Goal: Information Seeking & Learning: Learn about a topic

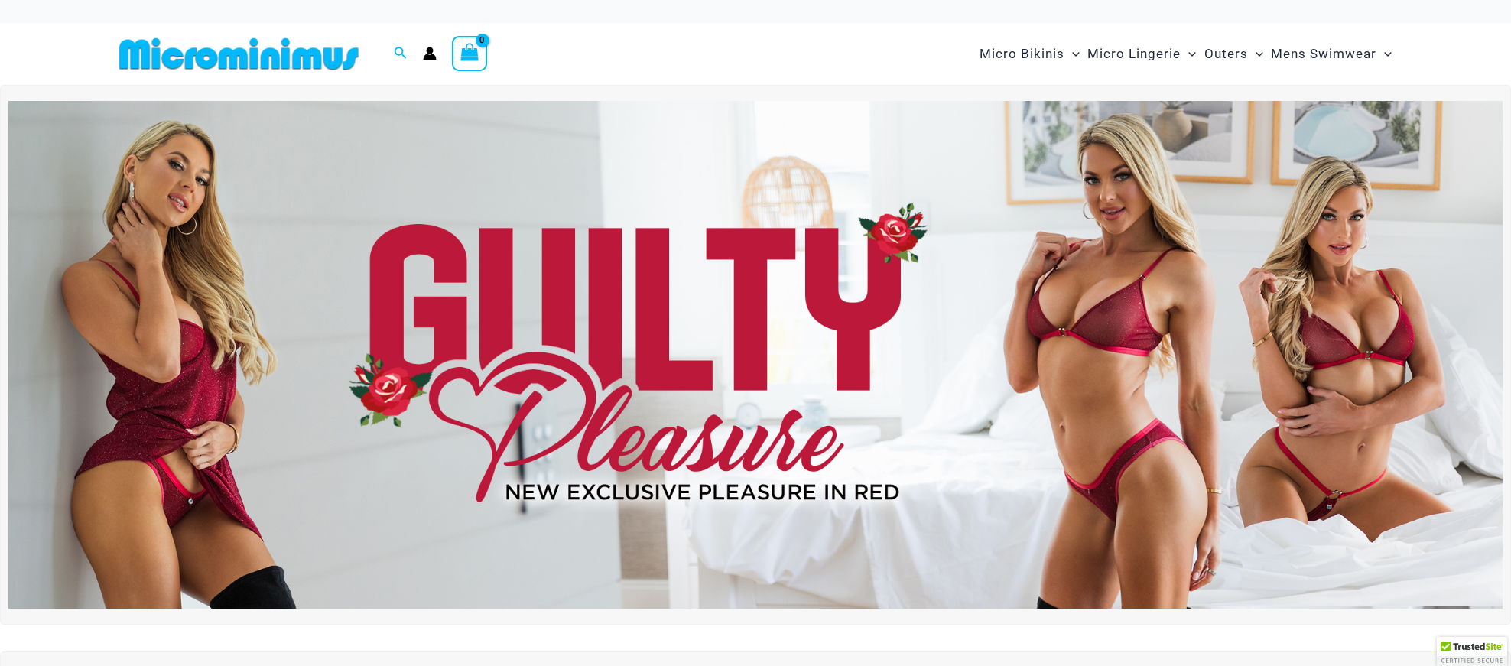
type input "**********"
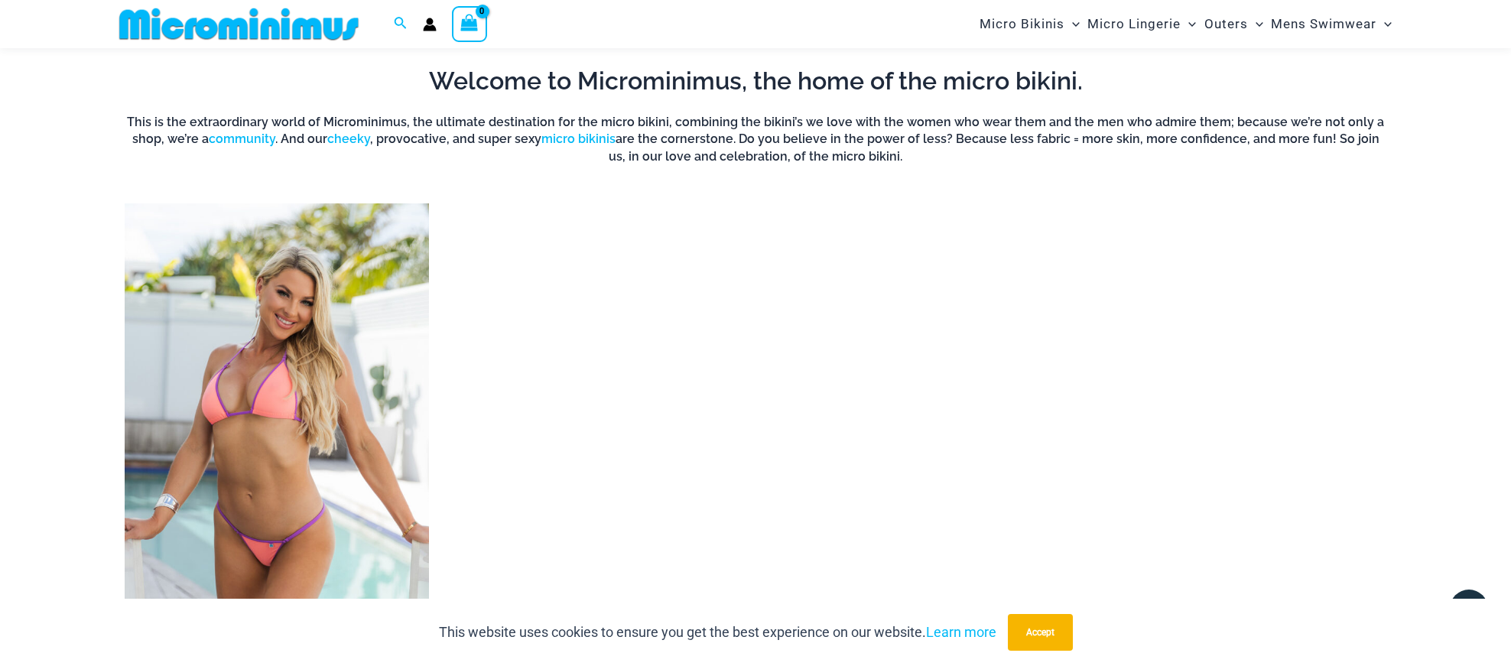
scroll to position [1549, 0]
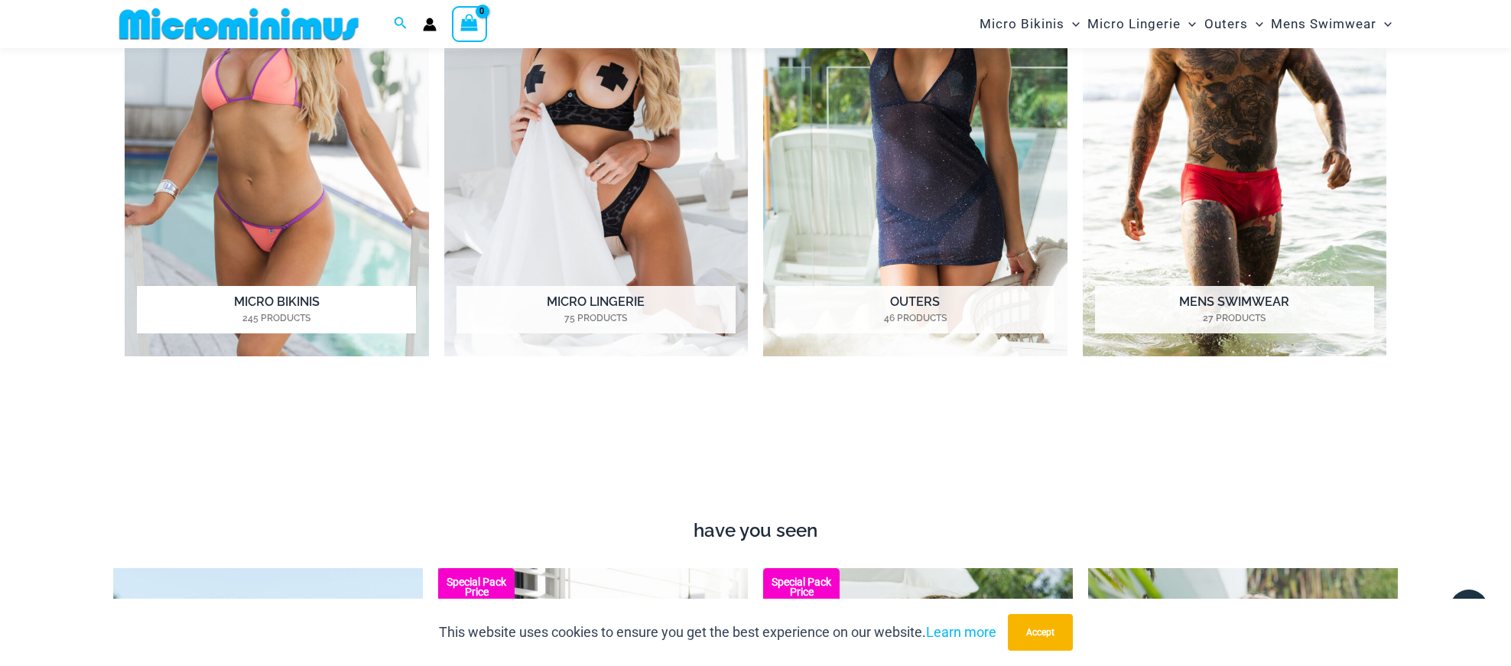
click at [347, 203] on img "Visit product category Micro Bikinis" at bounding box center [277, 122] width 304 height 467
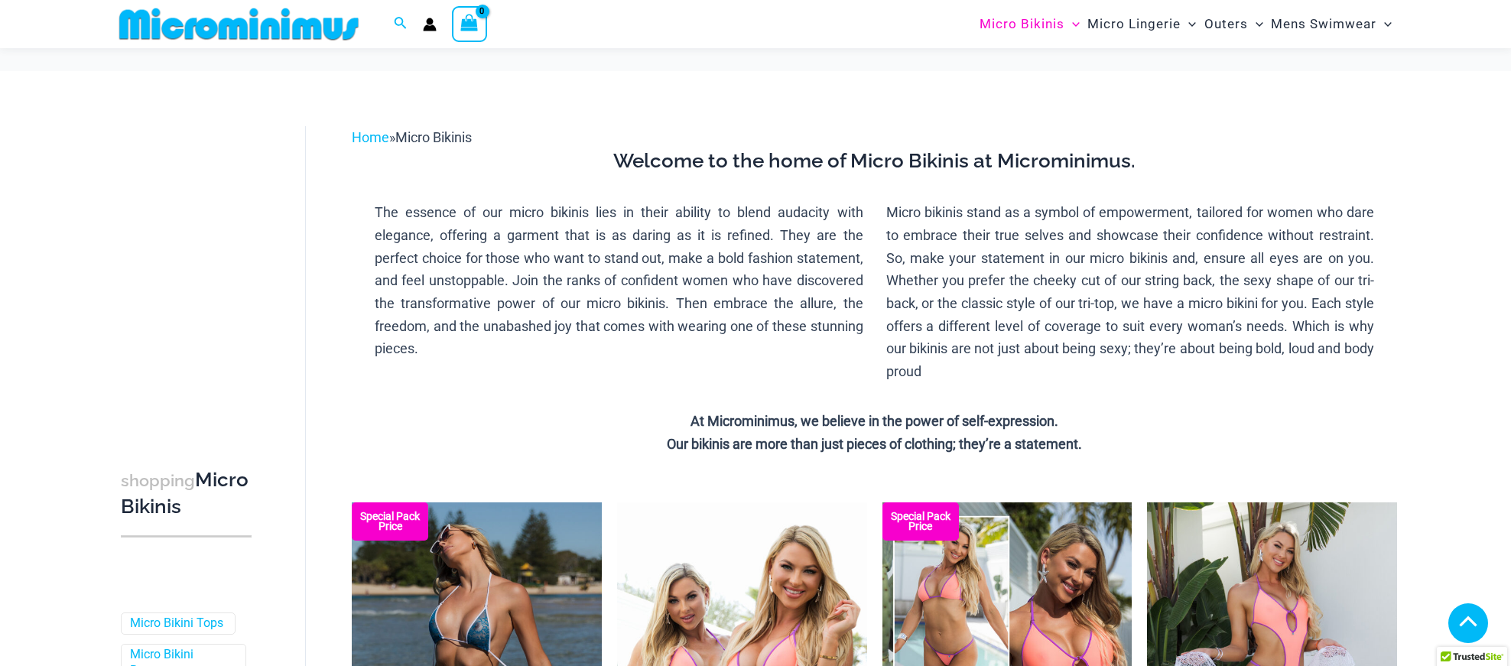
scroll to position [1046, 0]
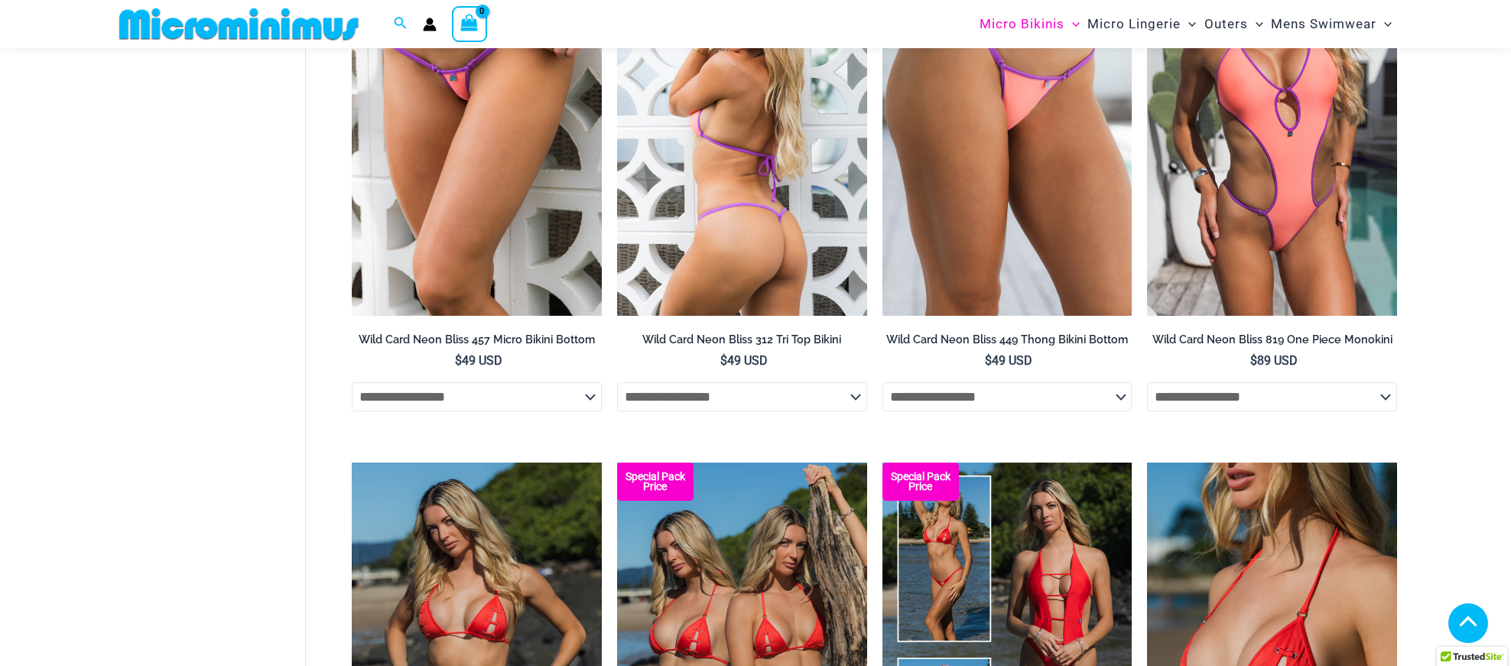
type input "**********"
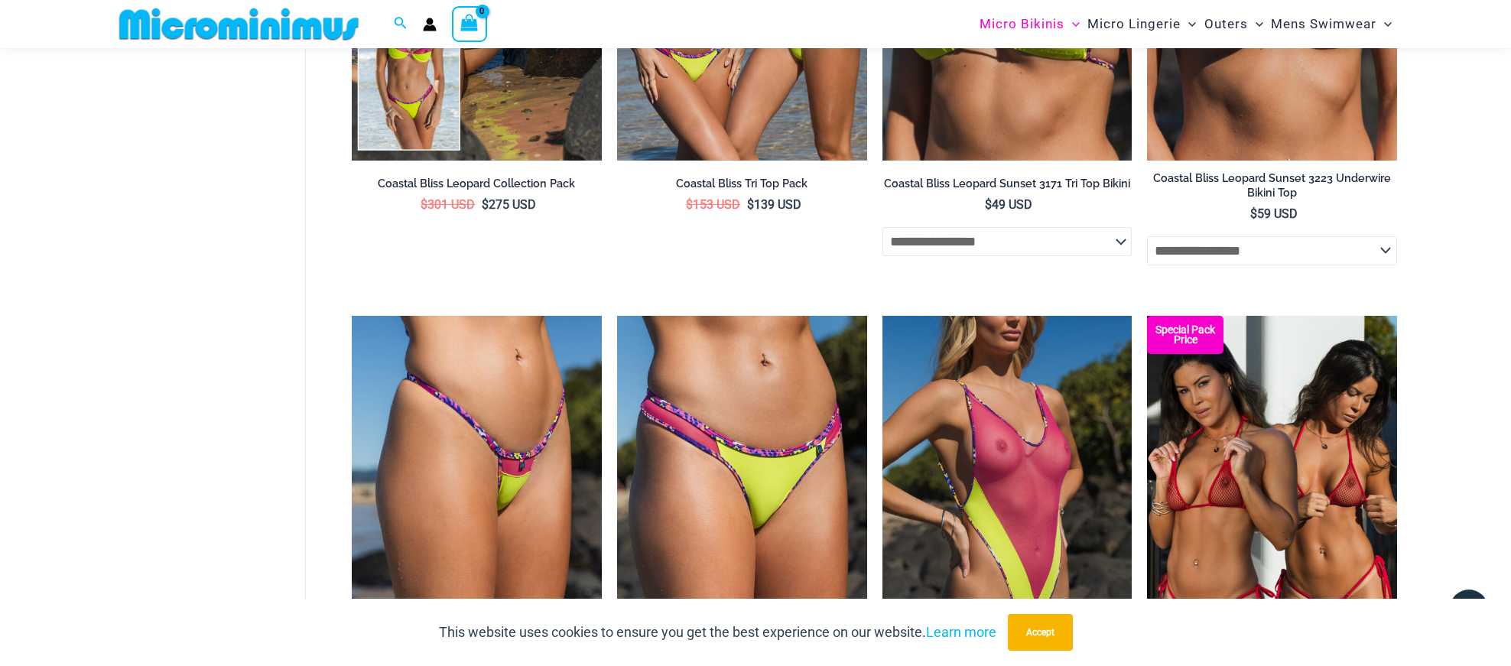
scroll to position [3018, 0]
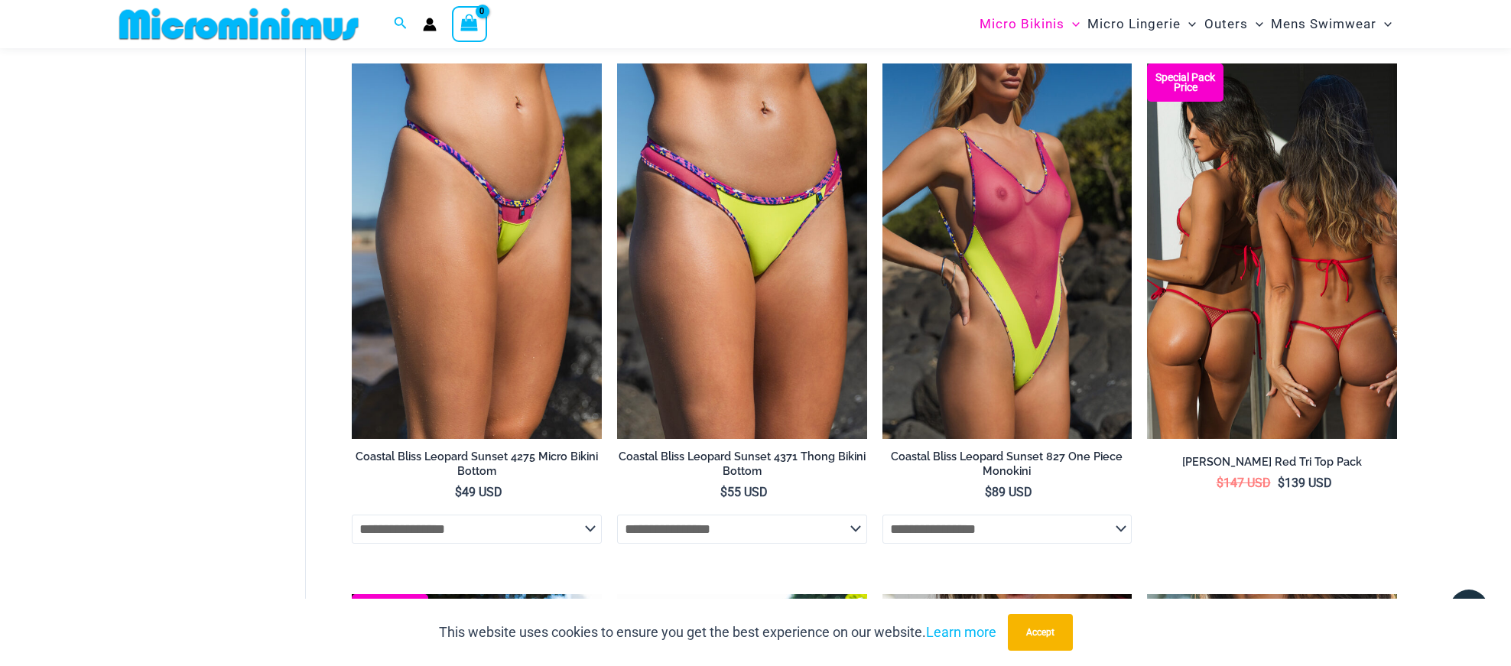
click at [1201, 329] on img at bounding box center [1272, 250] width 250 height 375
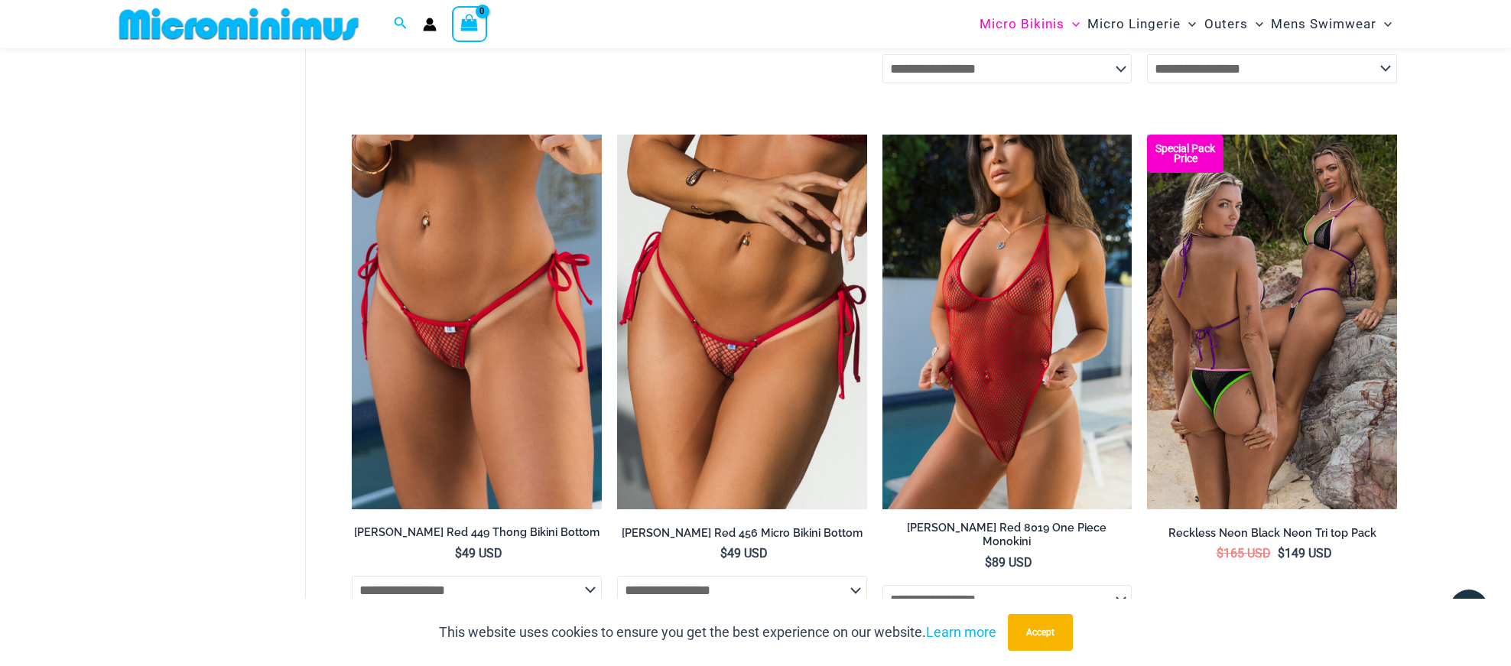
scroll to position [4287, 0]
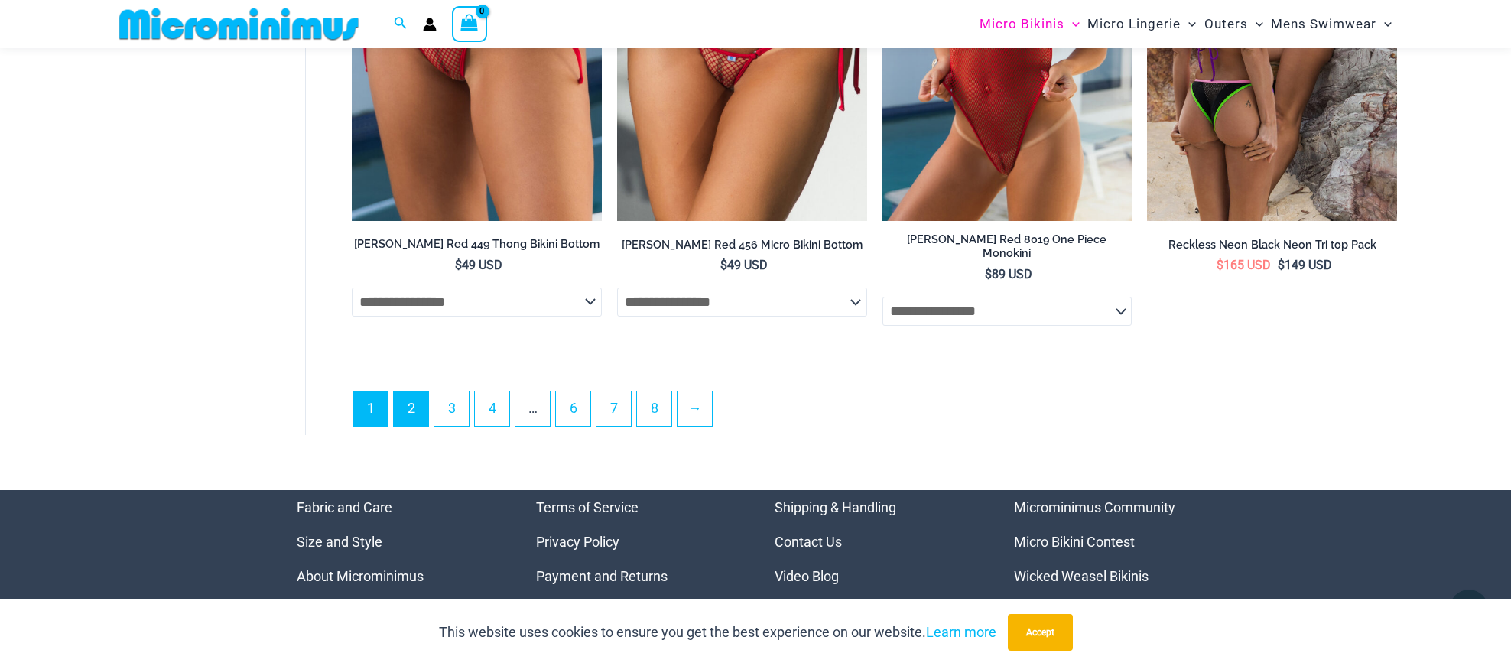
click at [397, 401] on link "2" at bounding box center [411, 408] width 34 height 34
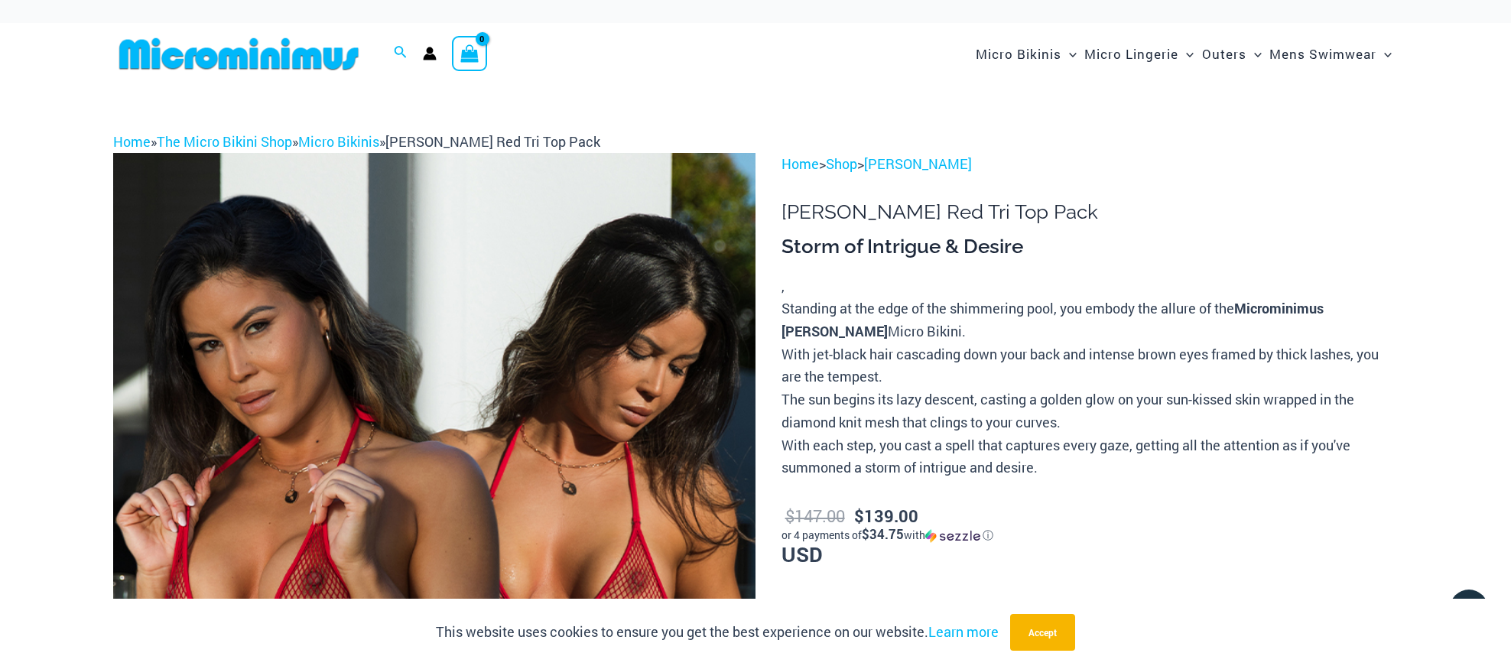
type input "**********"
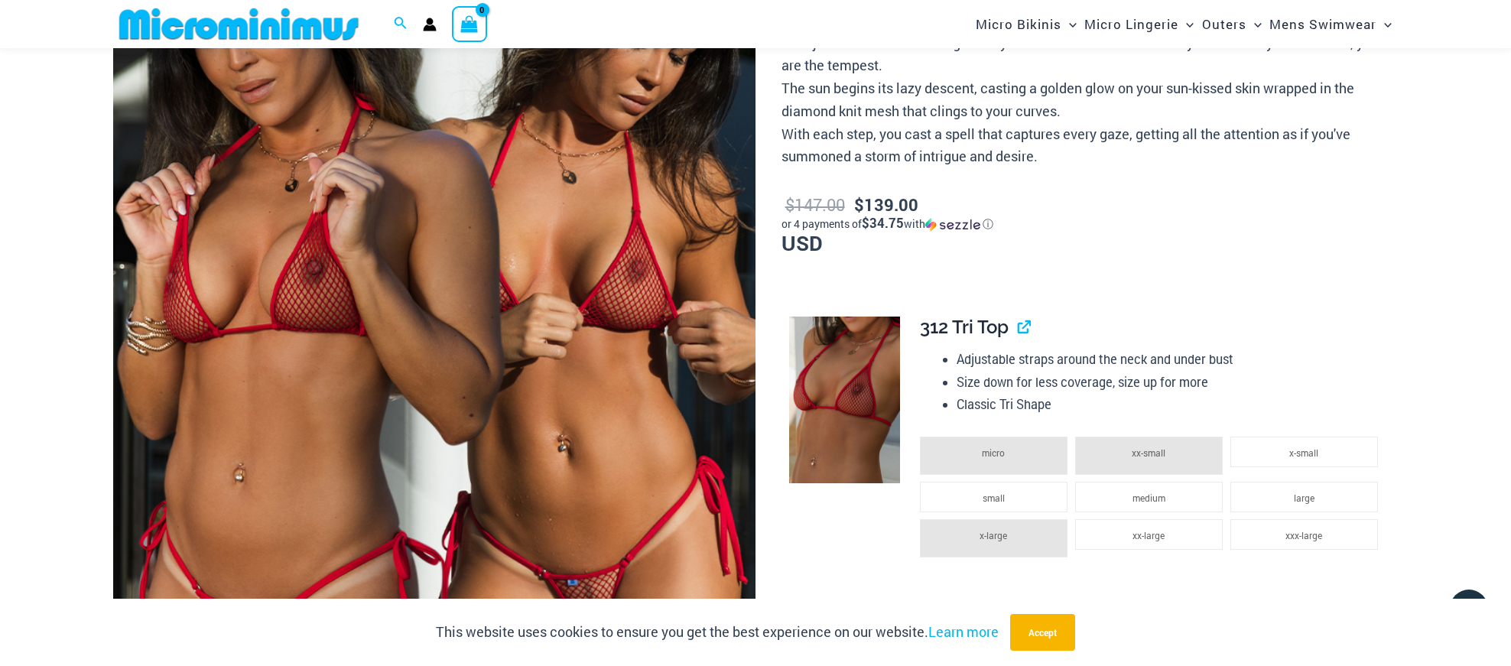
scroll to position [588, 0]
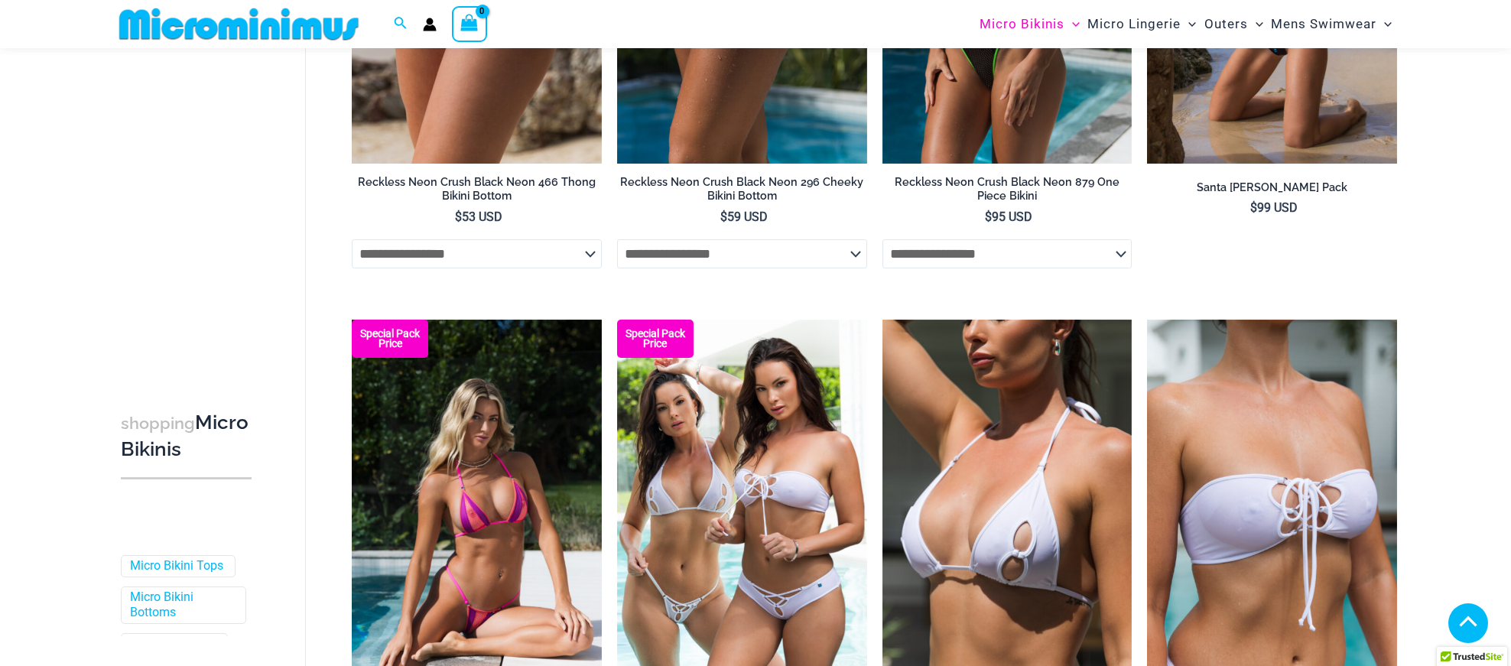
scroll to position [911, 0]
type input "**********"
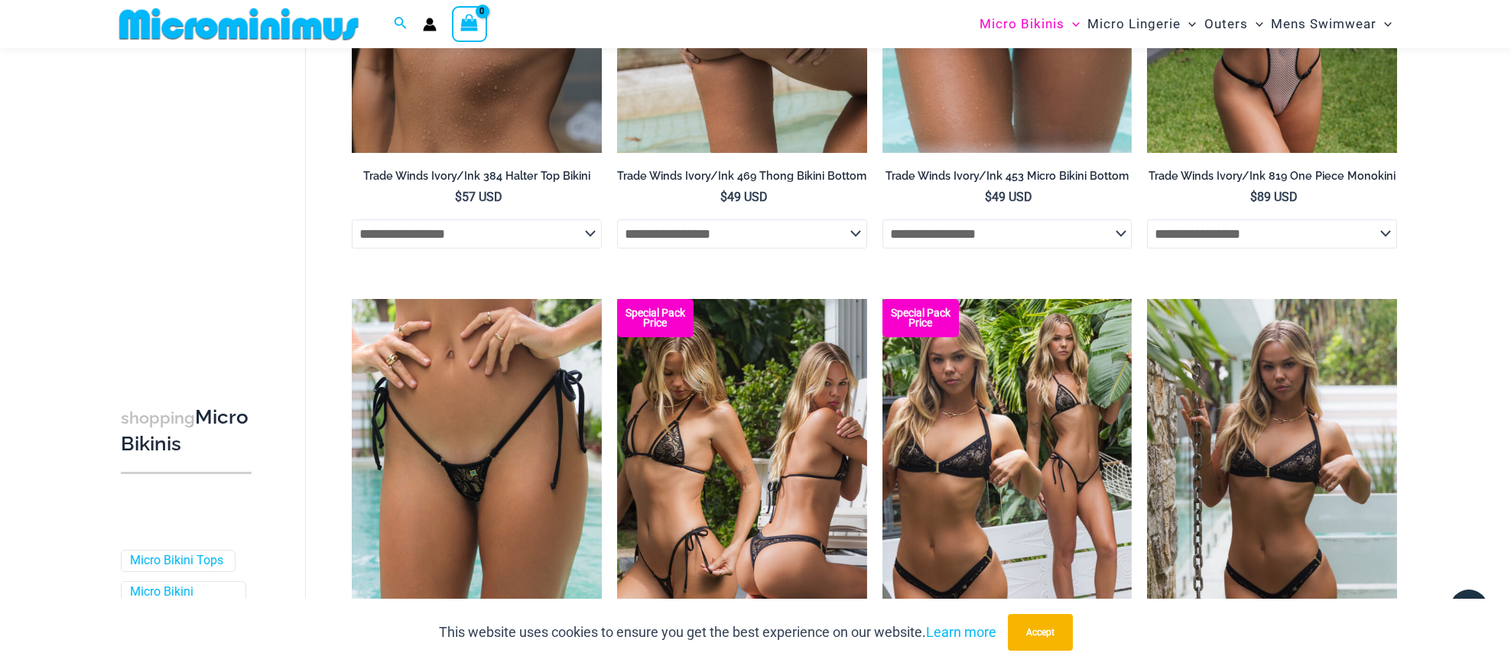
scroll to position [3157, 0]
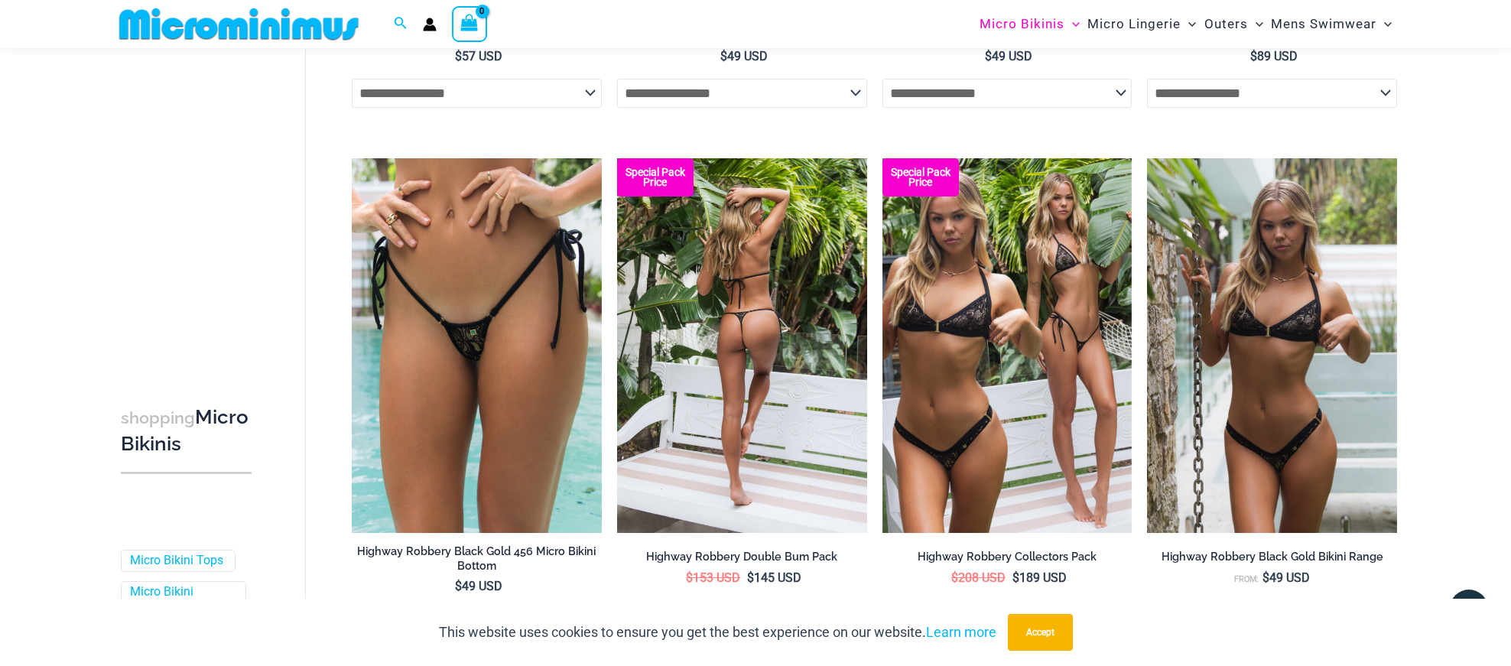
click at [720, 411] on img at bounding box center [742, 345] width 250 height 375
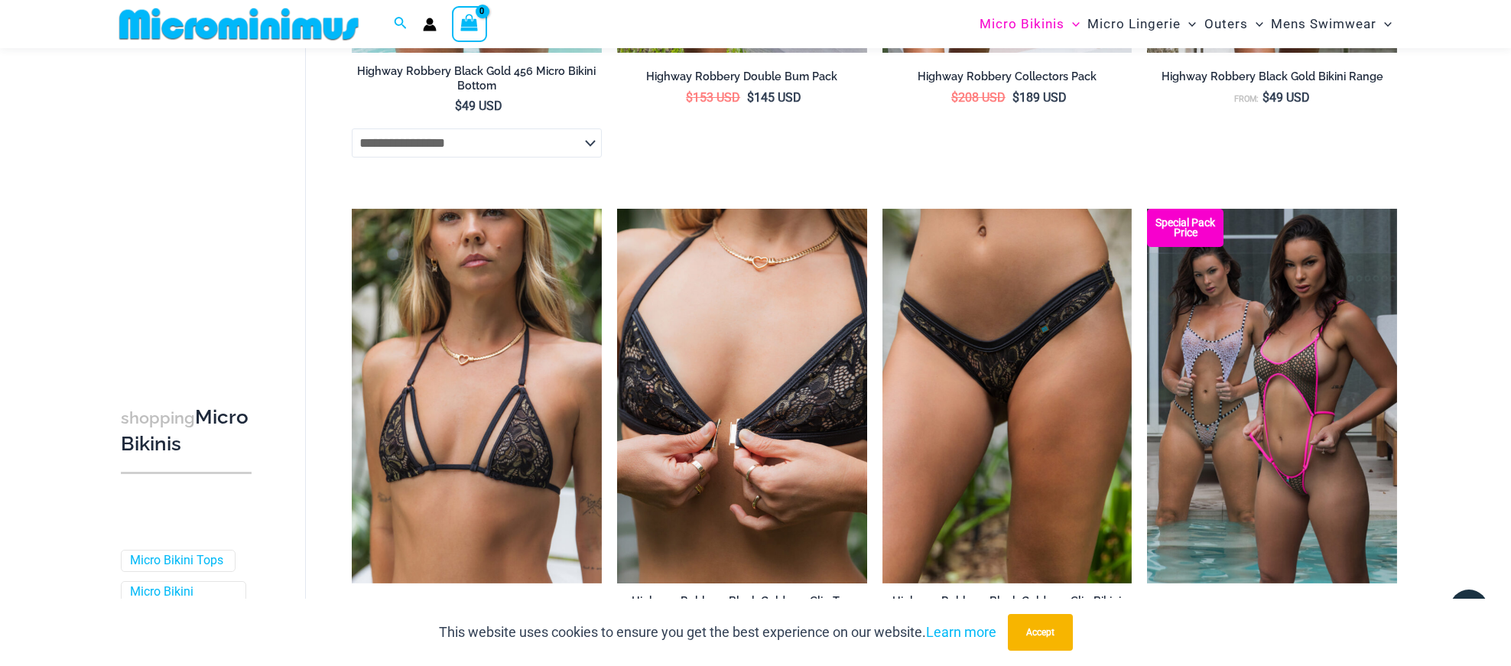
scroll to position [3945, 0]
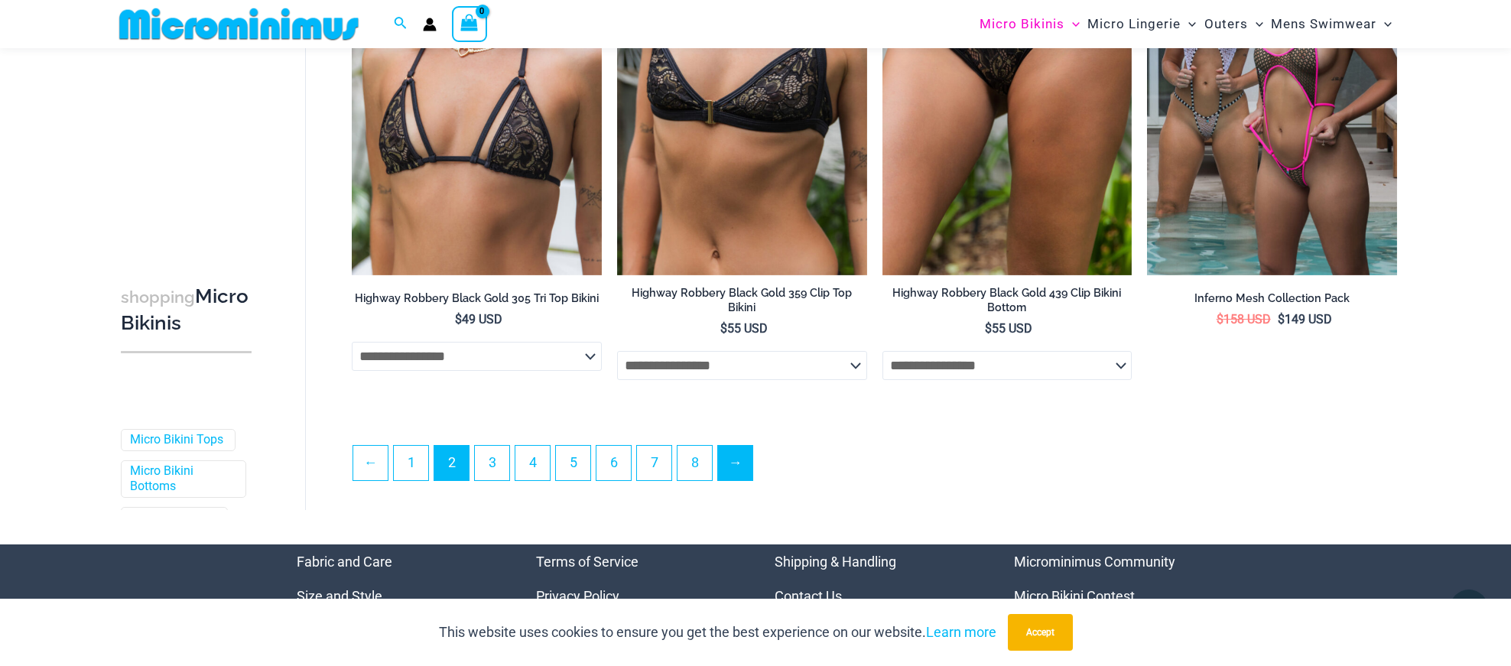
click at [742, 480] on link "→" at bounding box center [735, 463] width 34 height 34
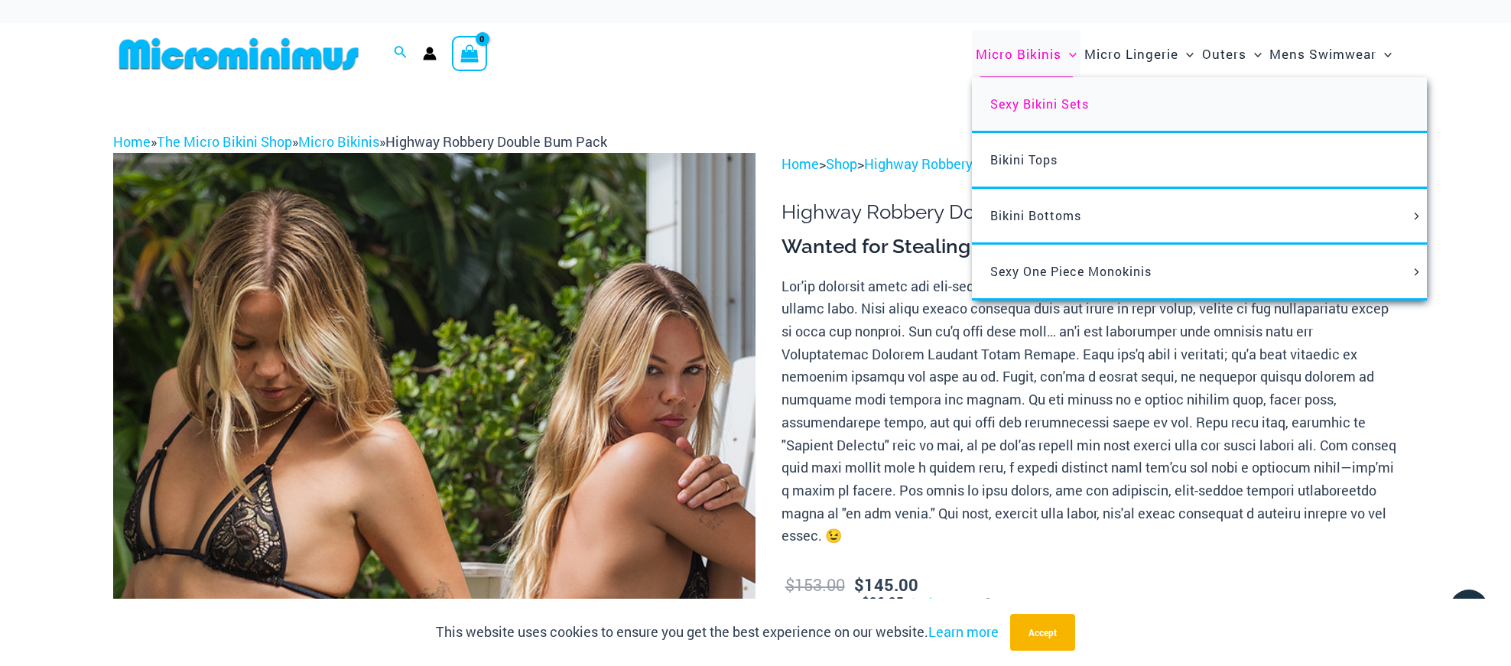
type input "**********"
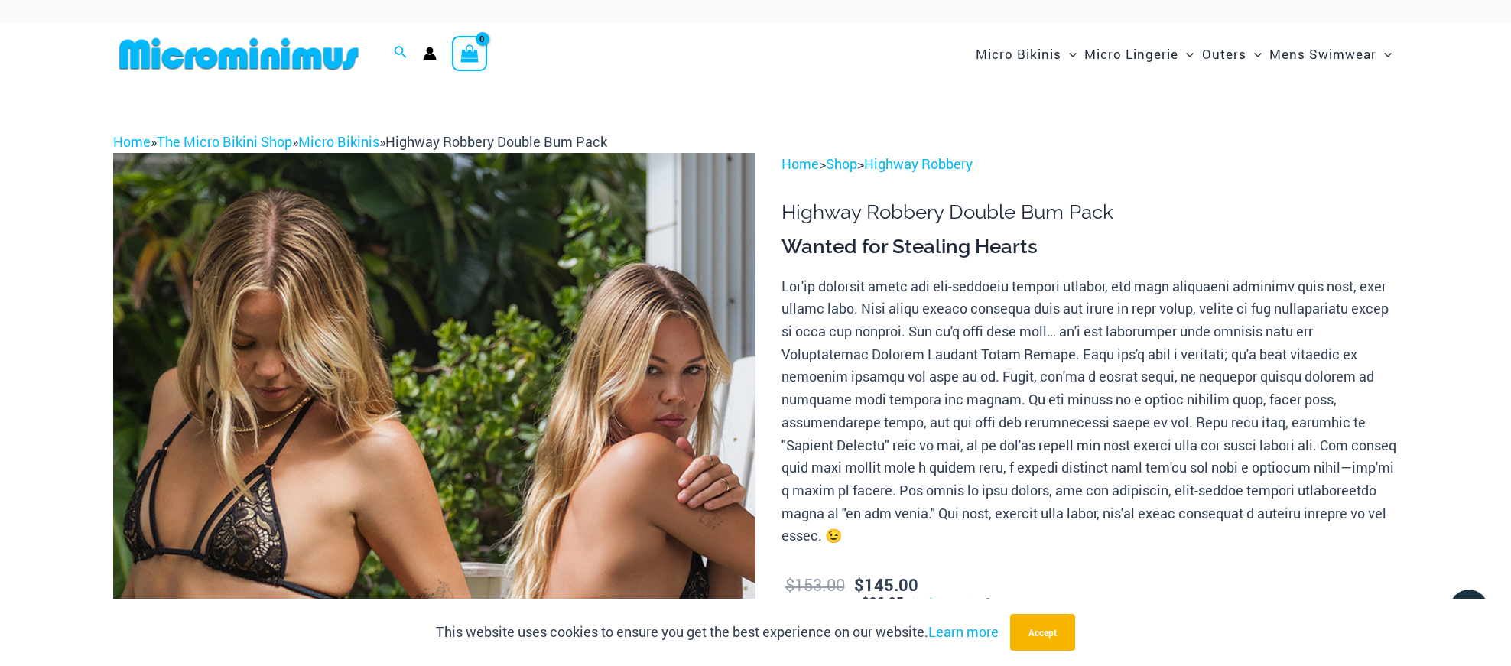
scroll to position [127, 0]
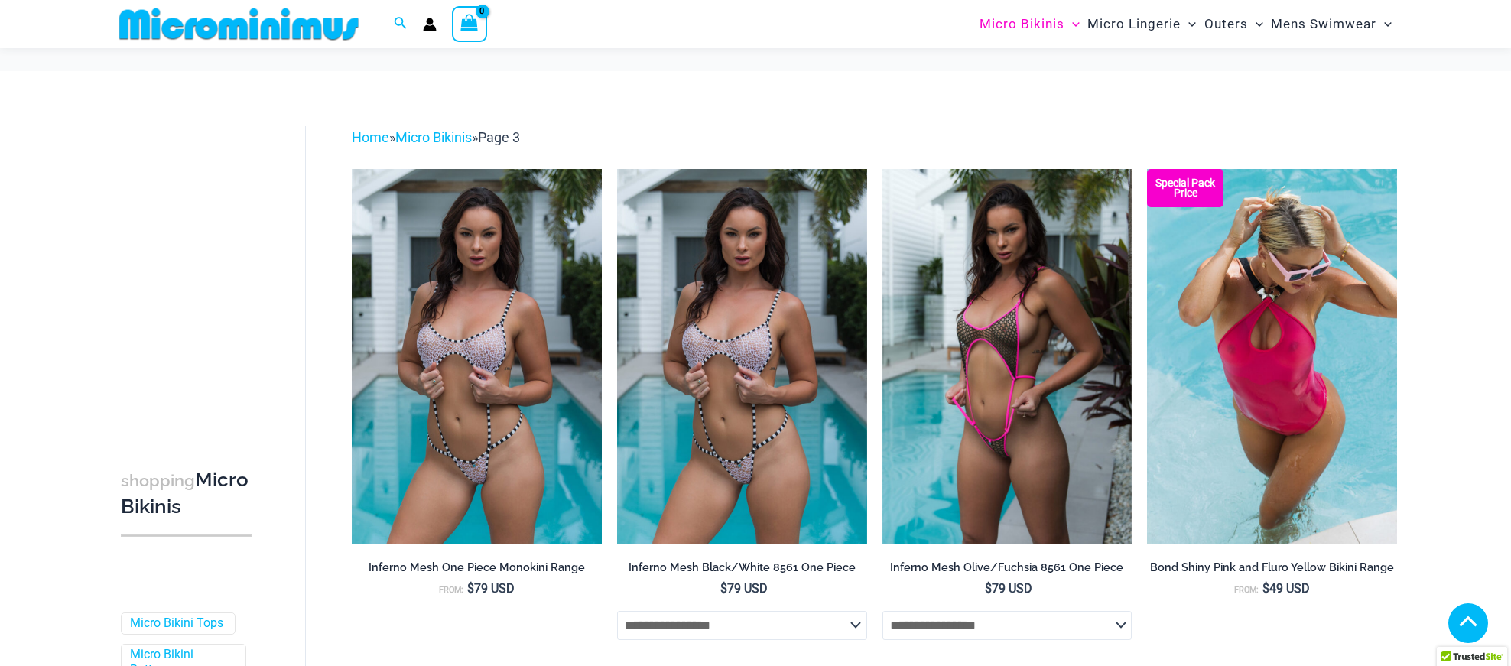
type input "**********"
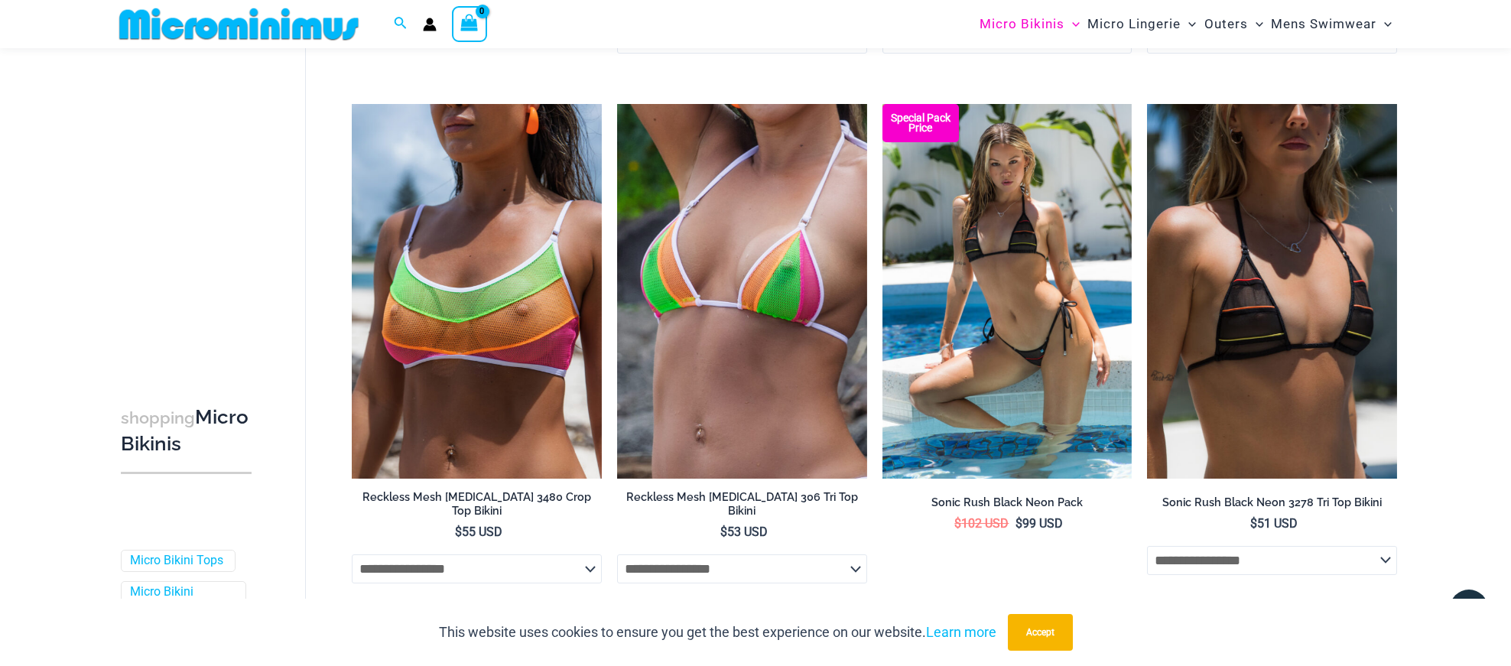
scroll to position [4159, 0]
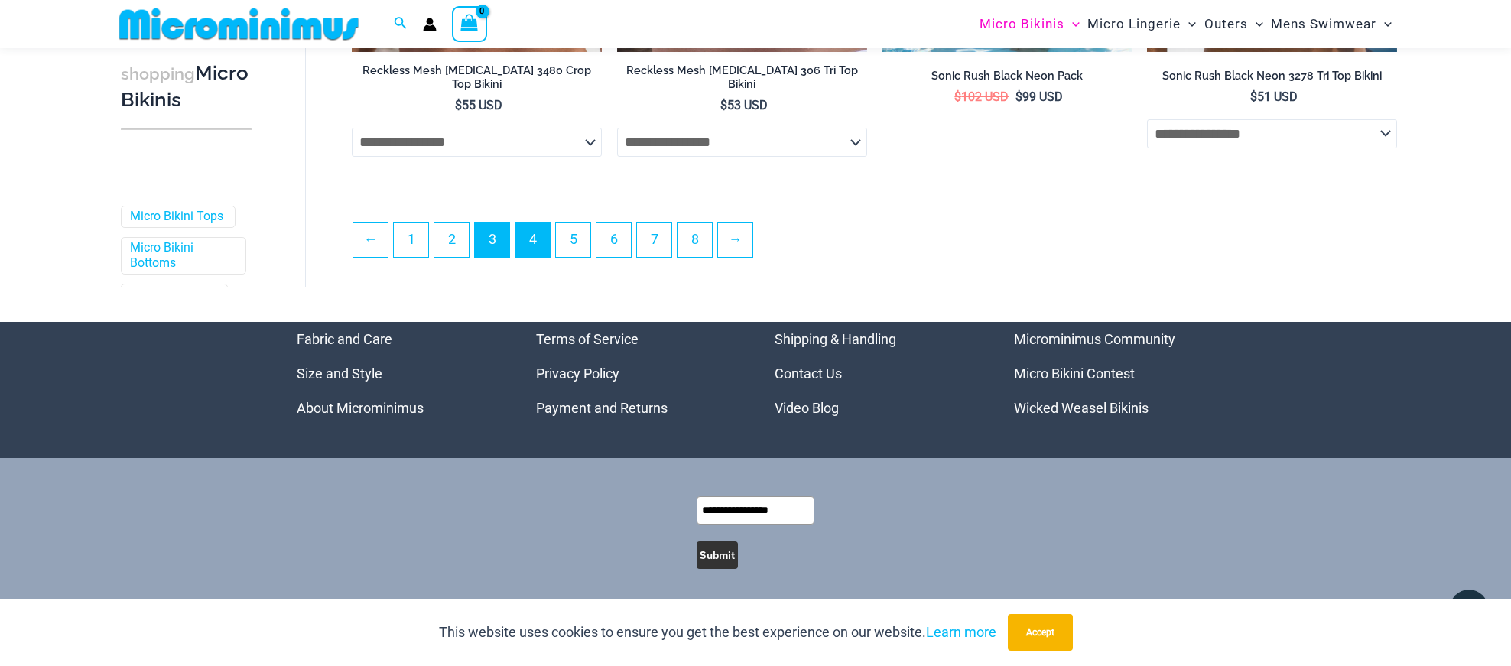
click at [546, 225] on link "4" at bounding box center [532, 239] width 34 height 34
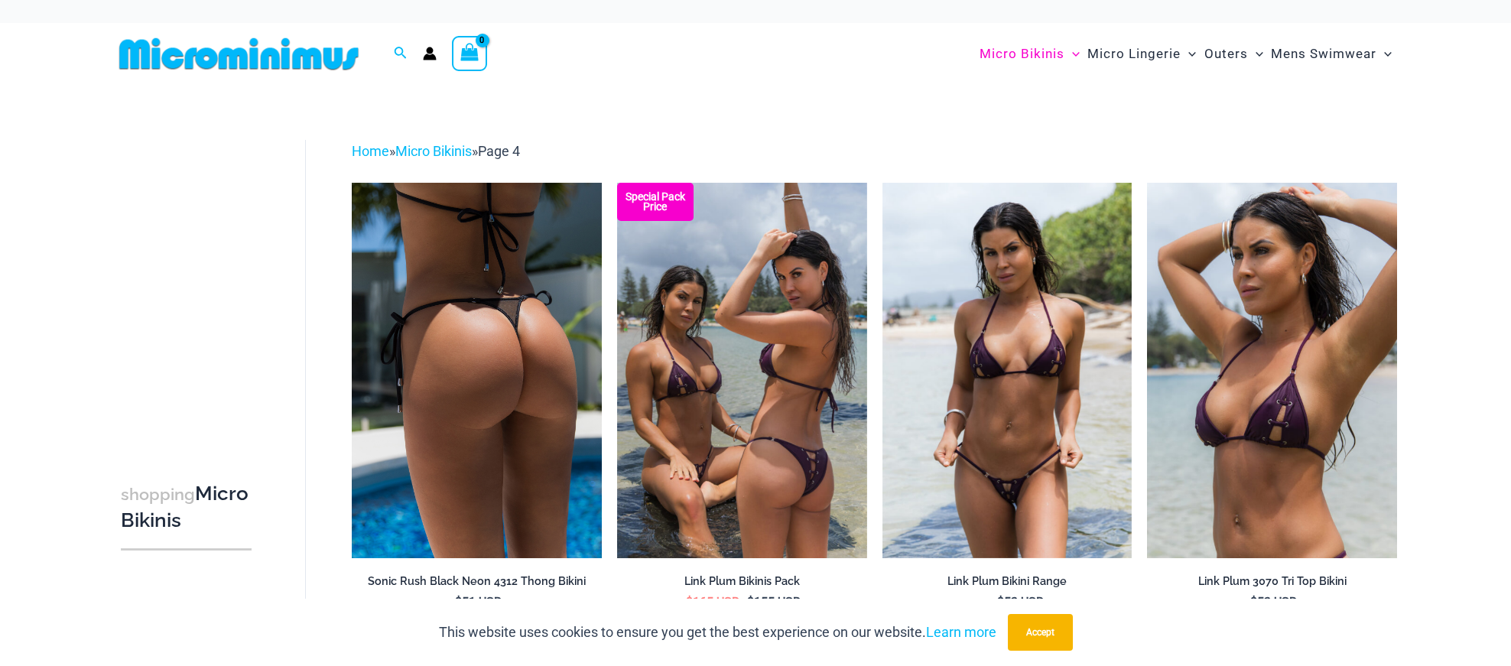
type input "**********"
click at [529, 374] on img at bounding box center [477, 370] width 250 height 375
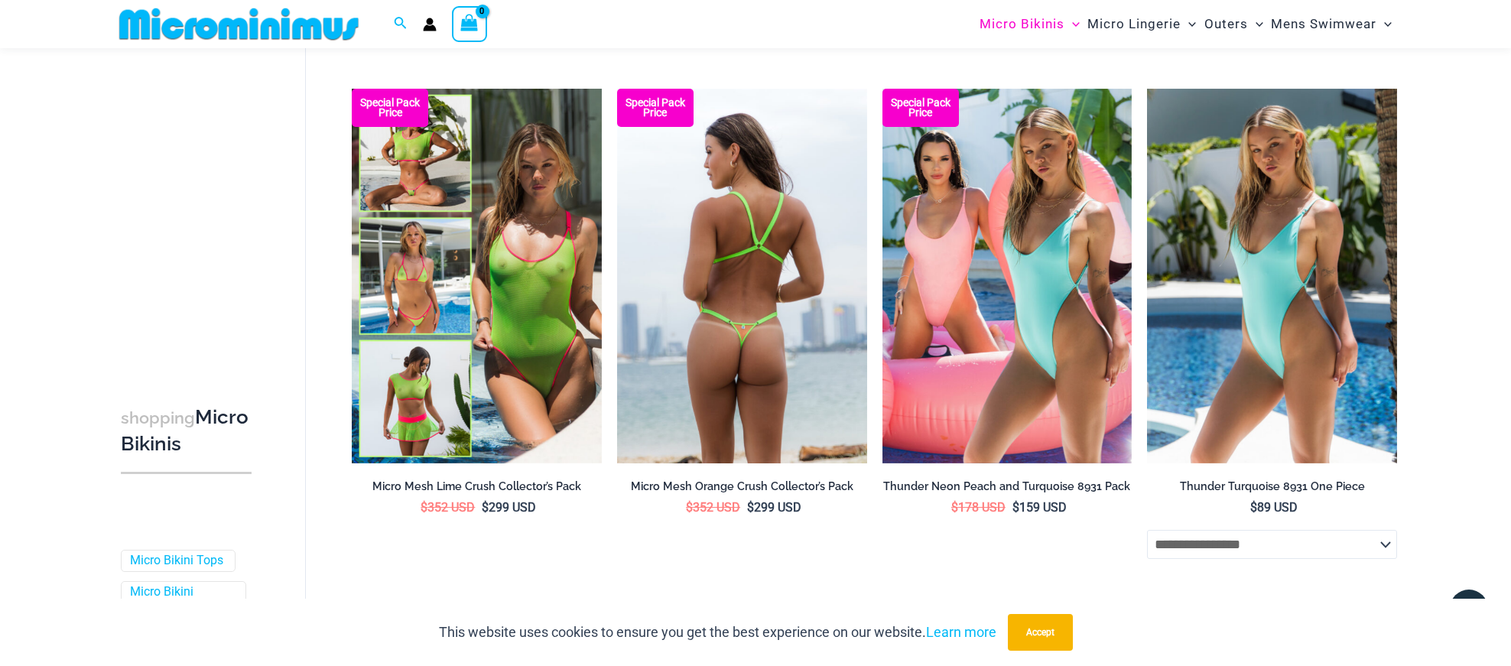
scroll to position [4103, 0]
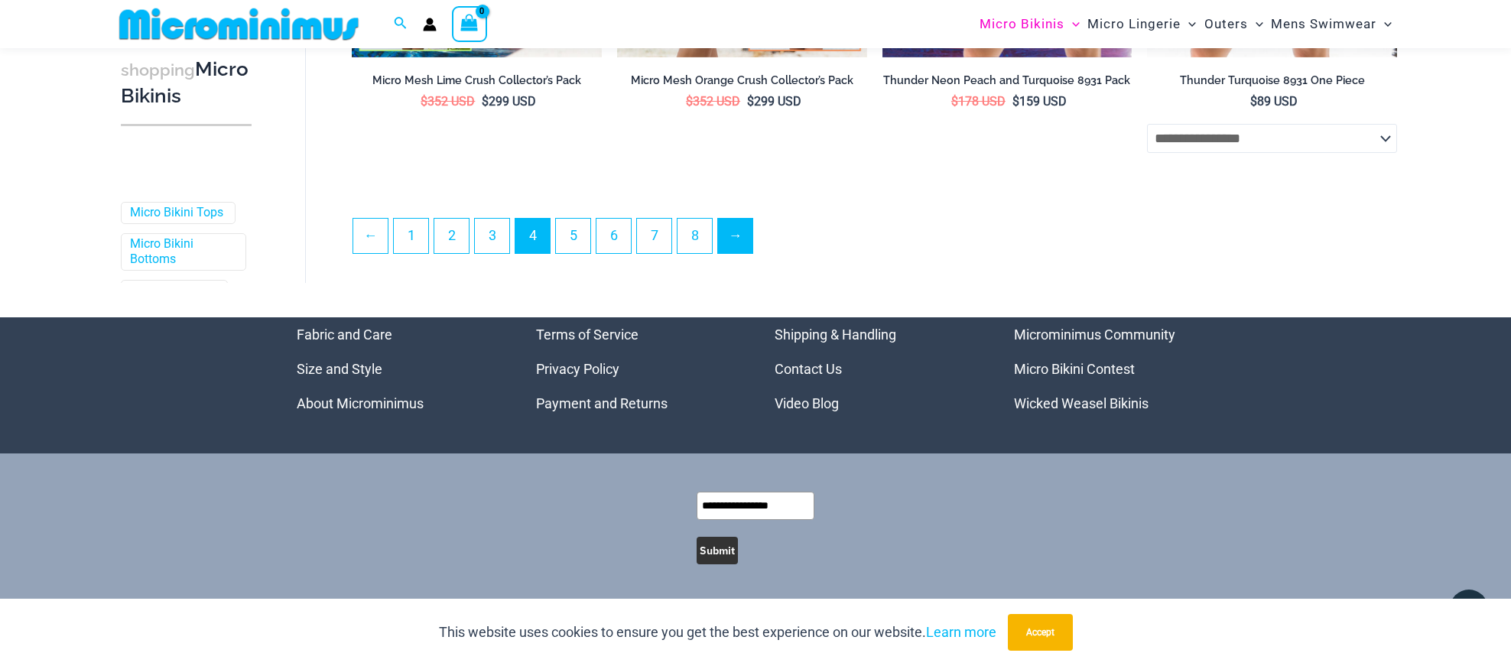
click at [752, 225] on link "→" at bounding box center [735, 236] width 34 height 34
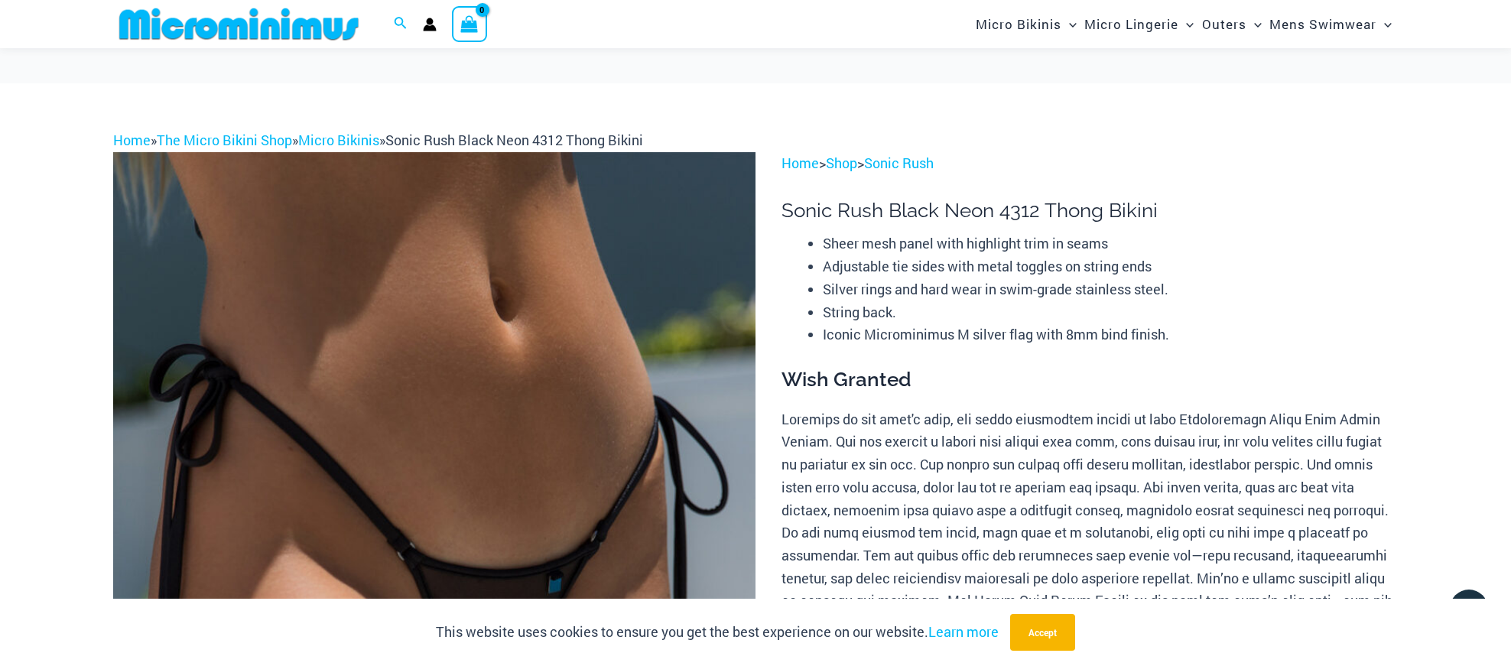
scroll to position [284, 0]
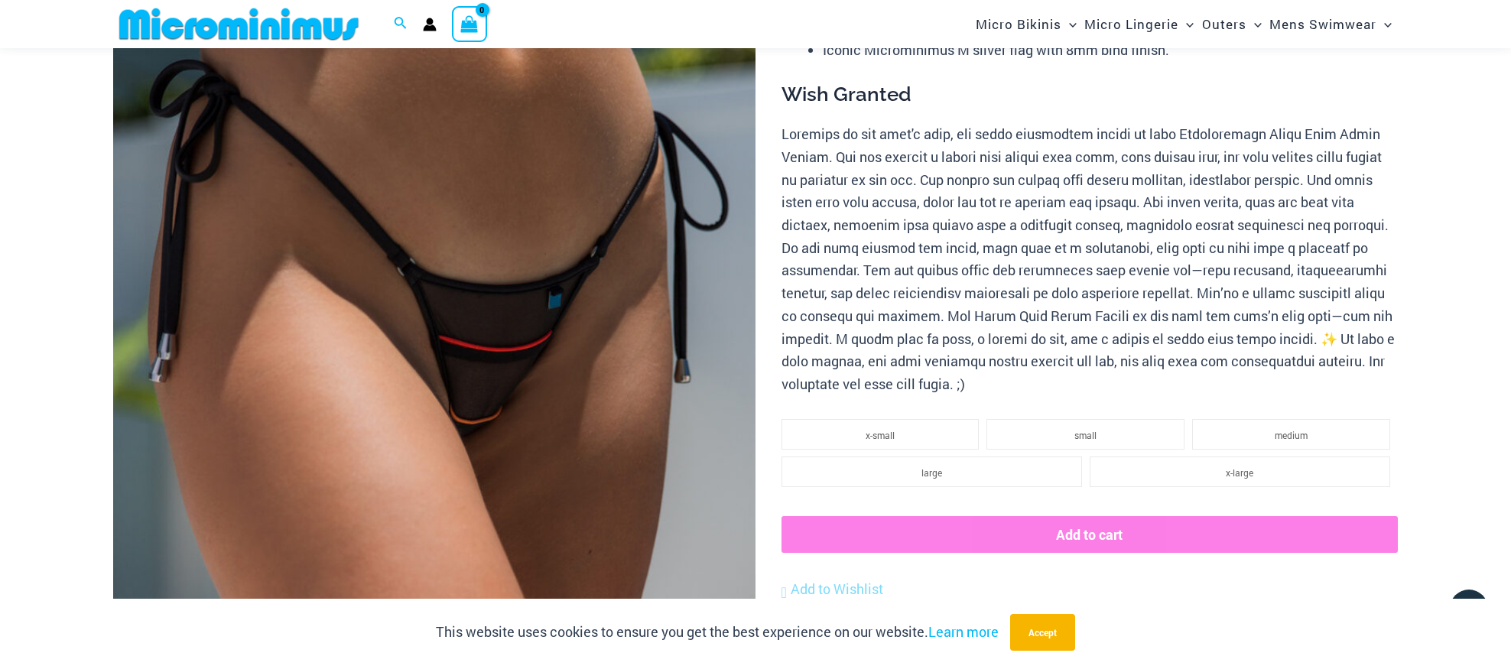
type input "**********"
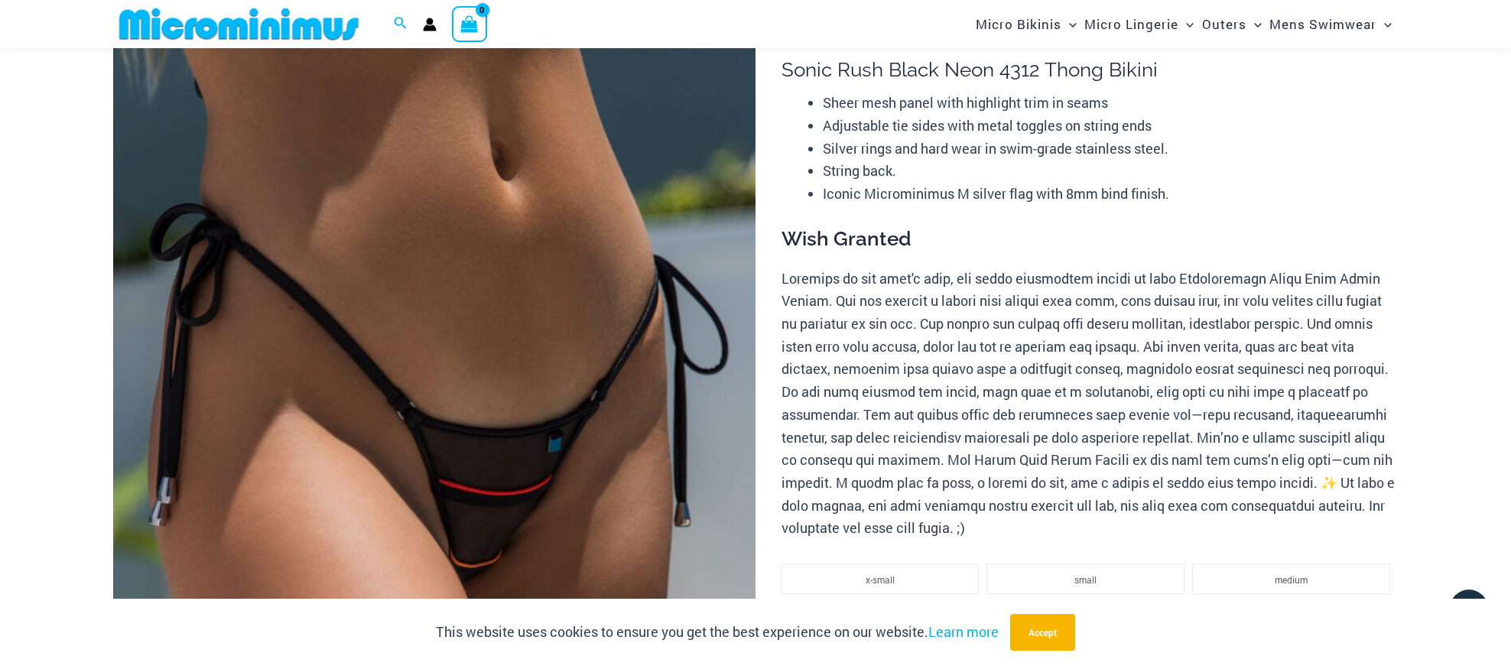
scroll to position [273, 0]
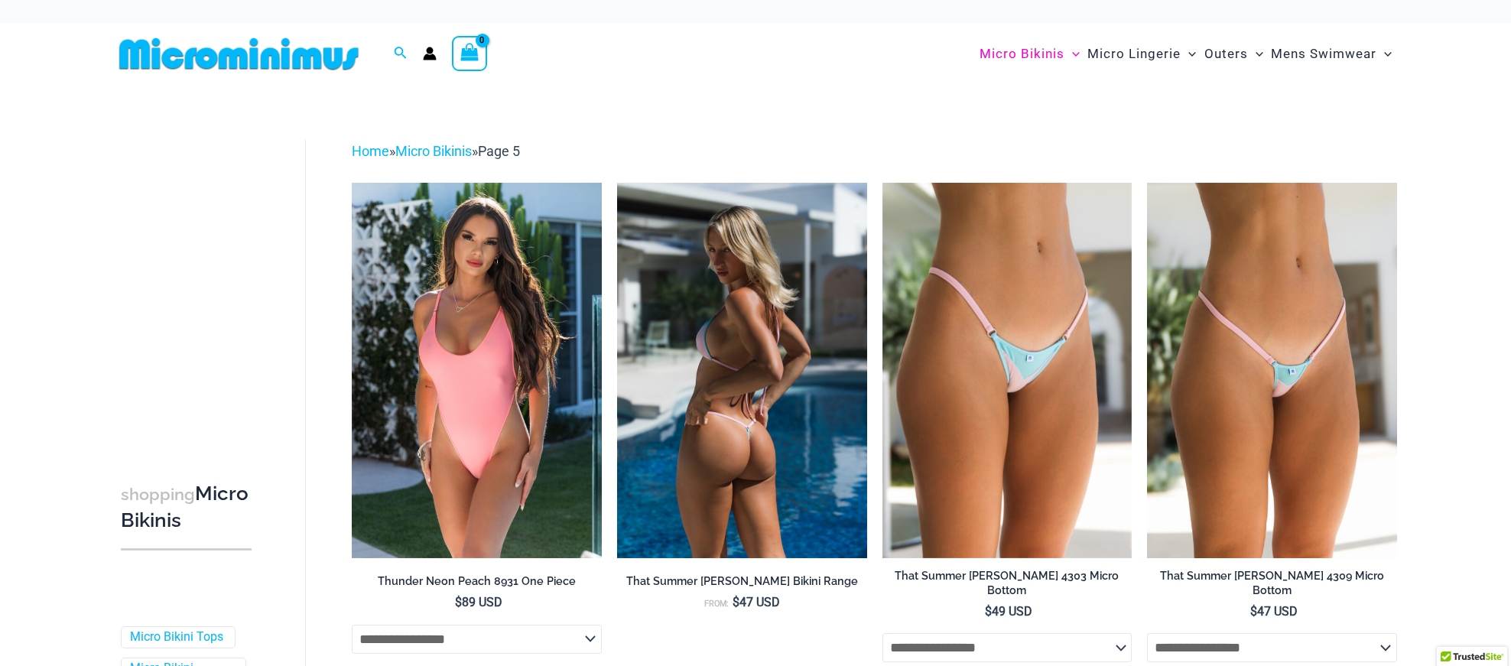
type input "**********"
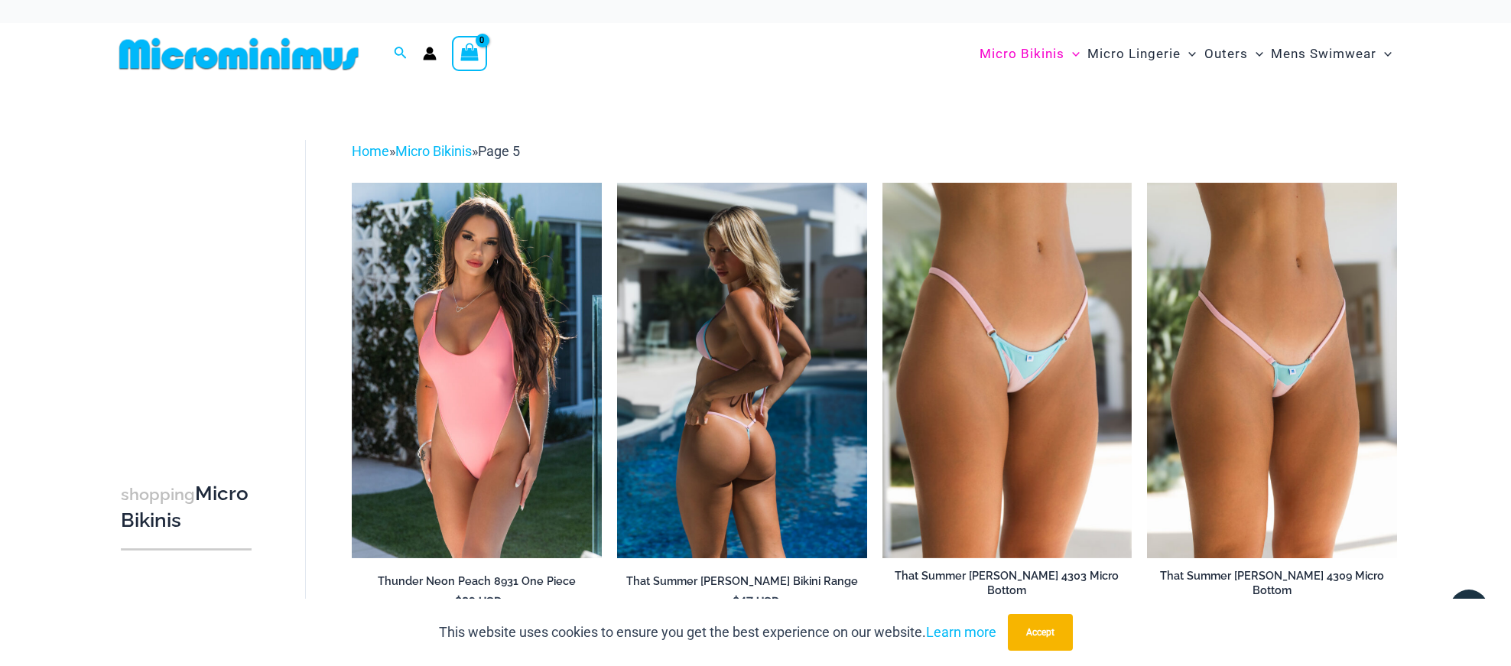
click at [761, 381] on img at bounding box center [742, 370] width 250 height 375
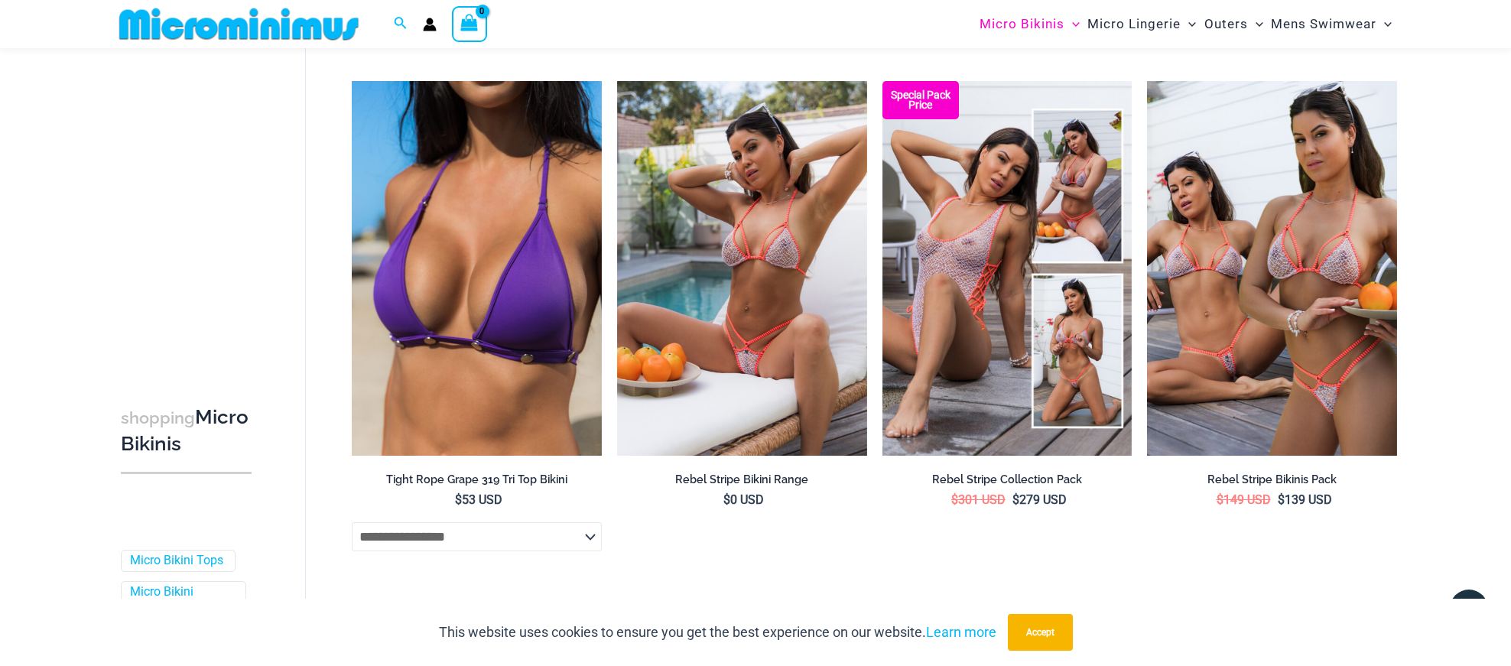
scroll to position [4137, 0]
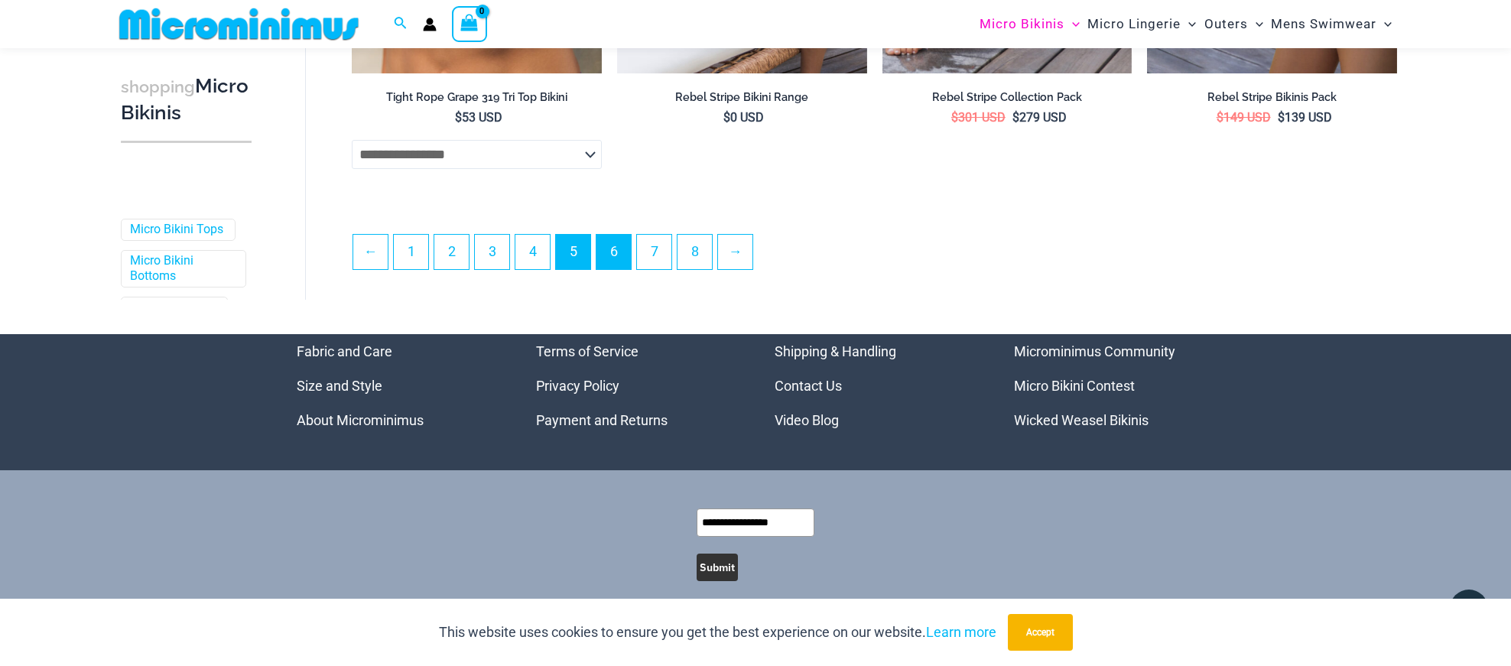
click at [623, 240] on link "6" at bounding box center [613, 252] width 34 height 34
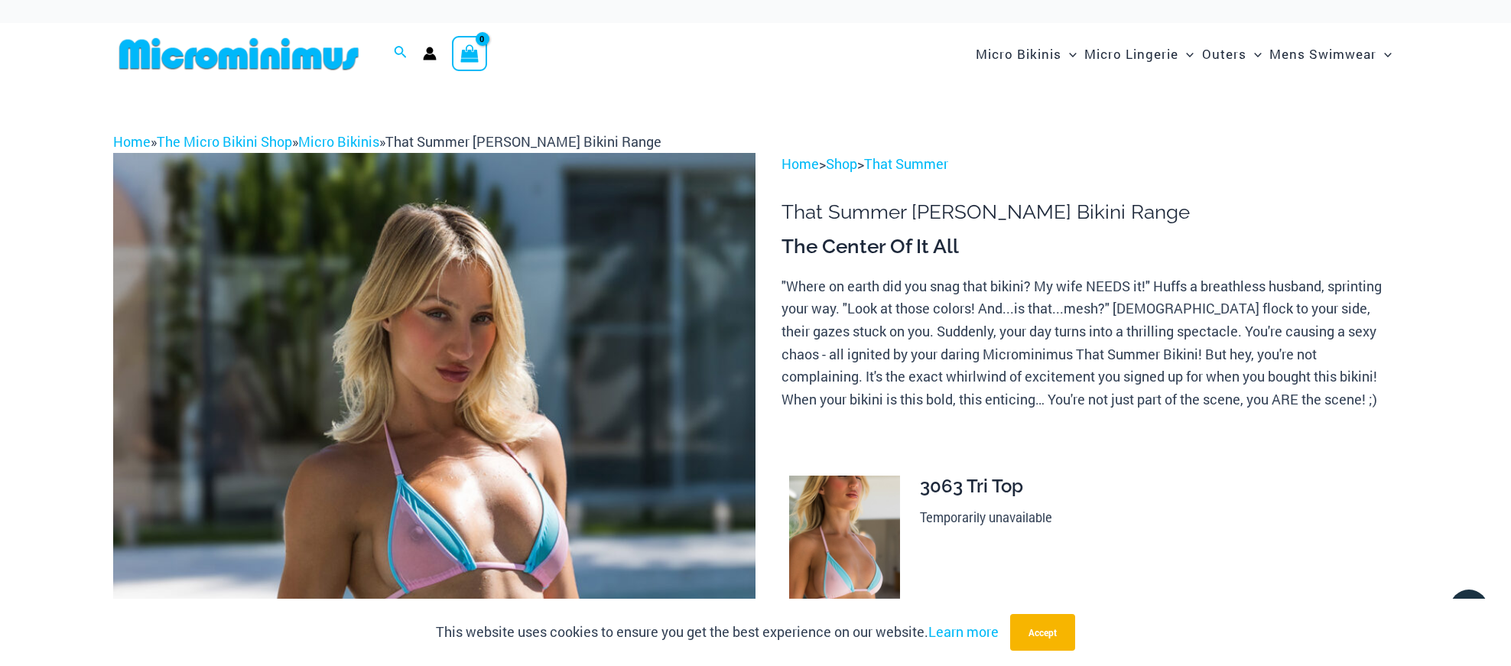
type input "**********"
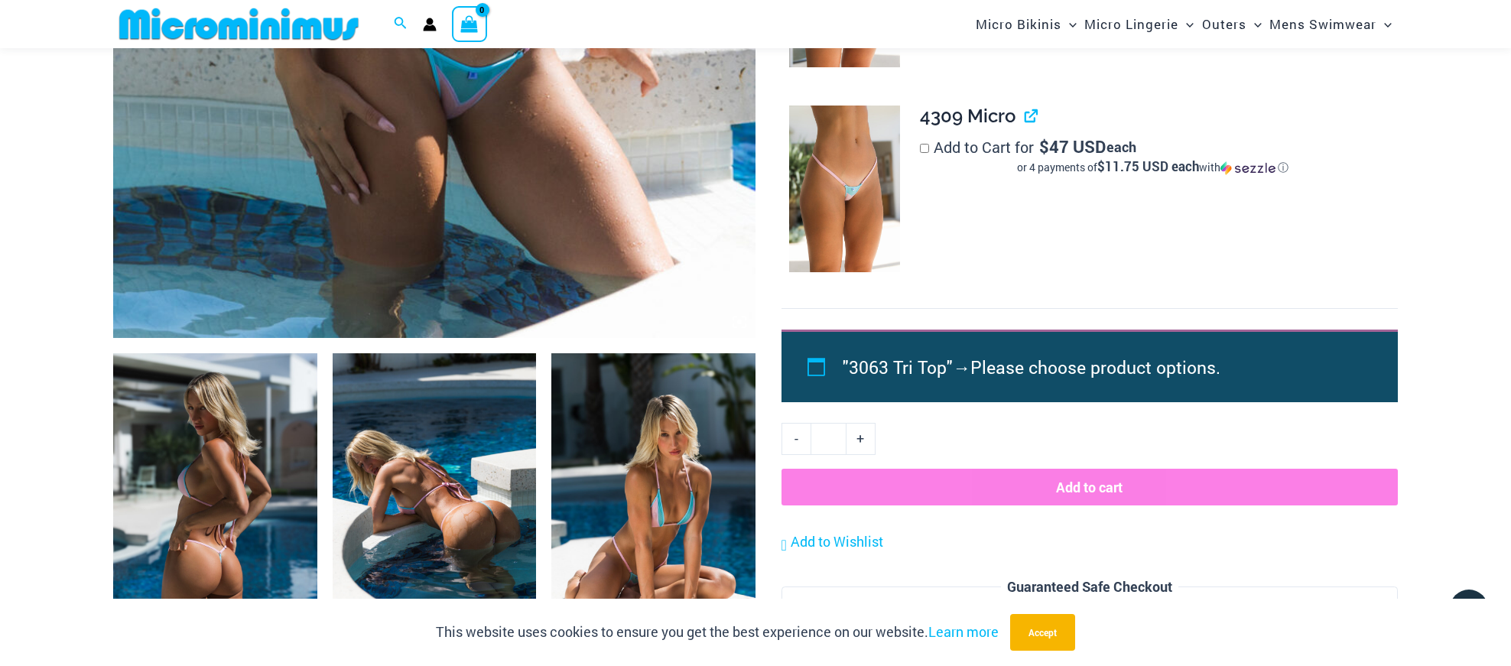
scroll to position [943, 0]
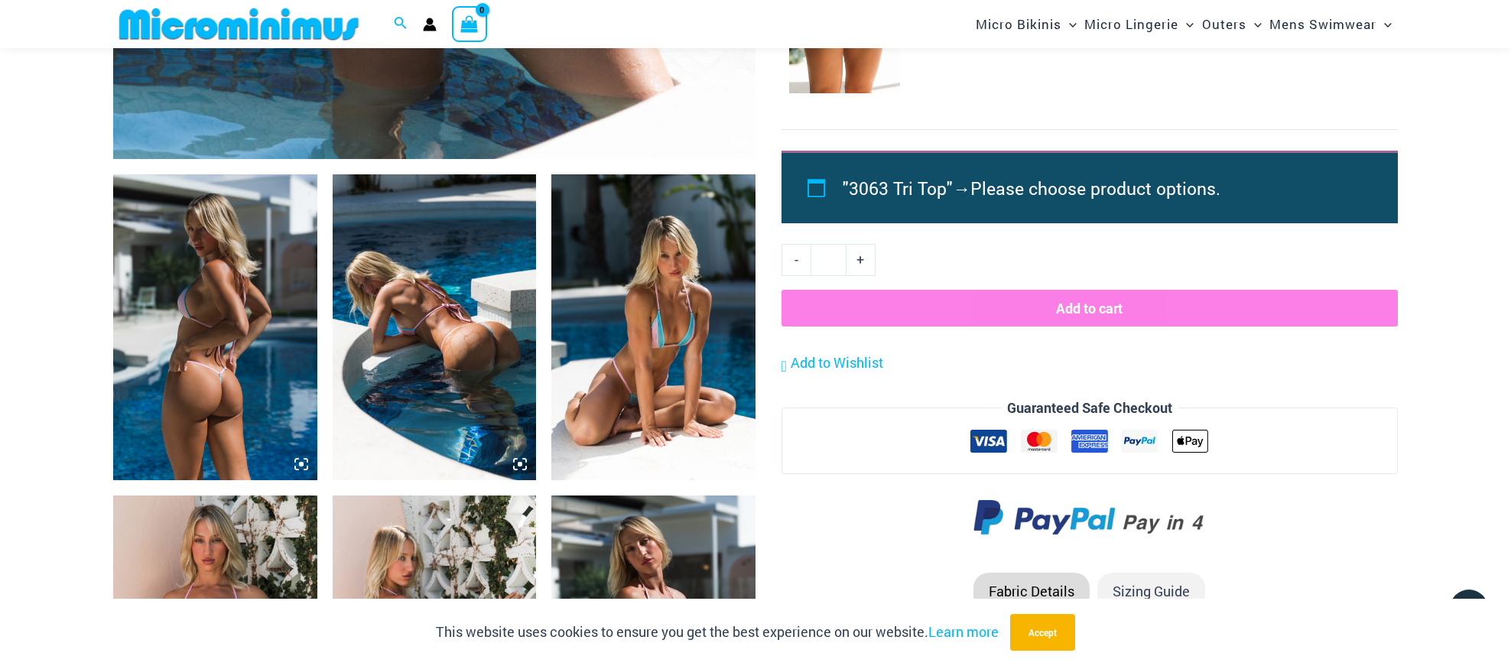
click at [230, 344] on img at bounding box center [215, 327] width 204 height 306
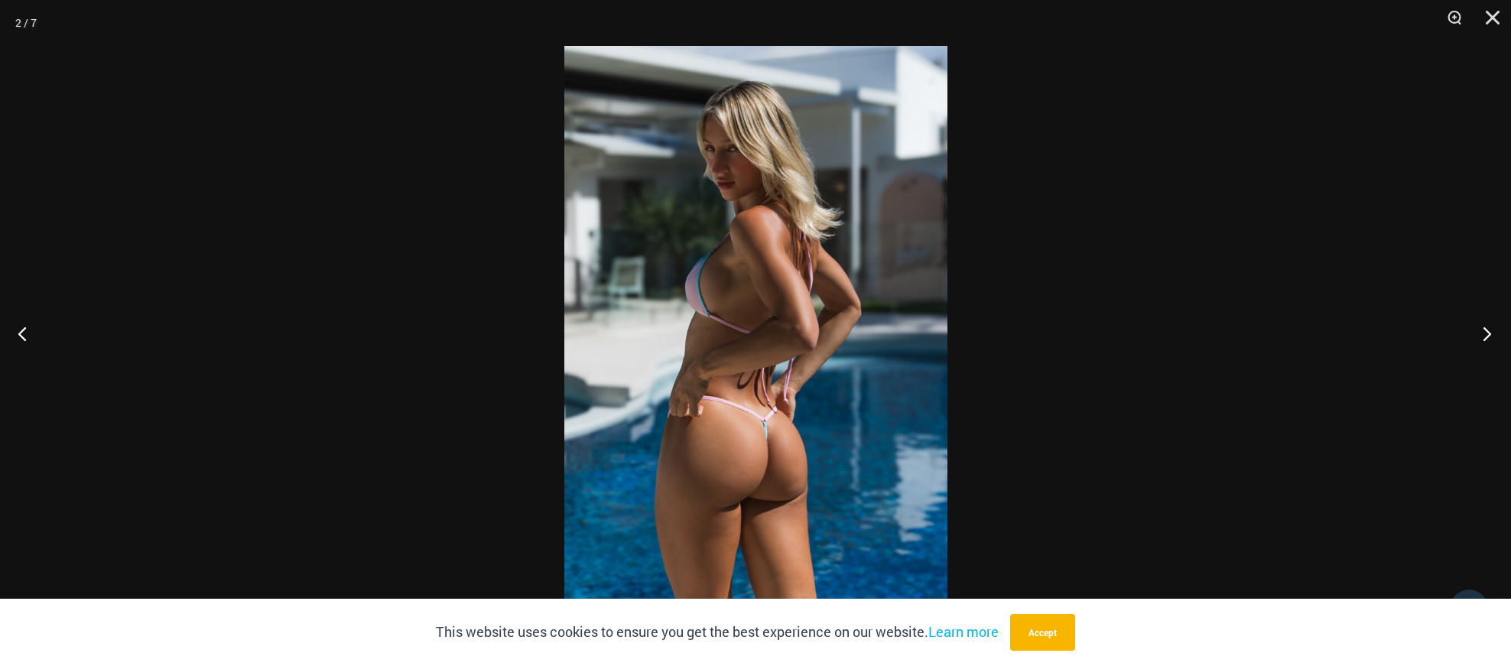
click at [1487, 333] on button "Next" at bounding box center [1481, 333] width 57 height 76
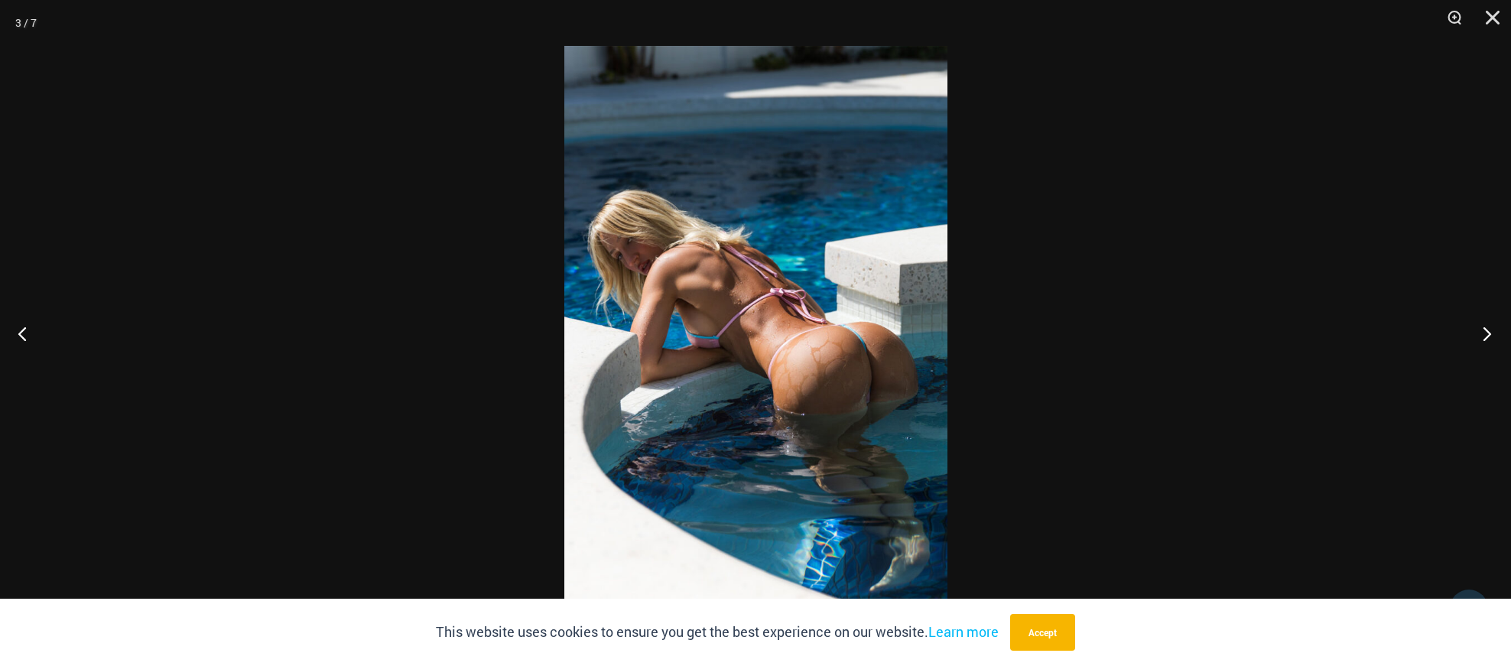
click at [1487, 333] on button "Next" at bounding box center [1481, 333] width 57 height 76
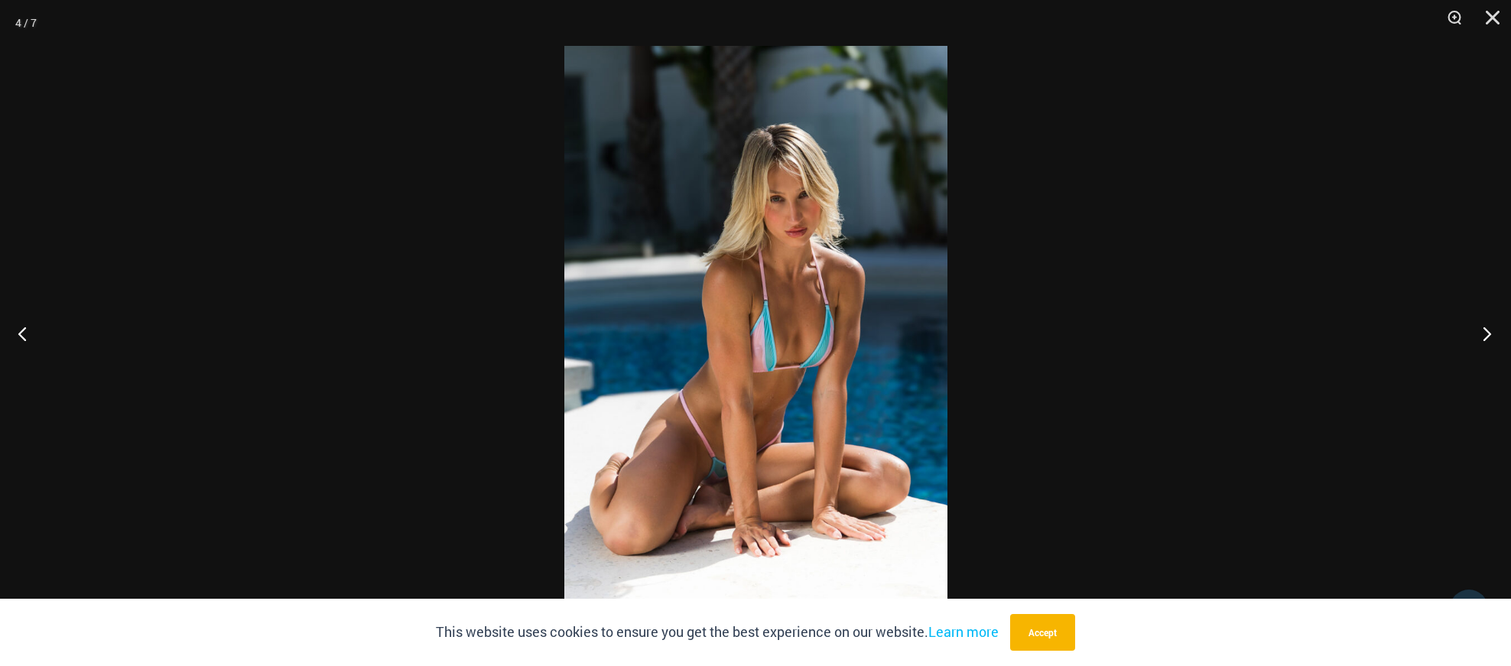
click at [1487, 333] on button "Next" at bounding box center [1481, 333] width 57 height 76
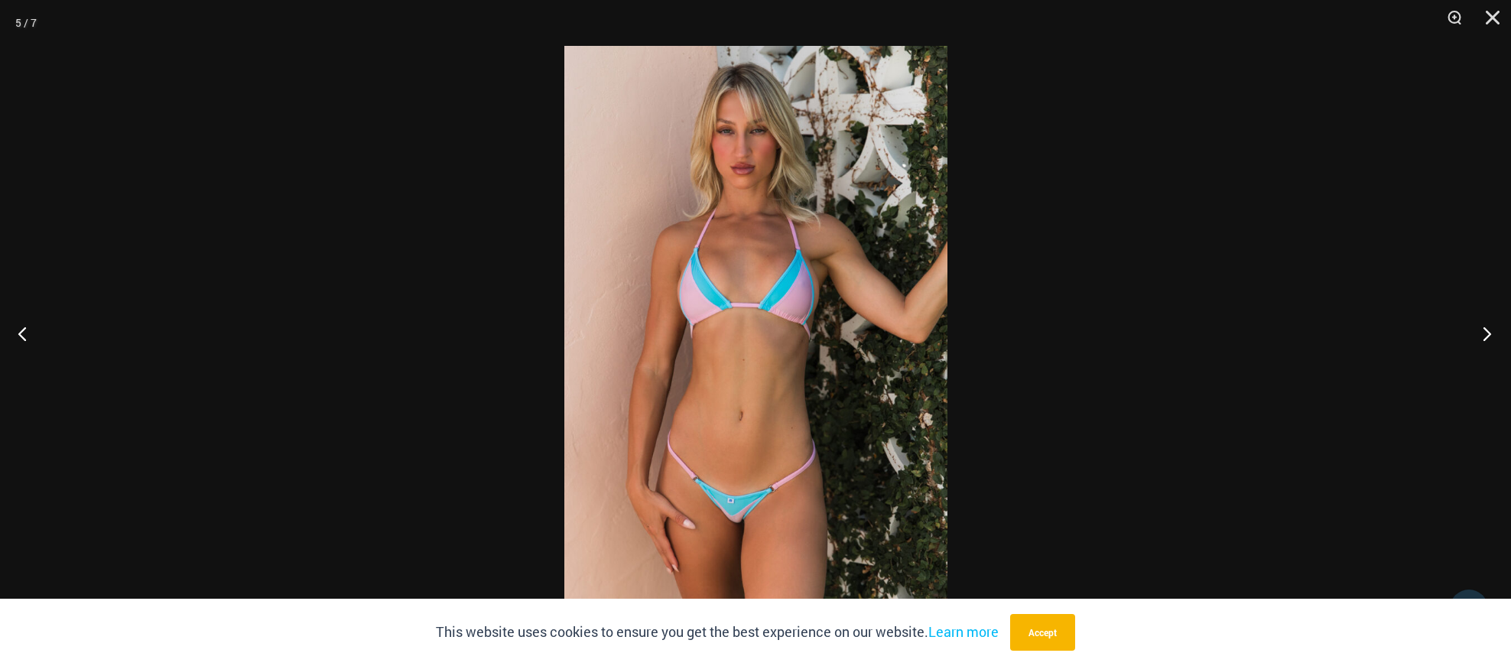
click at [1487, 333] on button "Next" at bounding box center [1481, 333] width 57 height 76
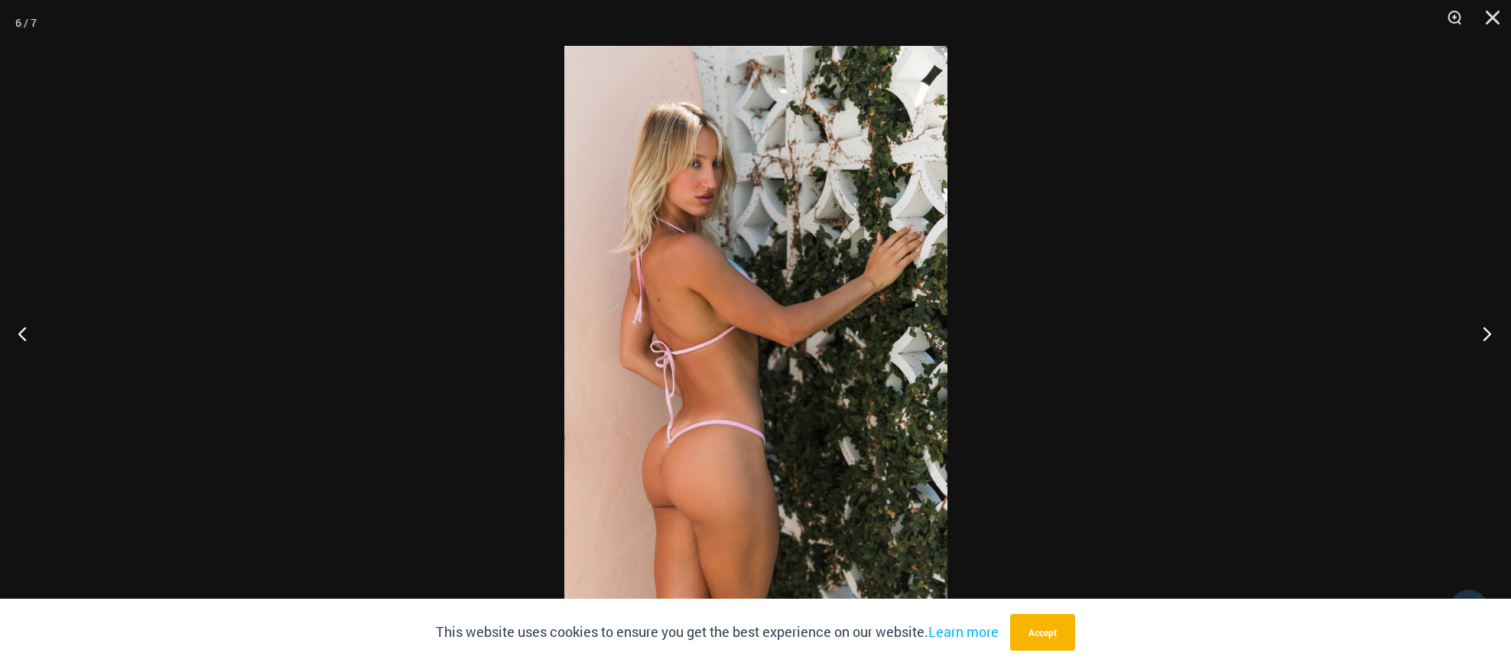
click at [1487, 333] on button "Next" at bounding box center [1481, 333] width 57 height 76
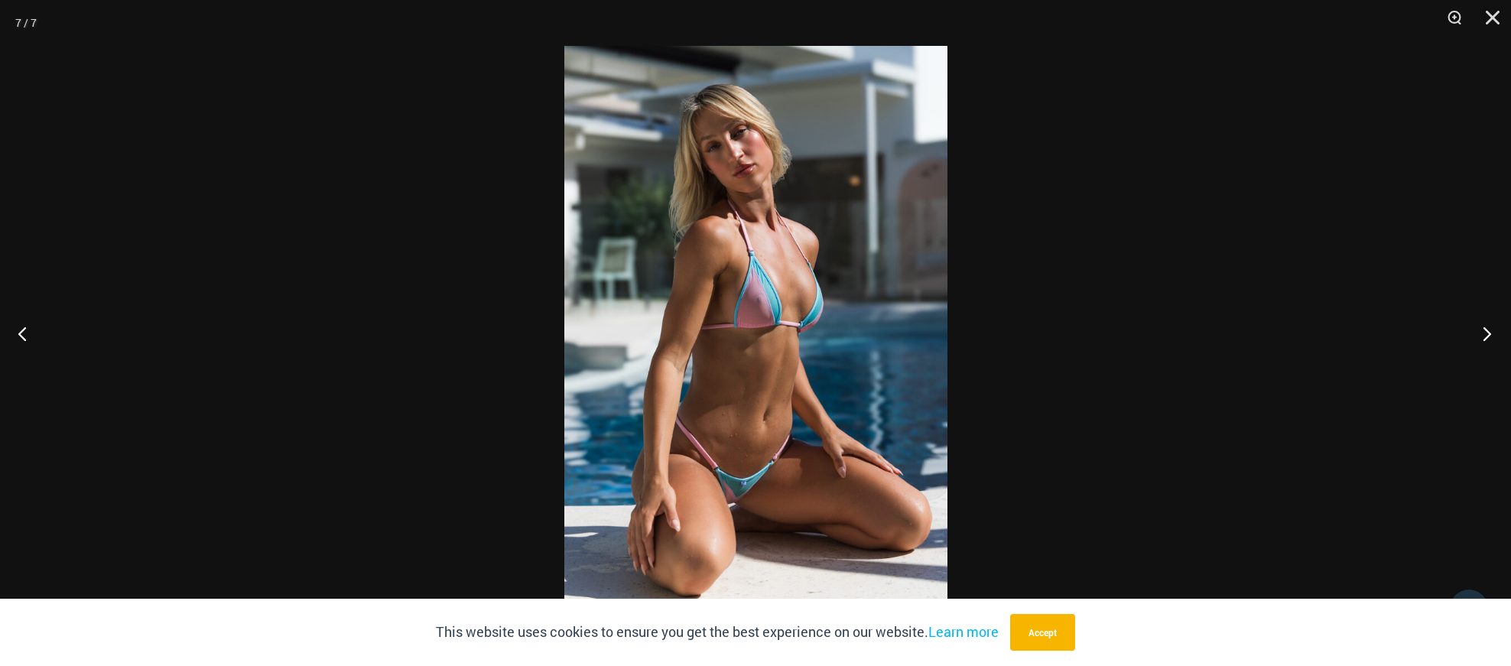
click at [1487, 333] on button "Next" at bounding box center [1481, 333] width 57 height 76
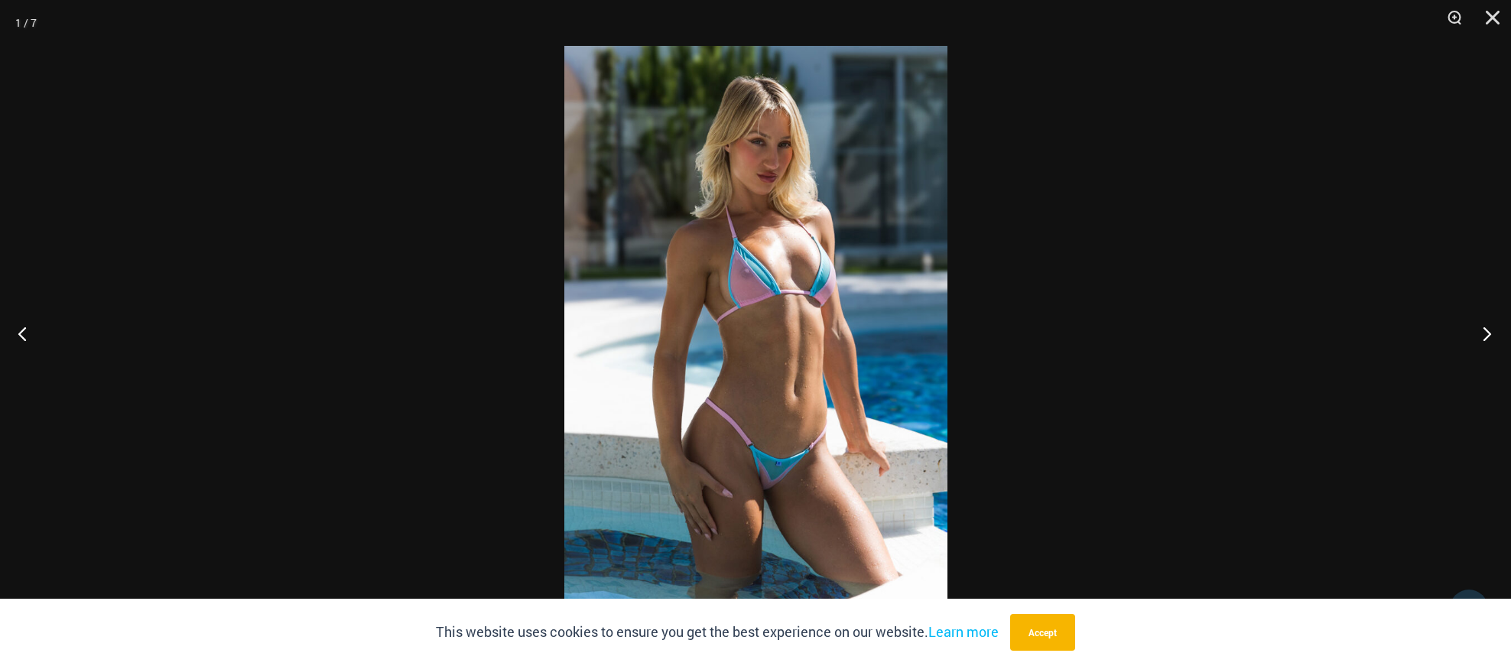
click at [1487, 333] on button "Next" at bounding box center [1481, 333] width 57 height 76
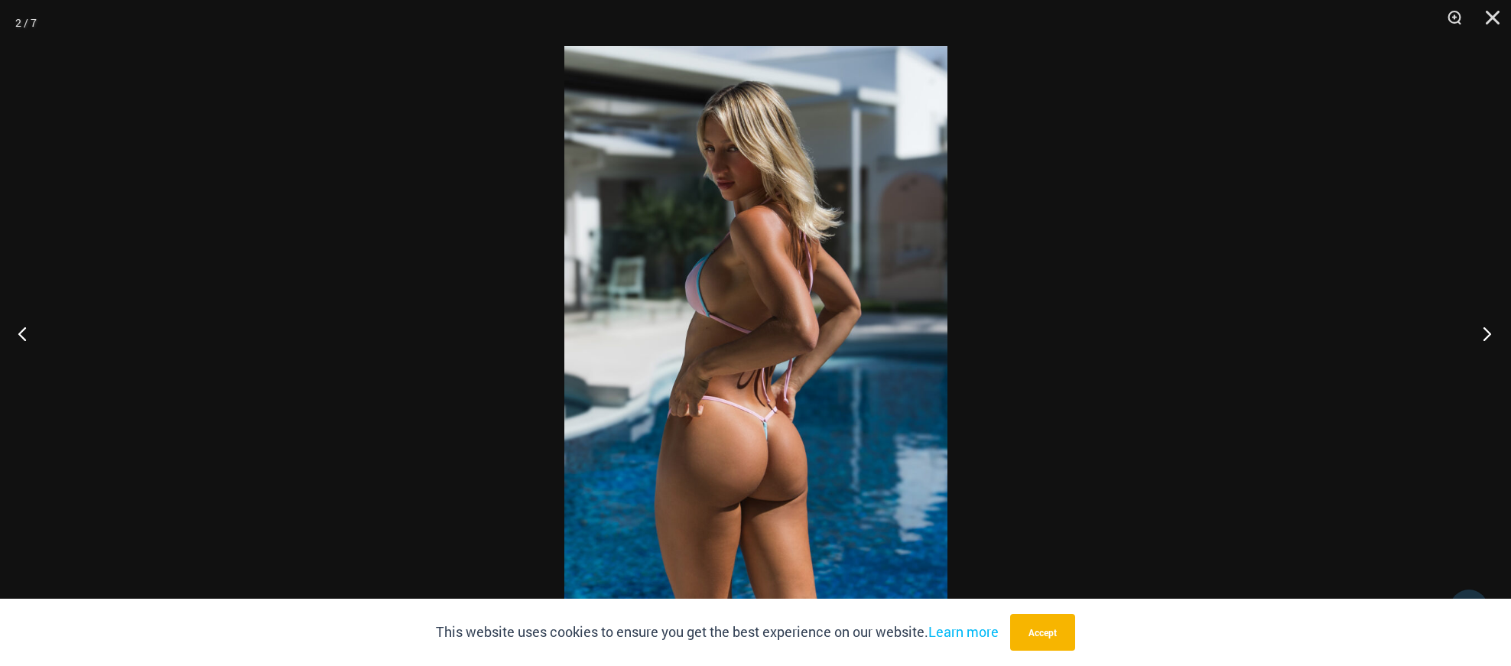
click at [1487, 333] on button "Next" at bounding box center [1481, 333] width 57 height 76
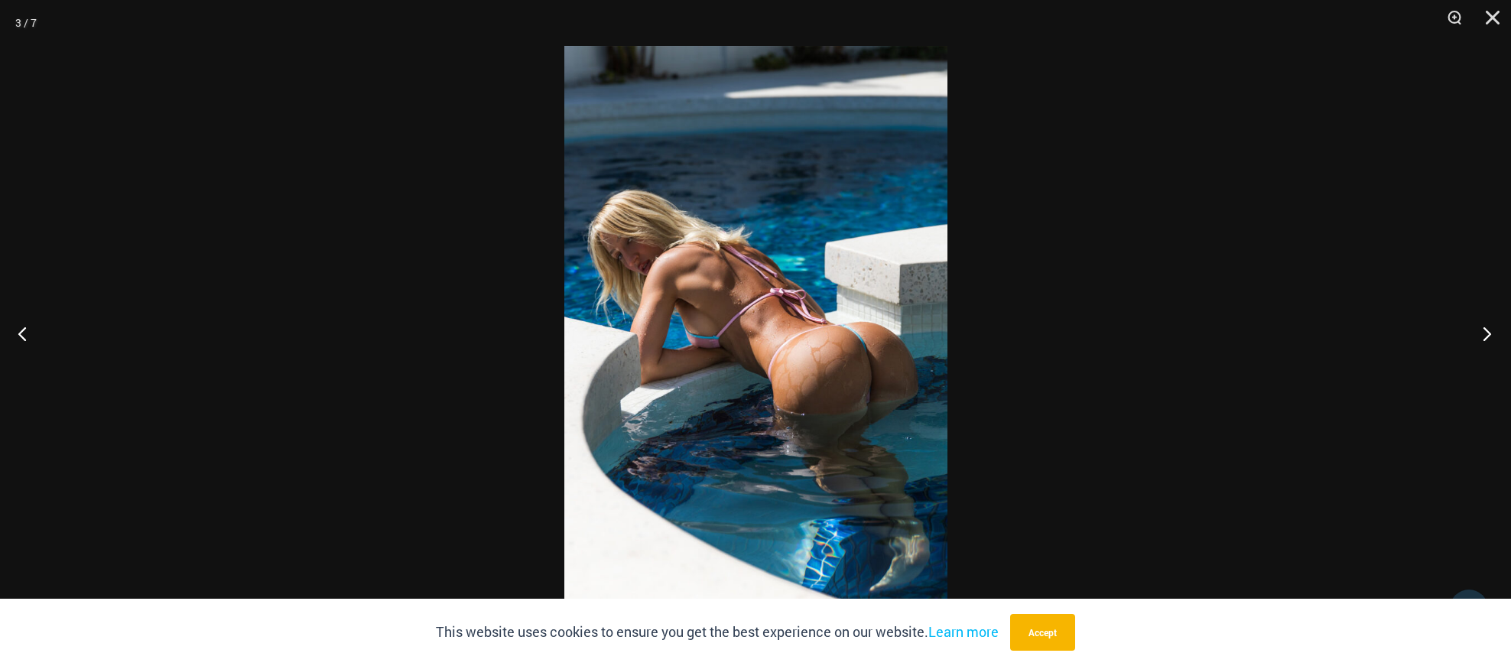
click at [1487, 333] on button "Next" at bounding box center [1481, 333] width 57 height 76
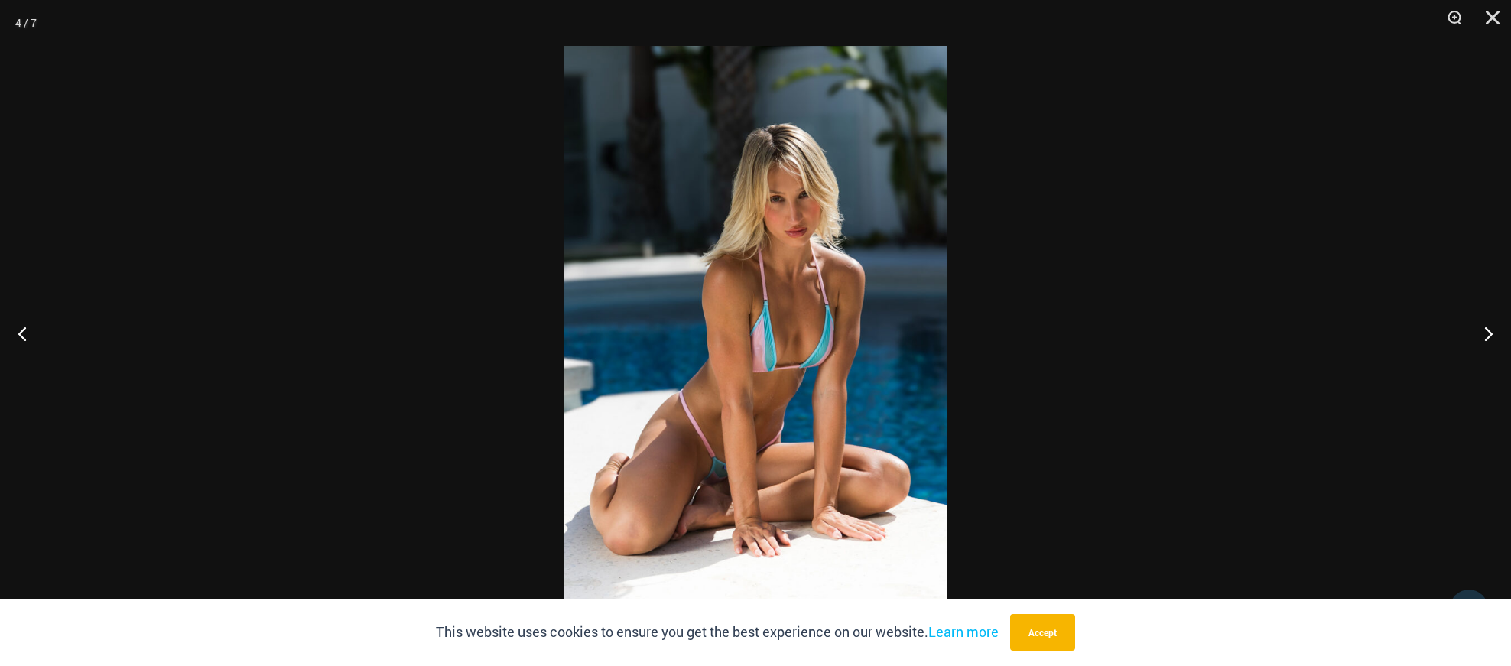
click at [1310, 191] on div at bounding box center [755, 333] width 1511 height 666
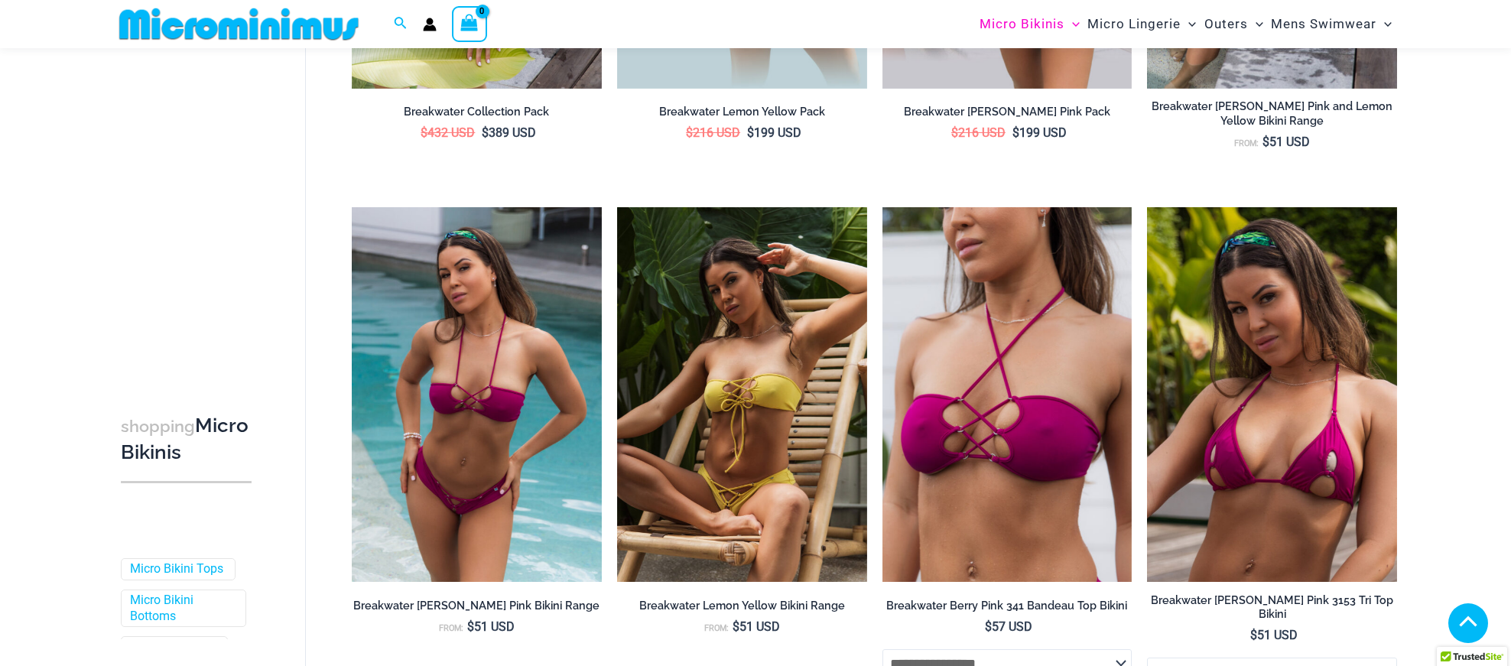
scroll to position [1148, 0]
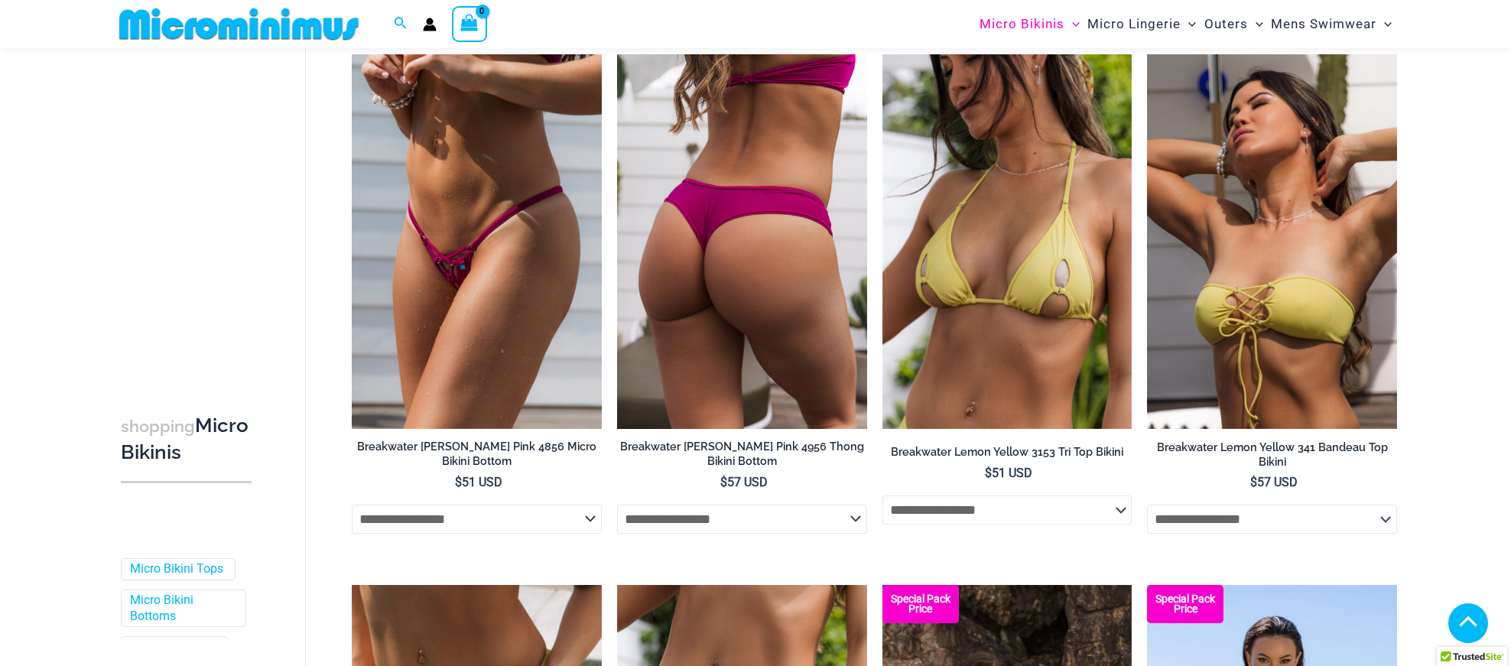
type input "**********"
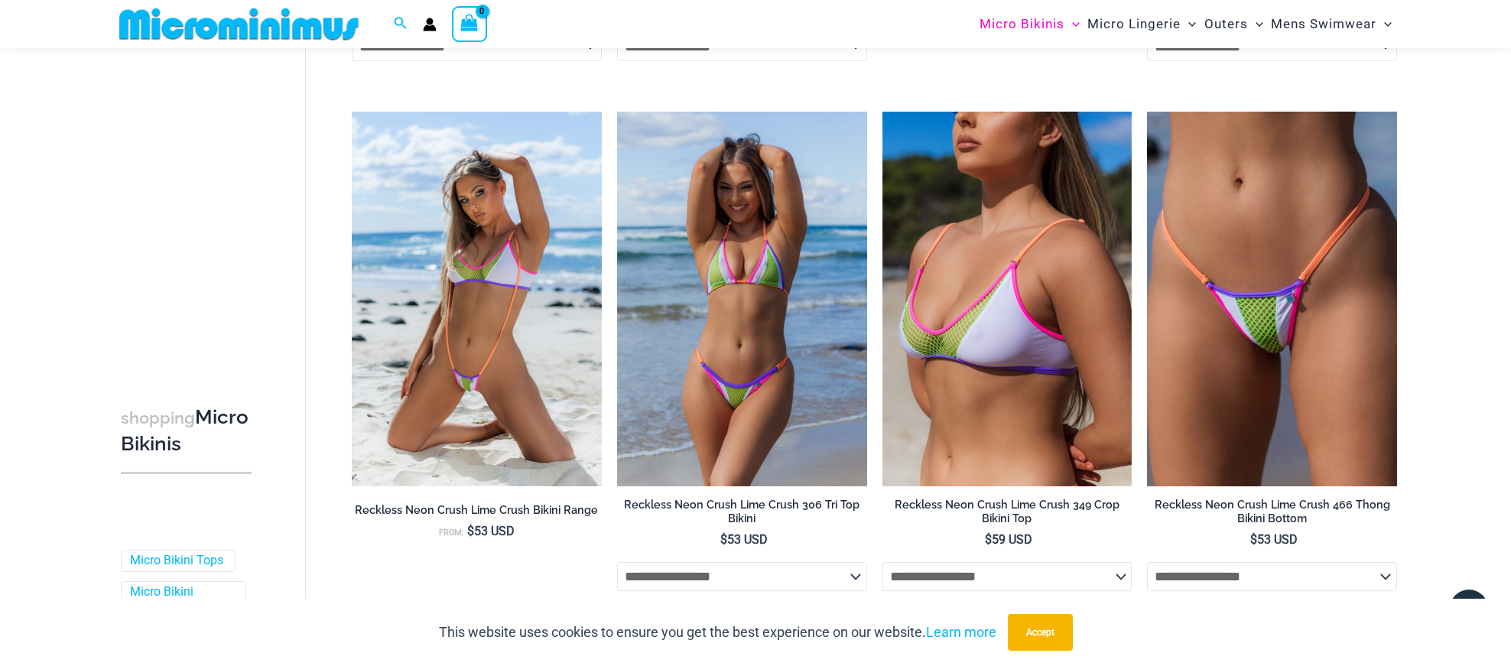
scroll to position [4138, 0]
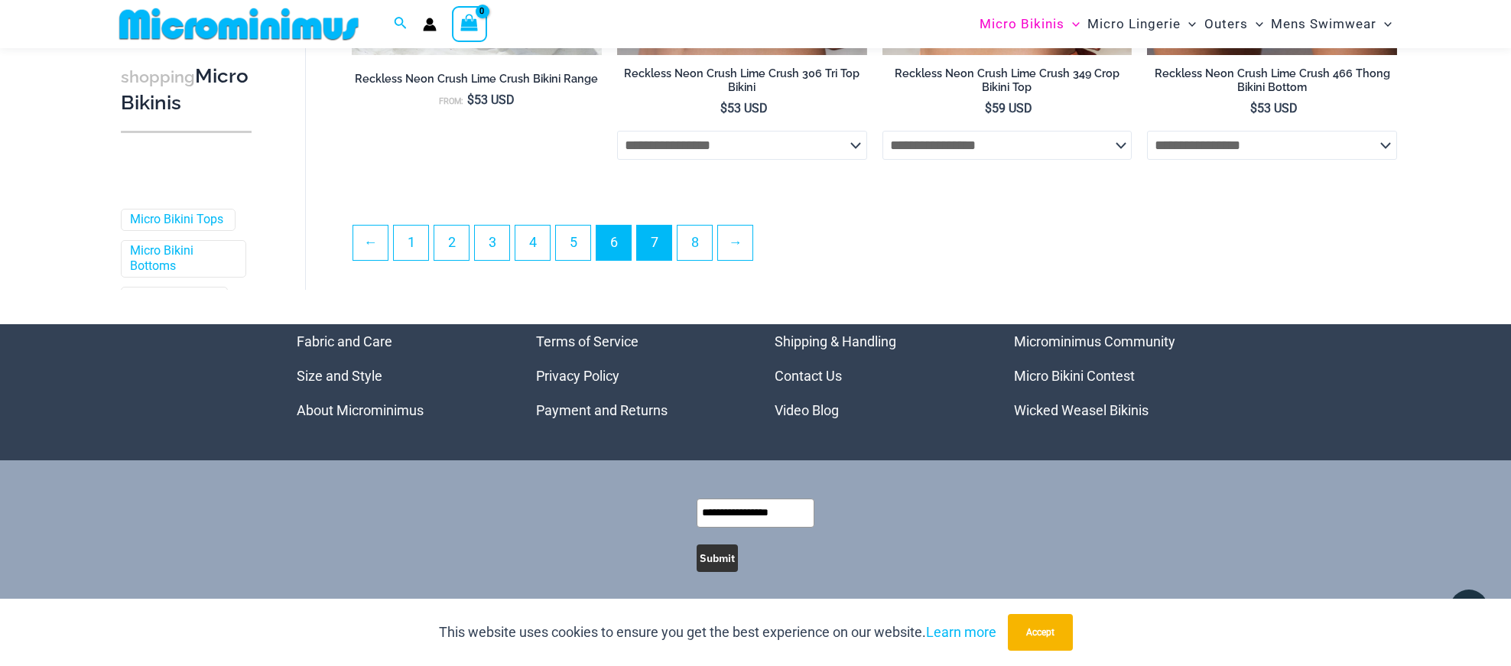
click at [653, 243] on link "7" at bounding box center [654, 243] width 34 height 34
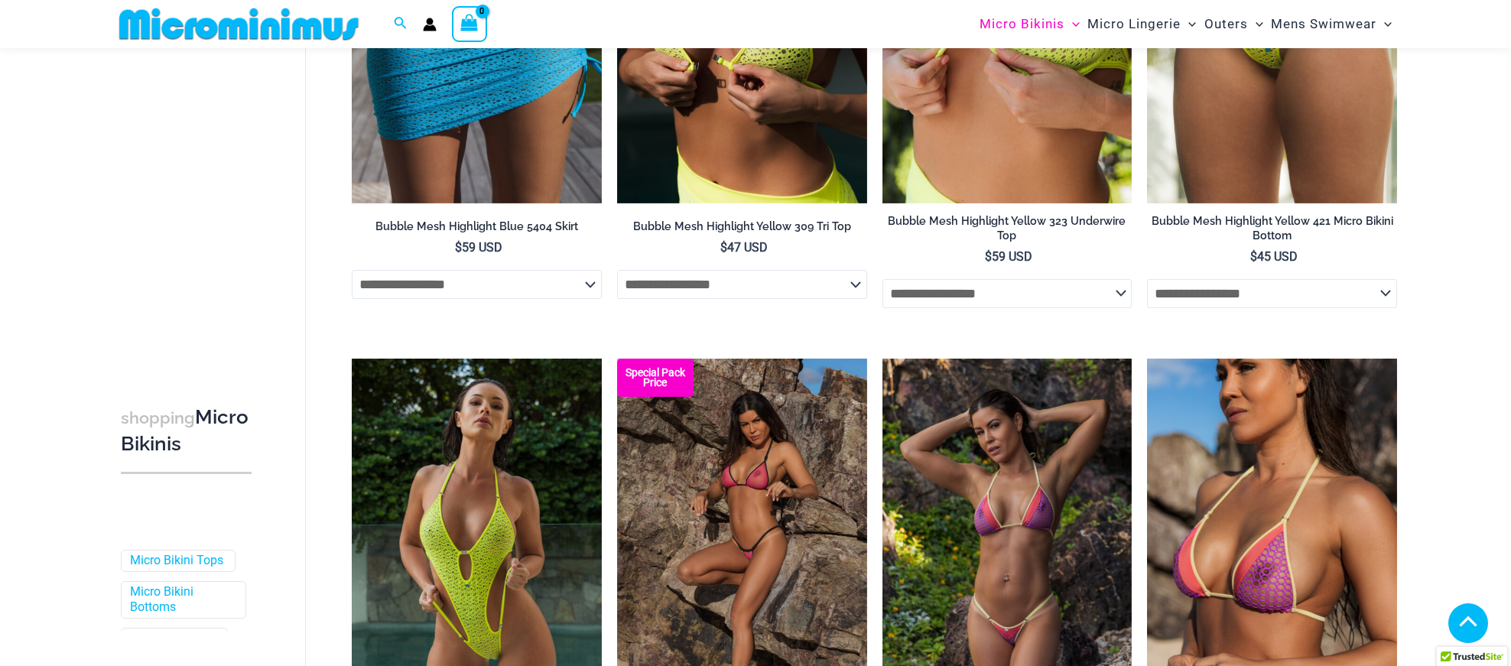
type input "**********"
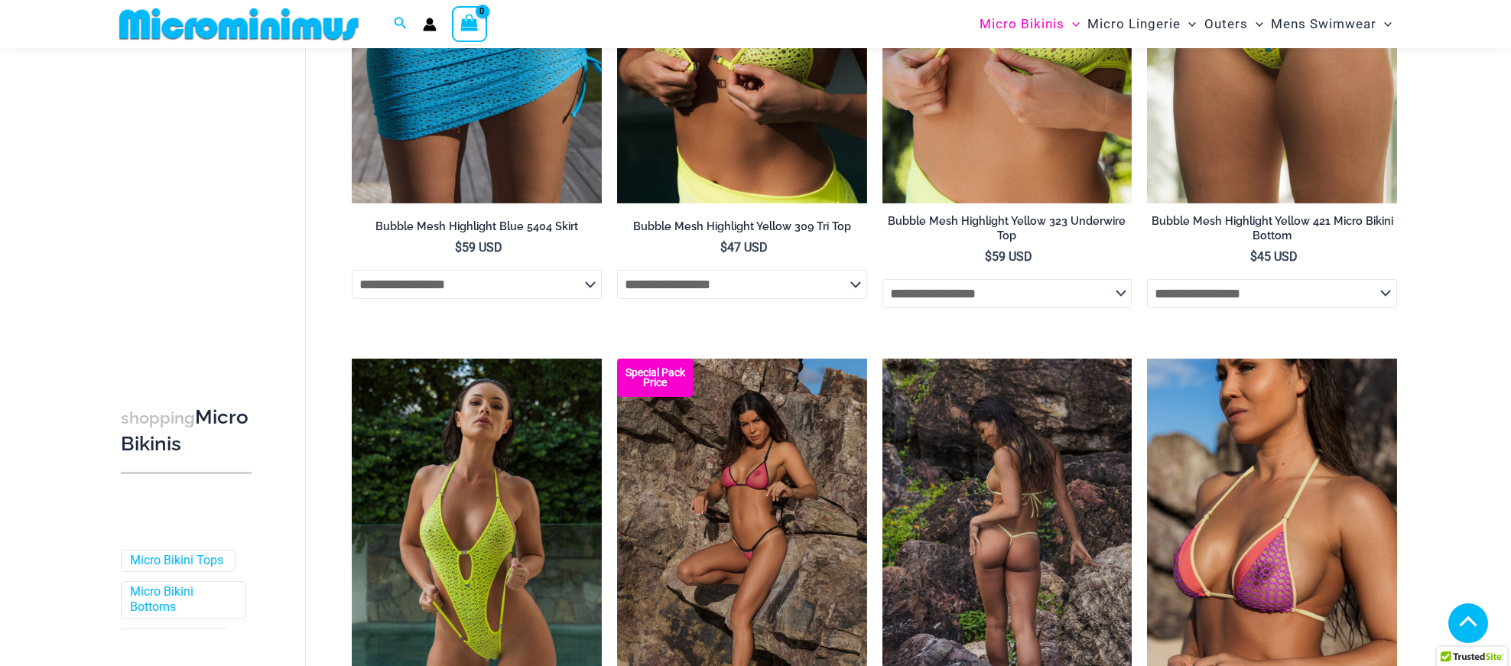
scroll to position [1563, 0]
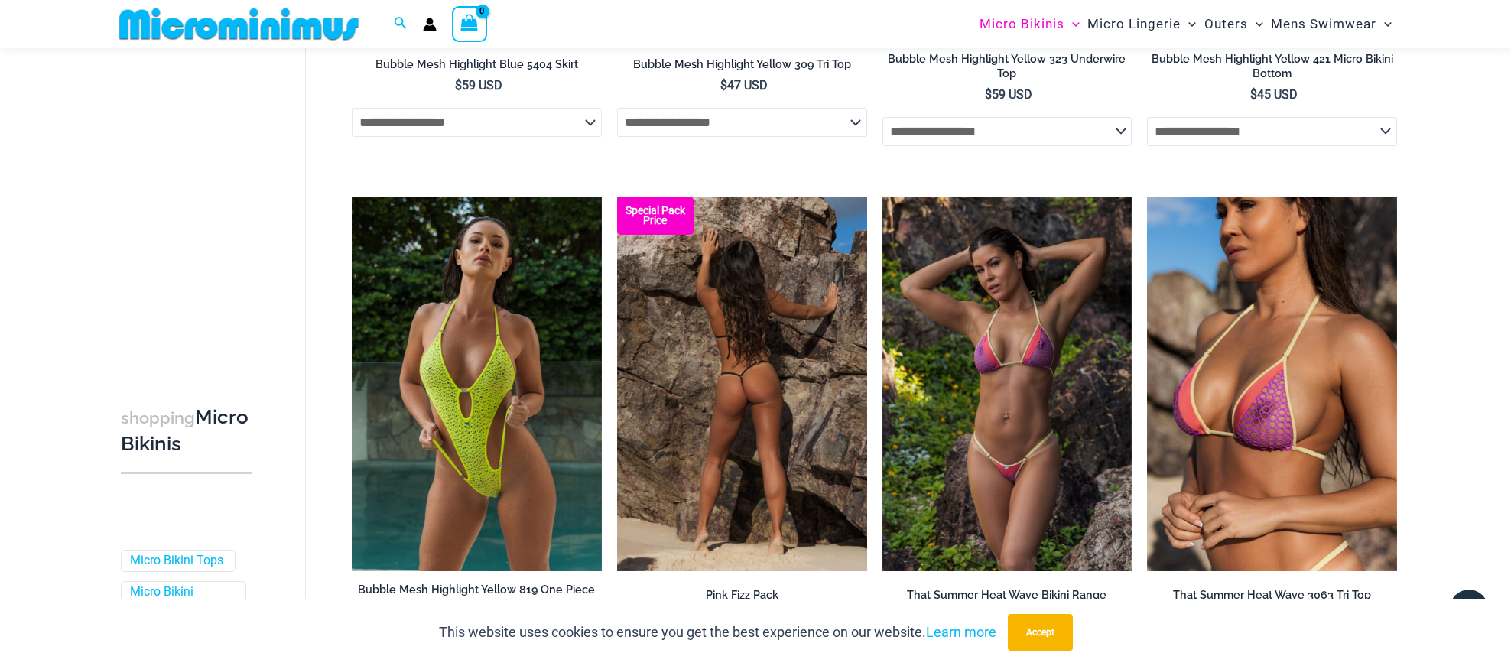
click at [849, 433] on img at bounding box center [742, 383] width 250 height 375
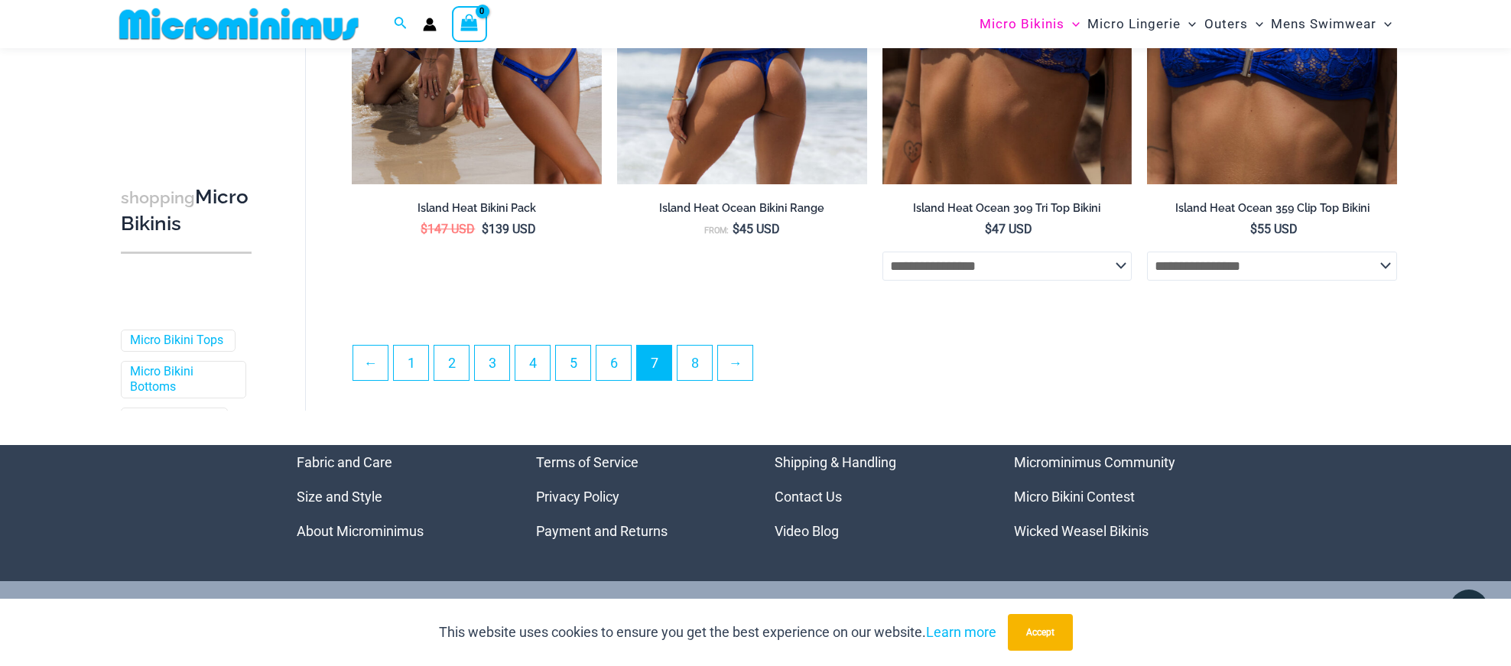
scroll to position [4183, 0]
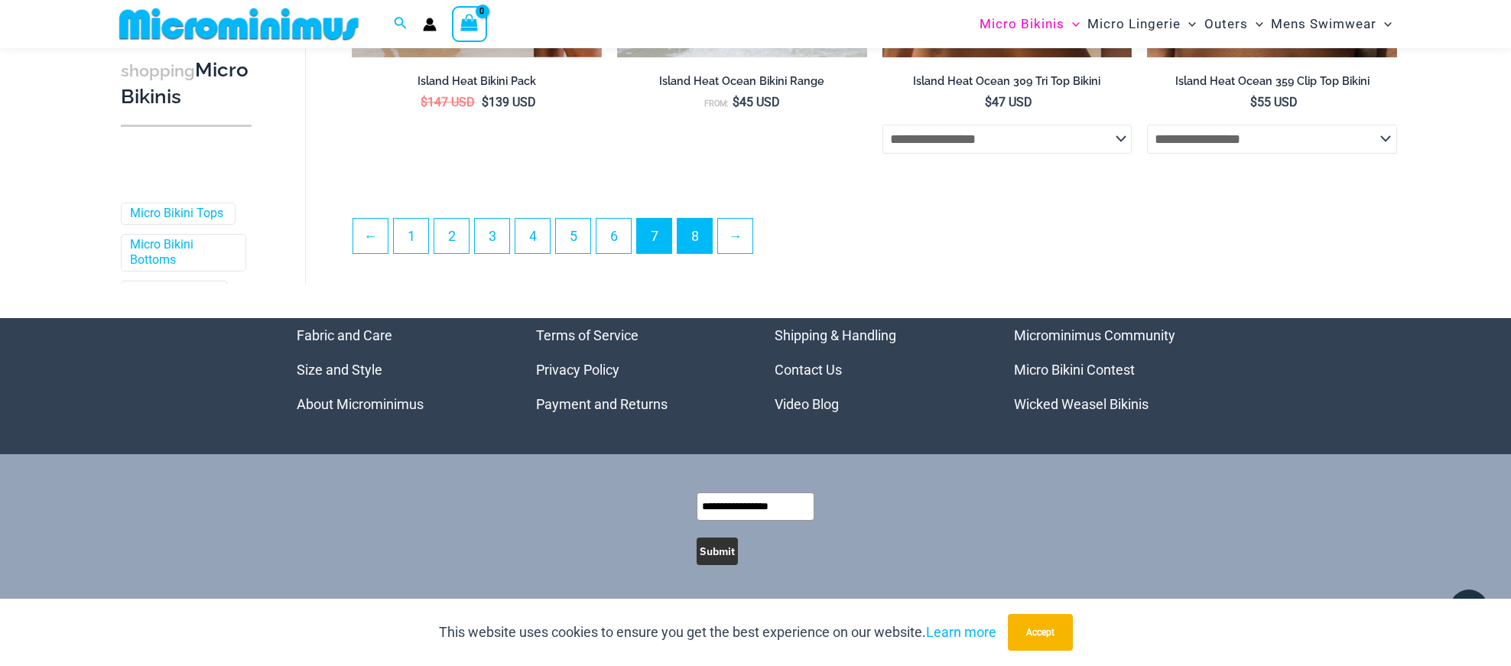
click at [705, 252] on link "8" at bounding box center [694, 236] width 34 height 34
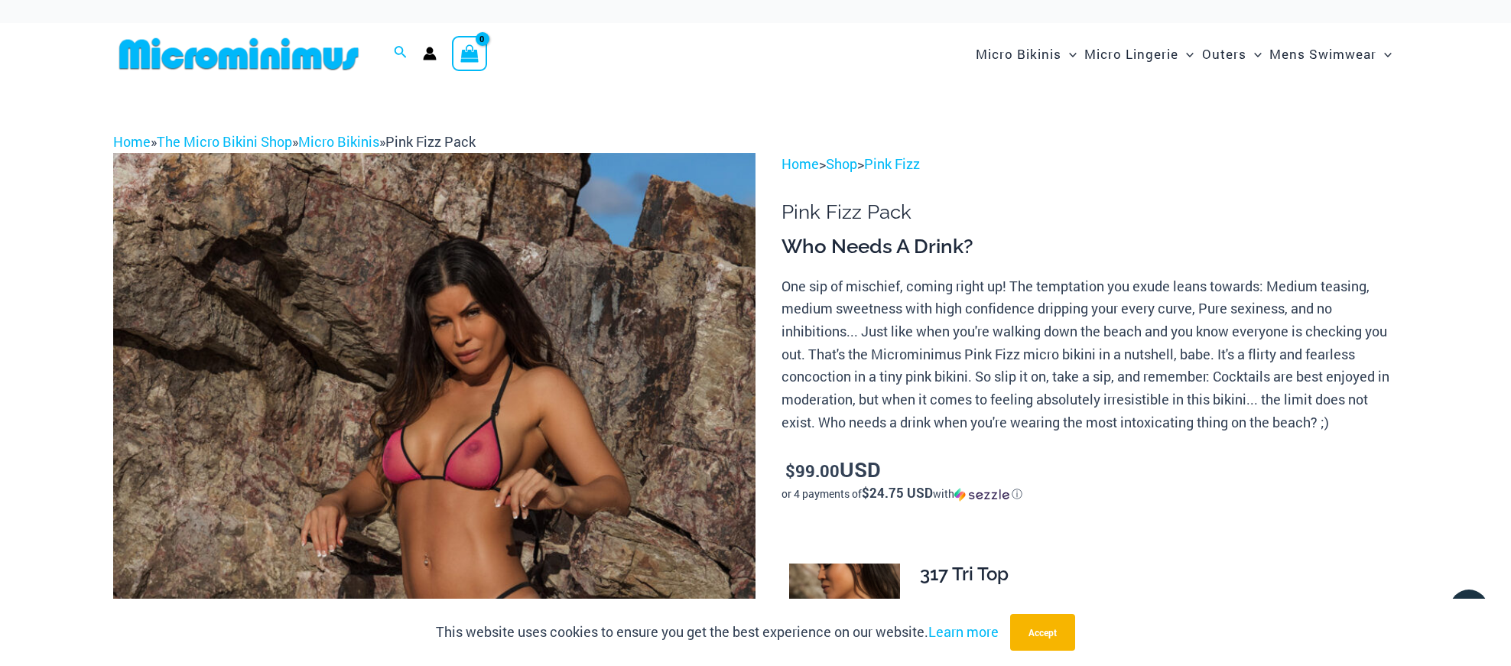
type input "**********"
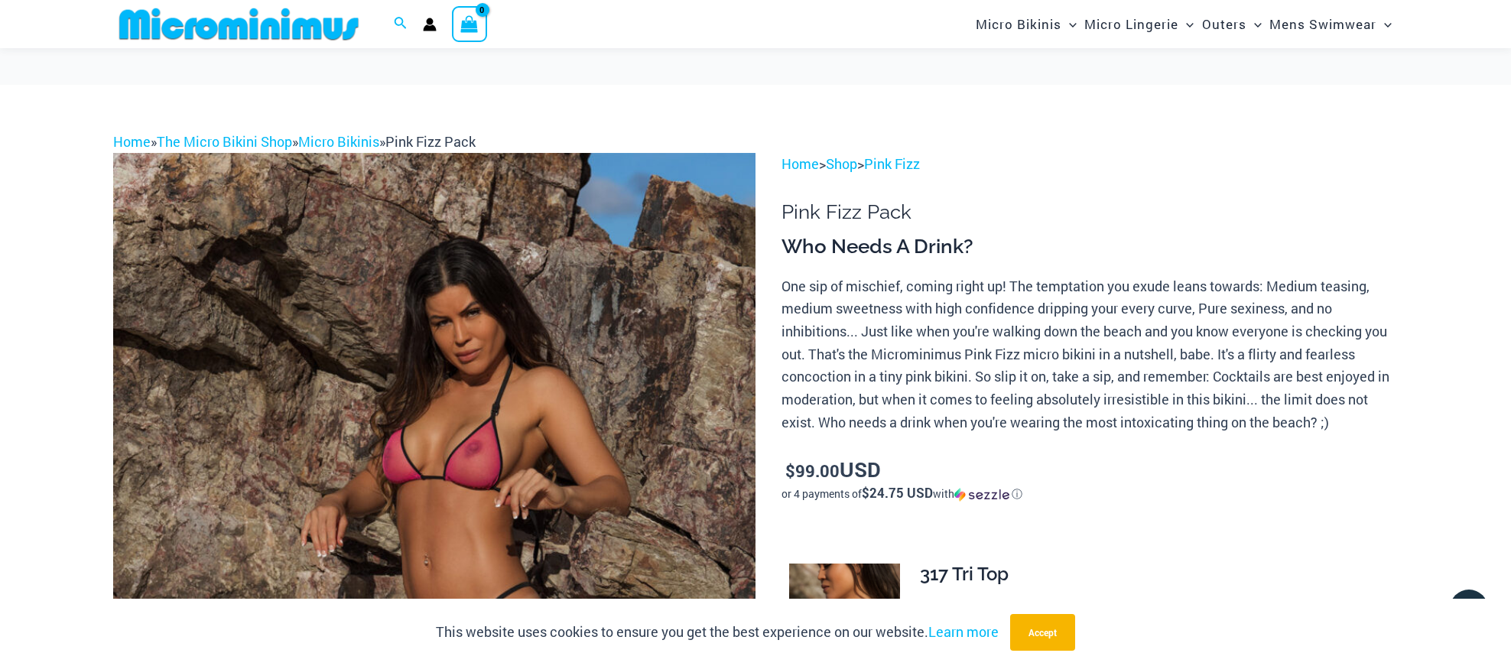
scroll to position [294, 0]
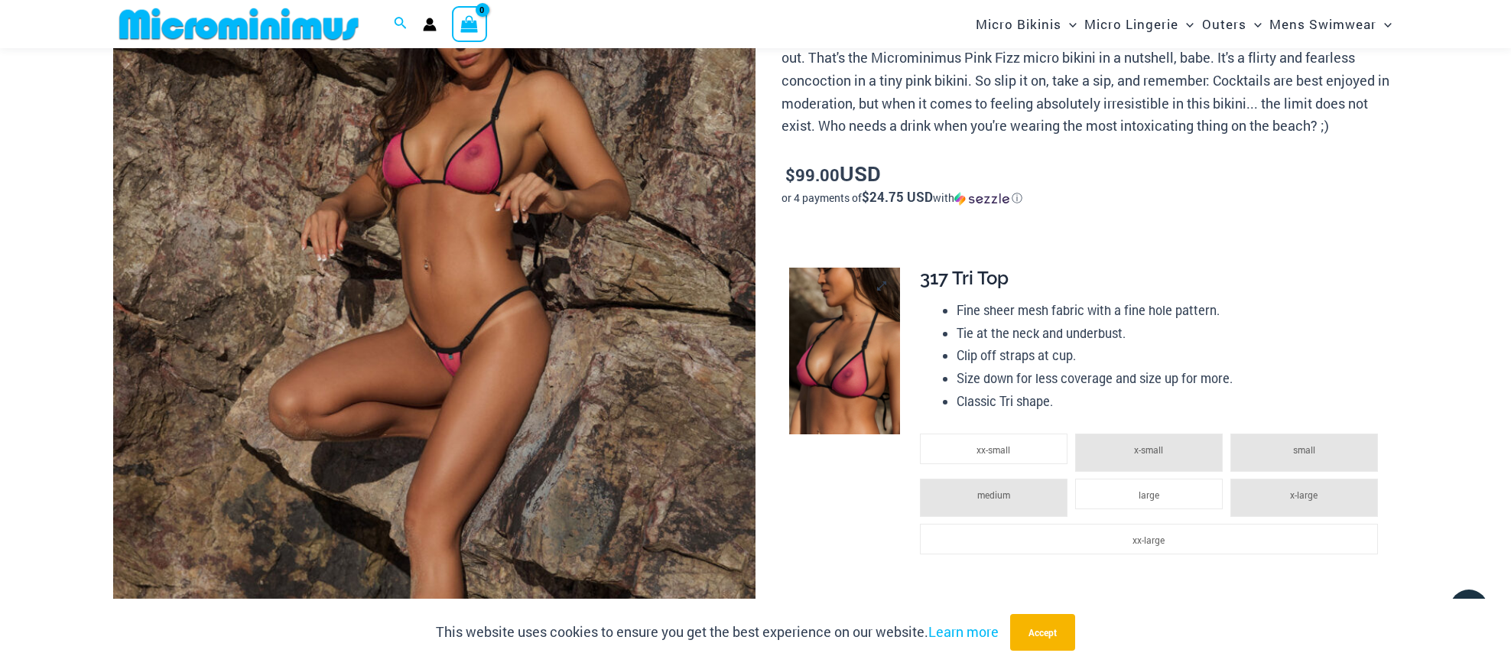
click at [797, 353] on img at bounding box center [844, 351] width 111 height 167
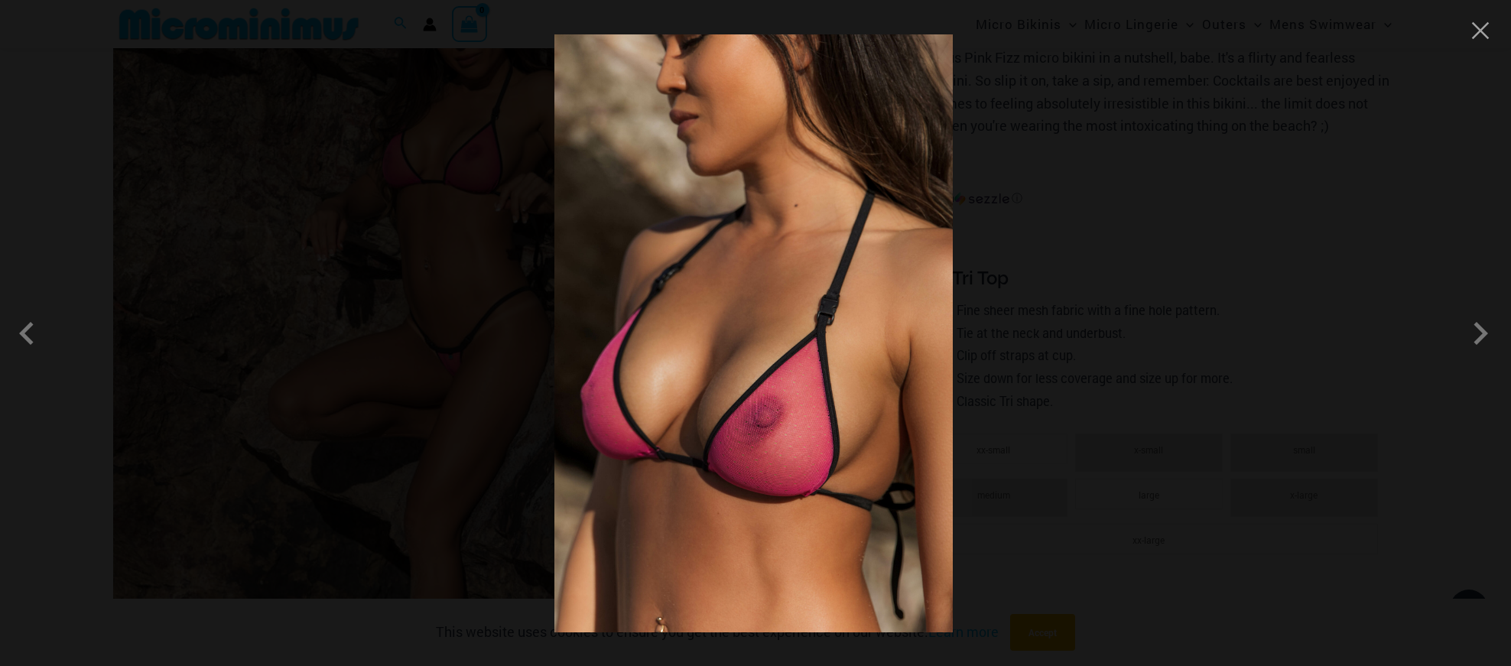
click at [1110, 313] on div at bounding box center [755, 333] width 1511 height 666
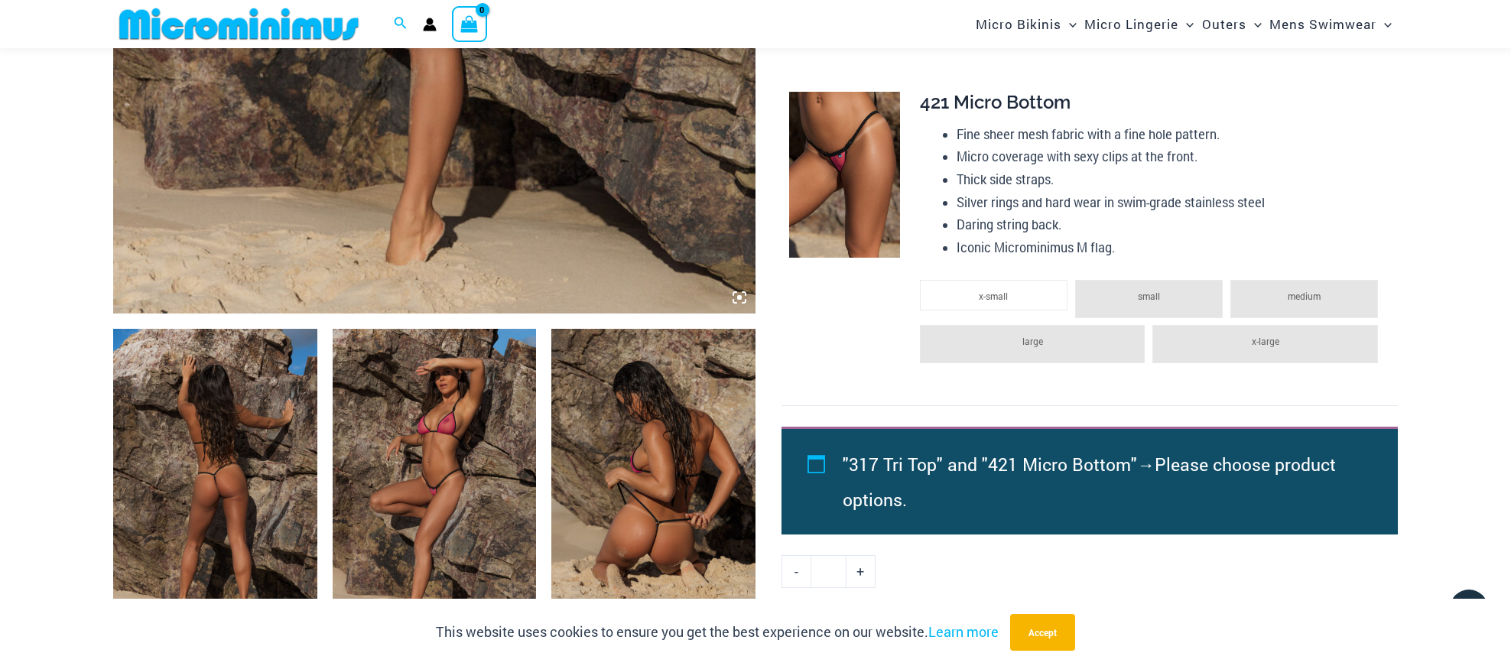
scroll to position [1252, 0]
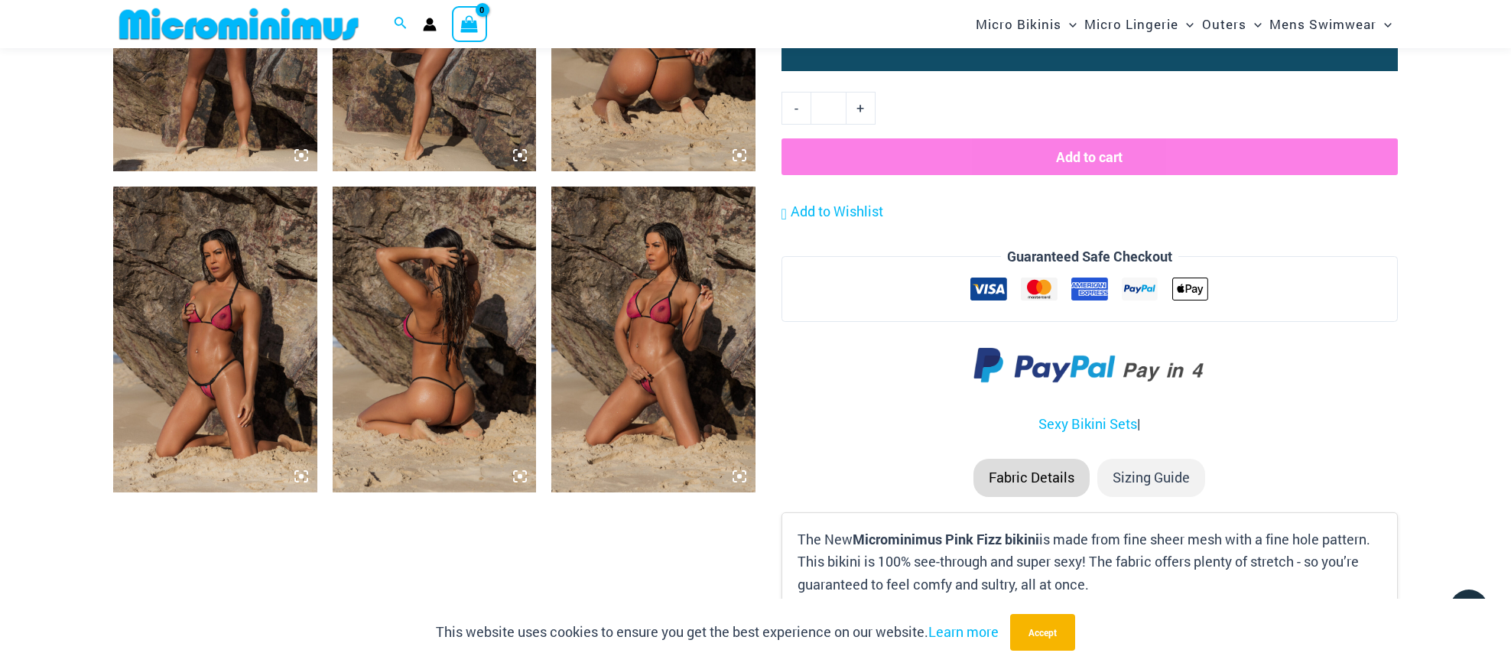
click at [191, 322] on img at bounding box center [215, 340] width 204 height 306
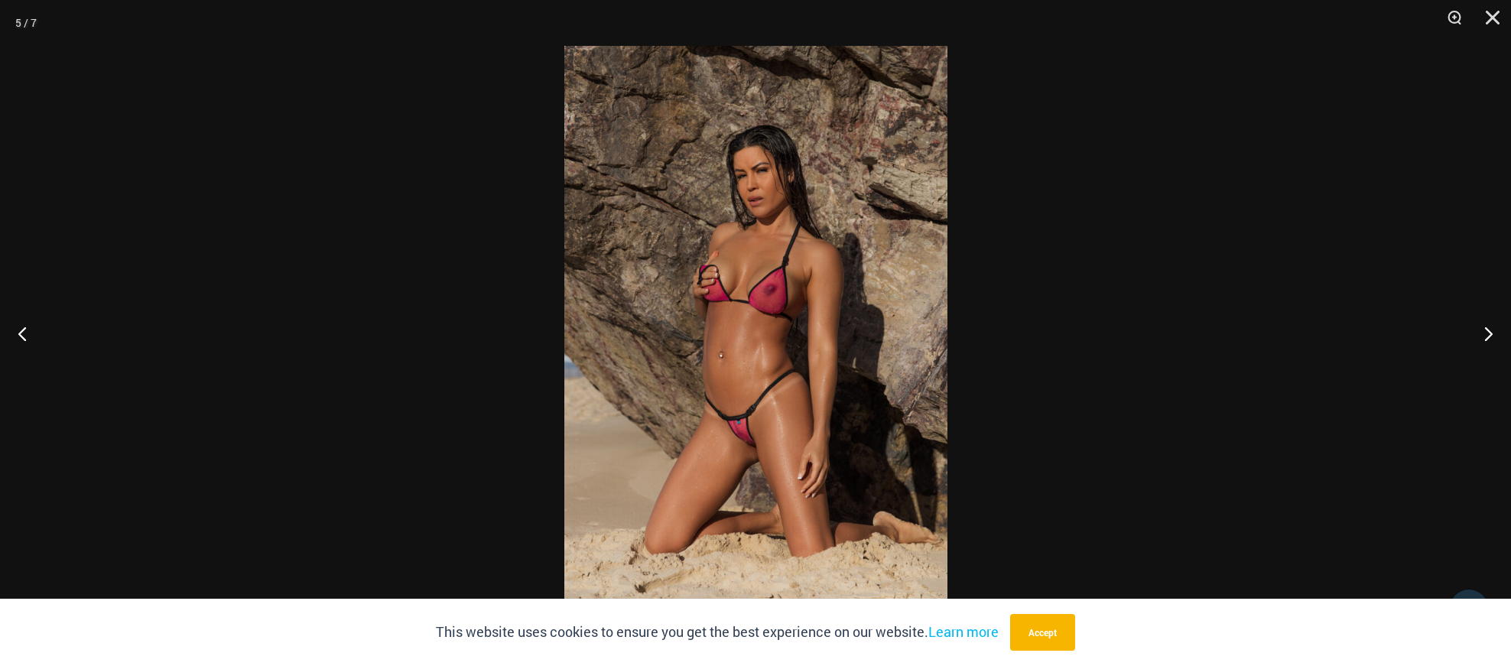
click at [1098, 324] on div at bounding box center [755, 333] width 1511 height 666
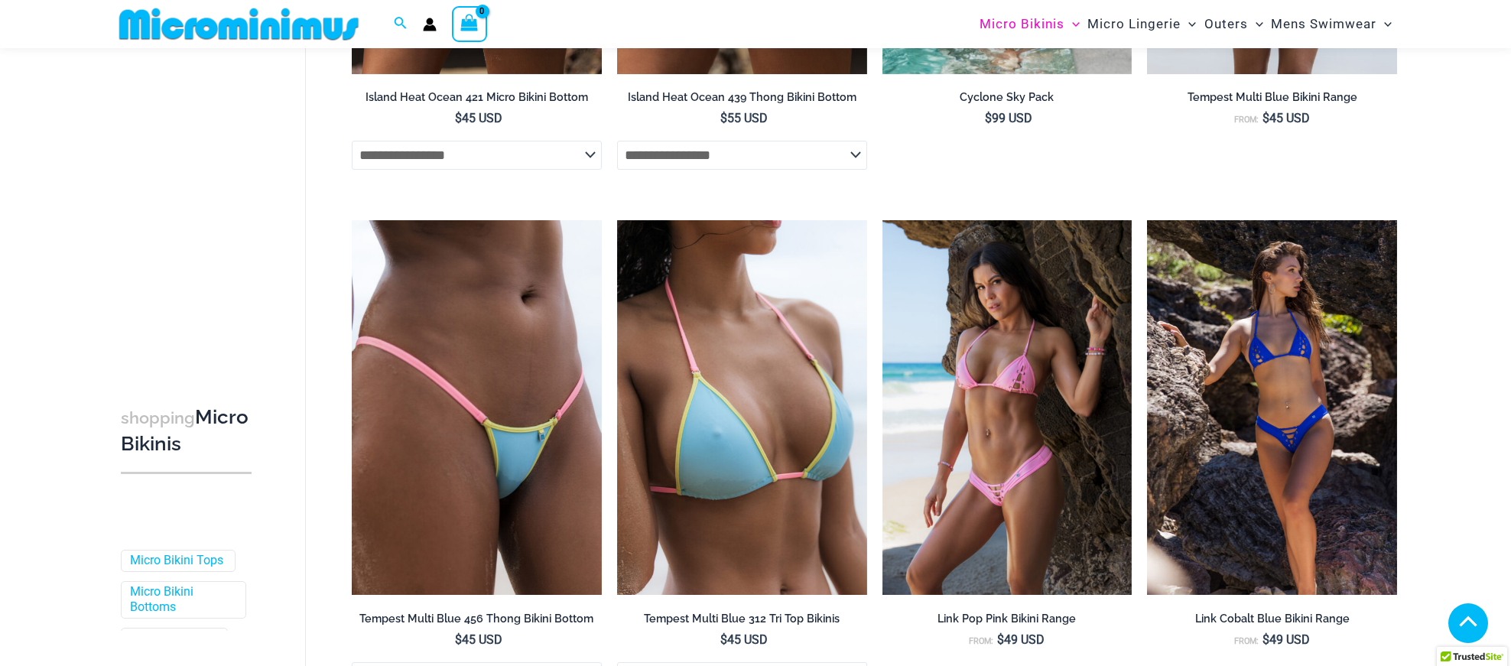
scroll to position [1226, 0]
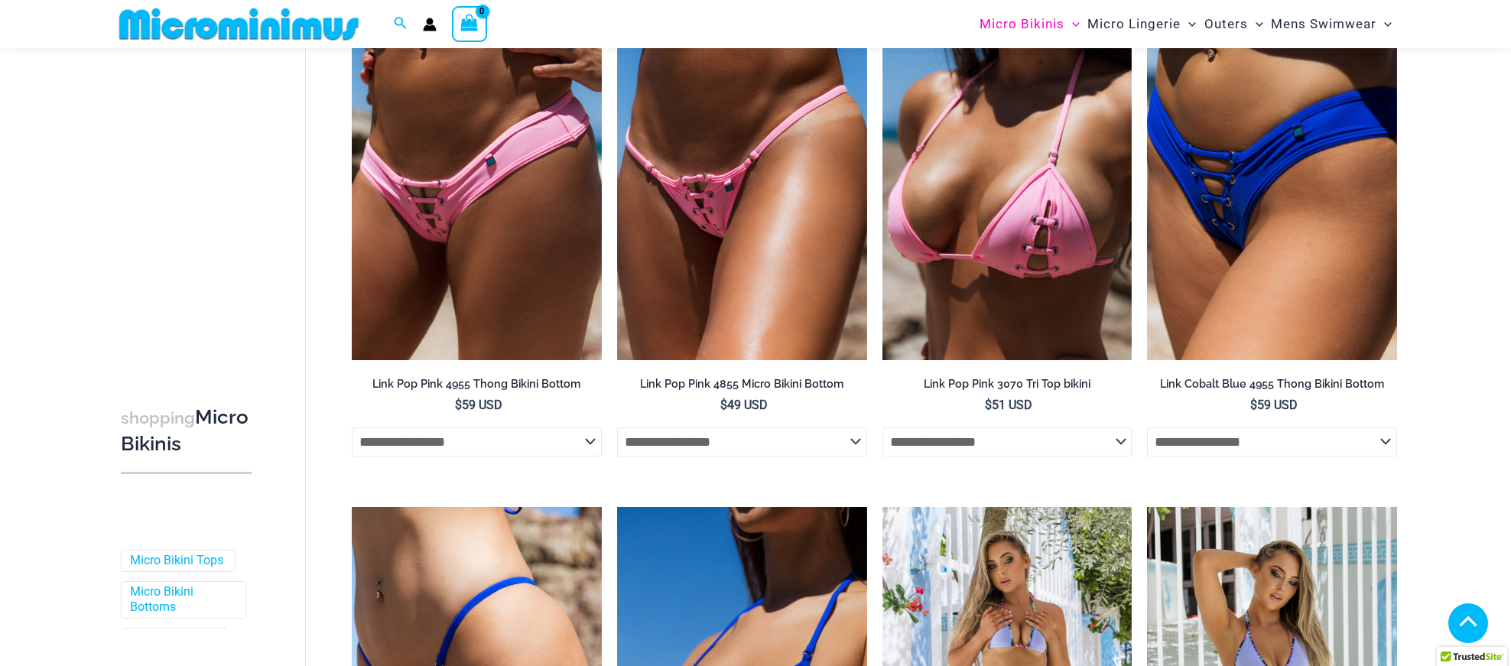
type input "**********"
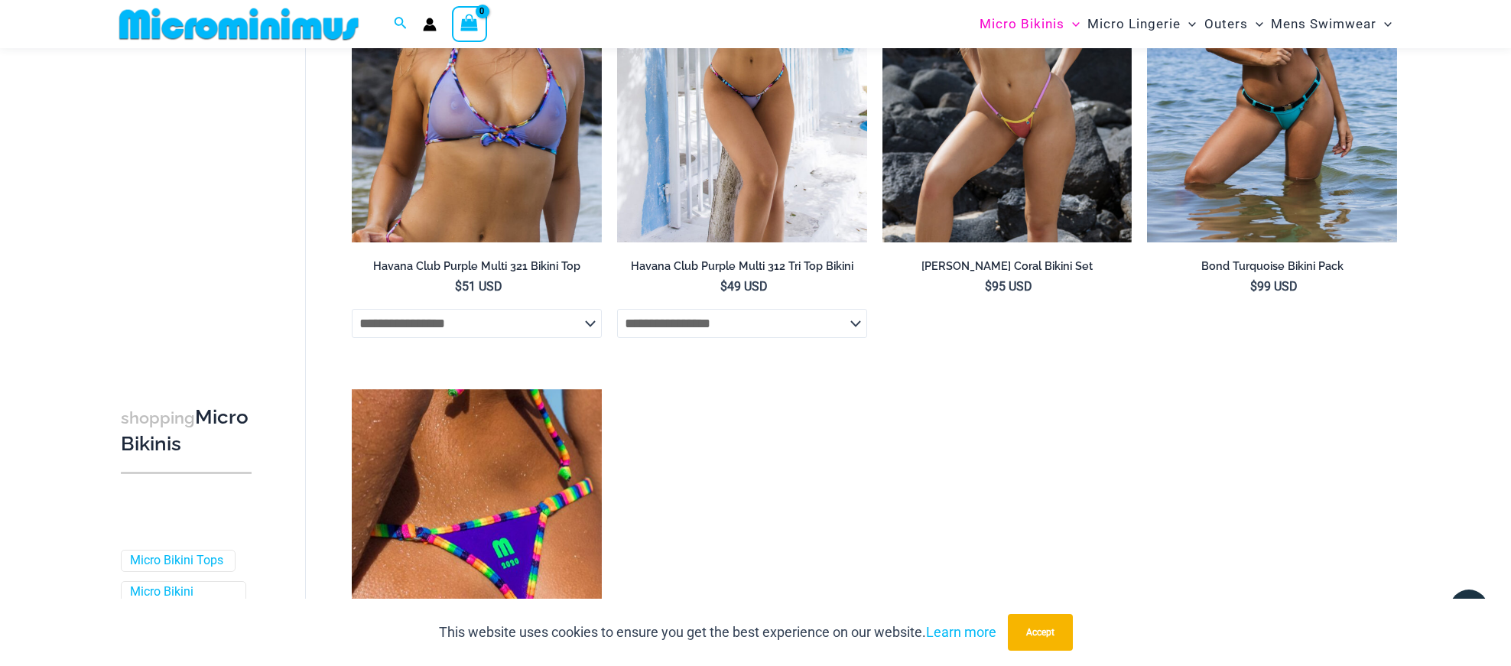
scroll to position [2384, 0]
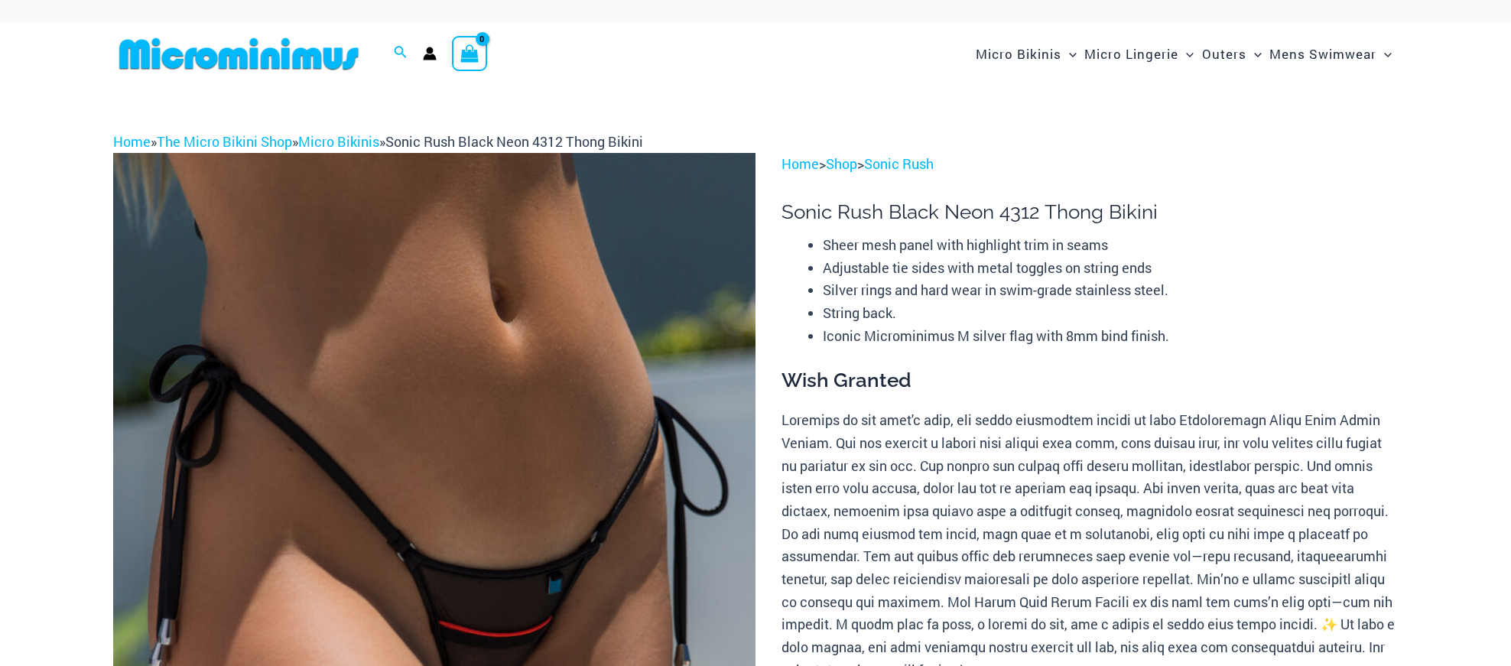
click at [635, 466] on img at bounding box center [434, 634] width 642 height 963
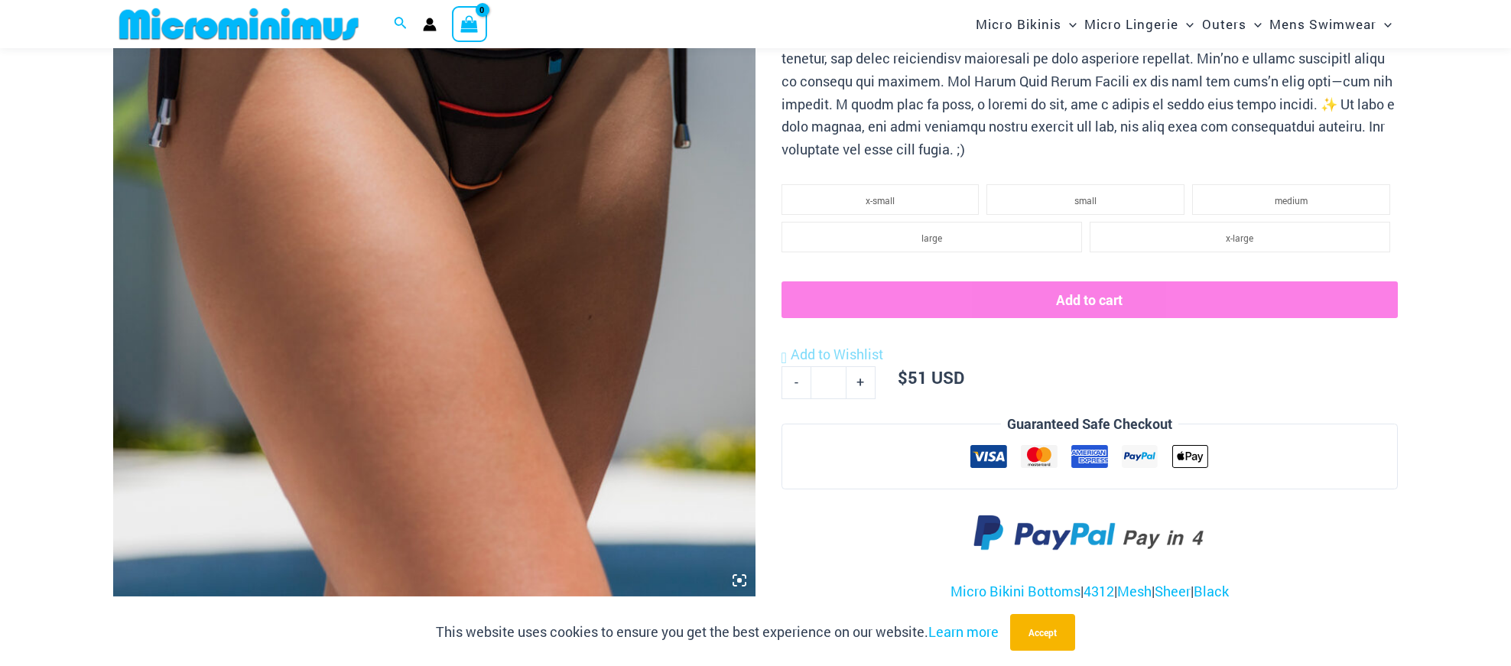
scroll to position [856, 0]
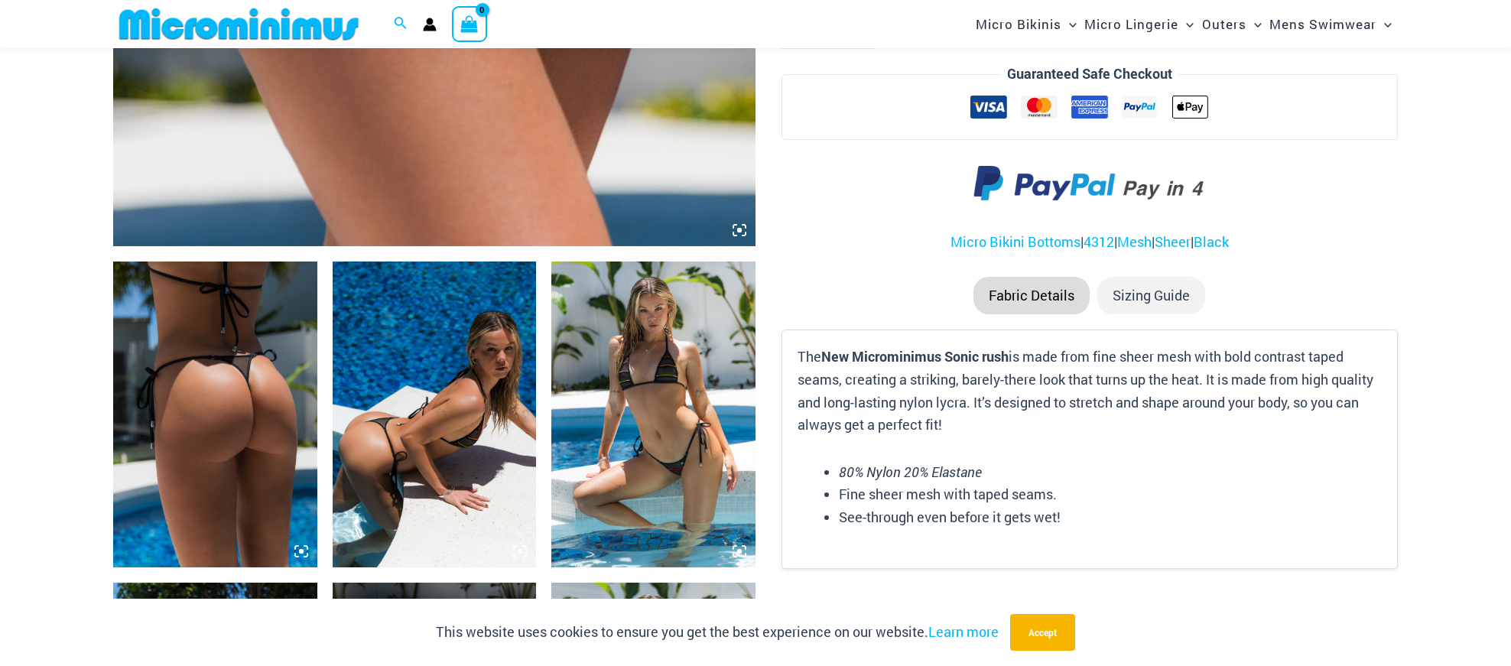
type input "**********"
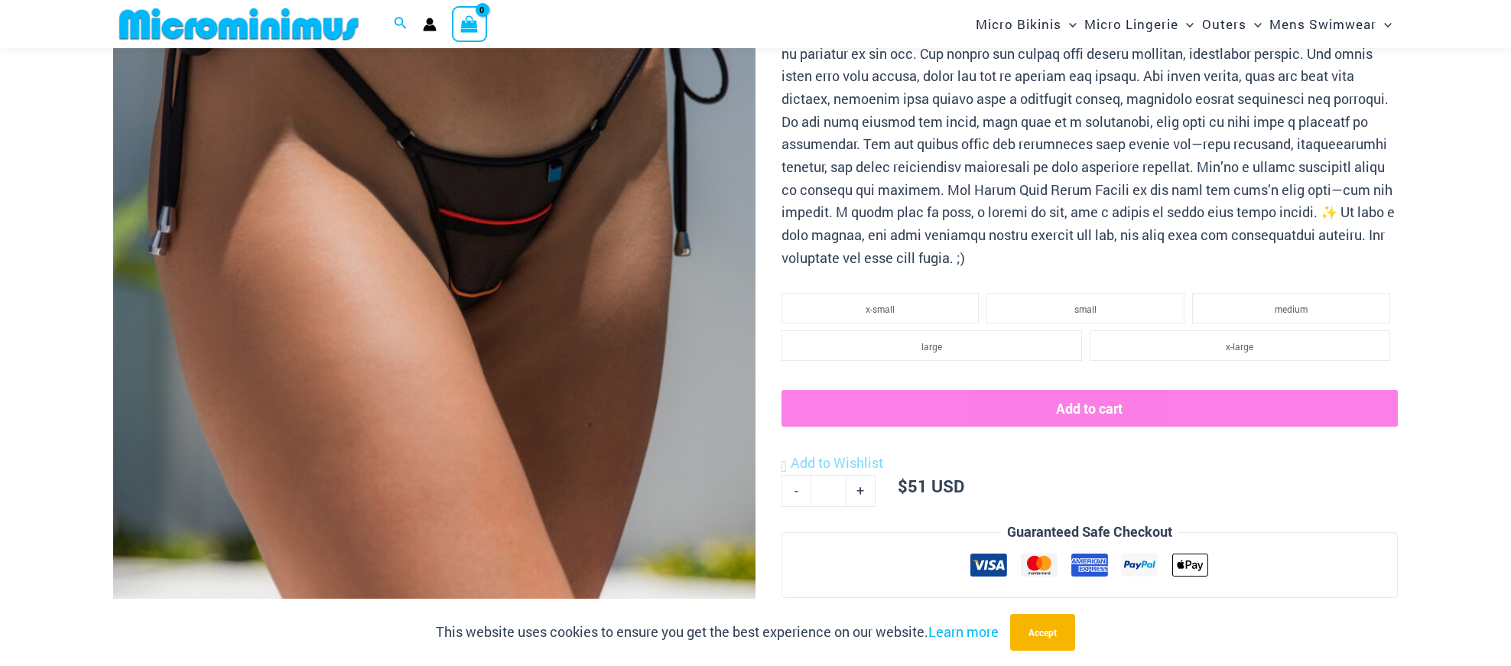
scroll to position [922, 0]
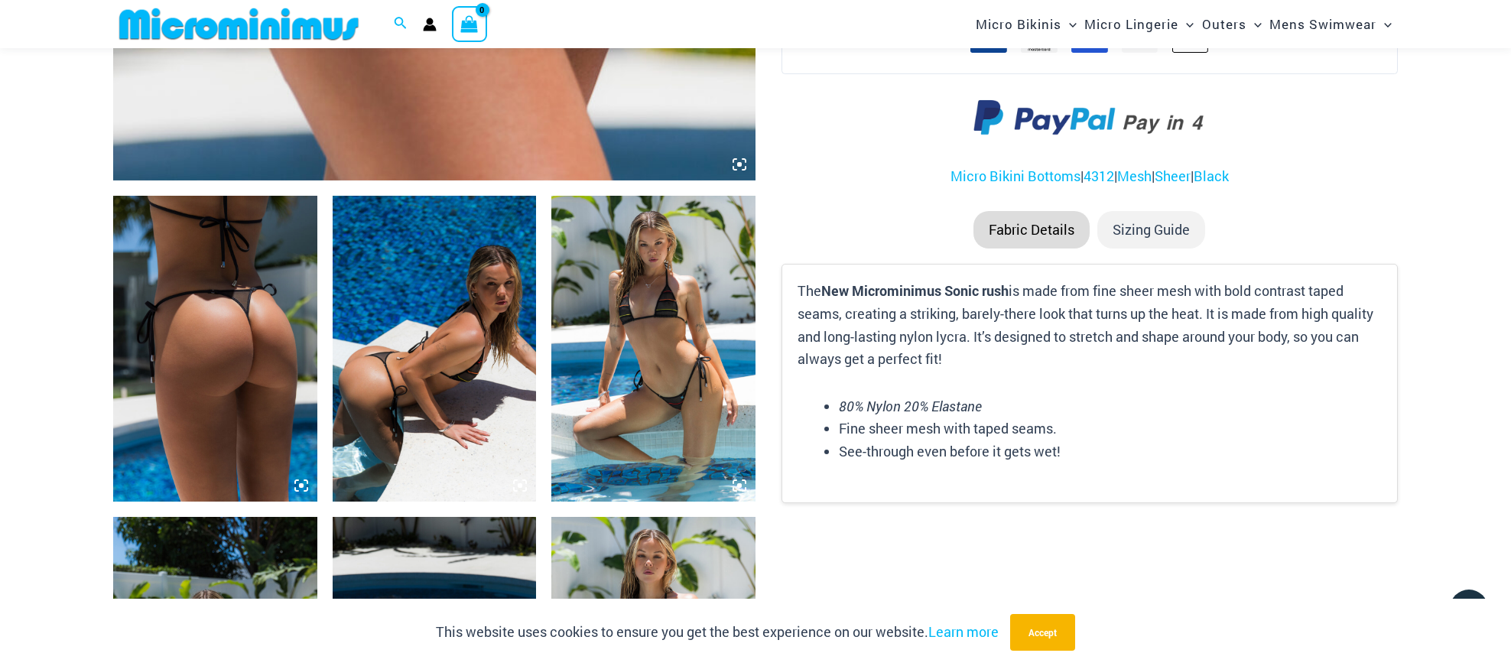
click at [448, 422] on img at bounding box center [435, 349] width 204 height 306
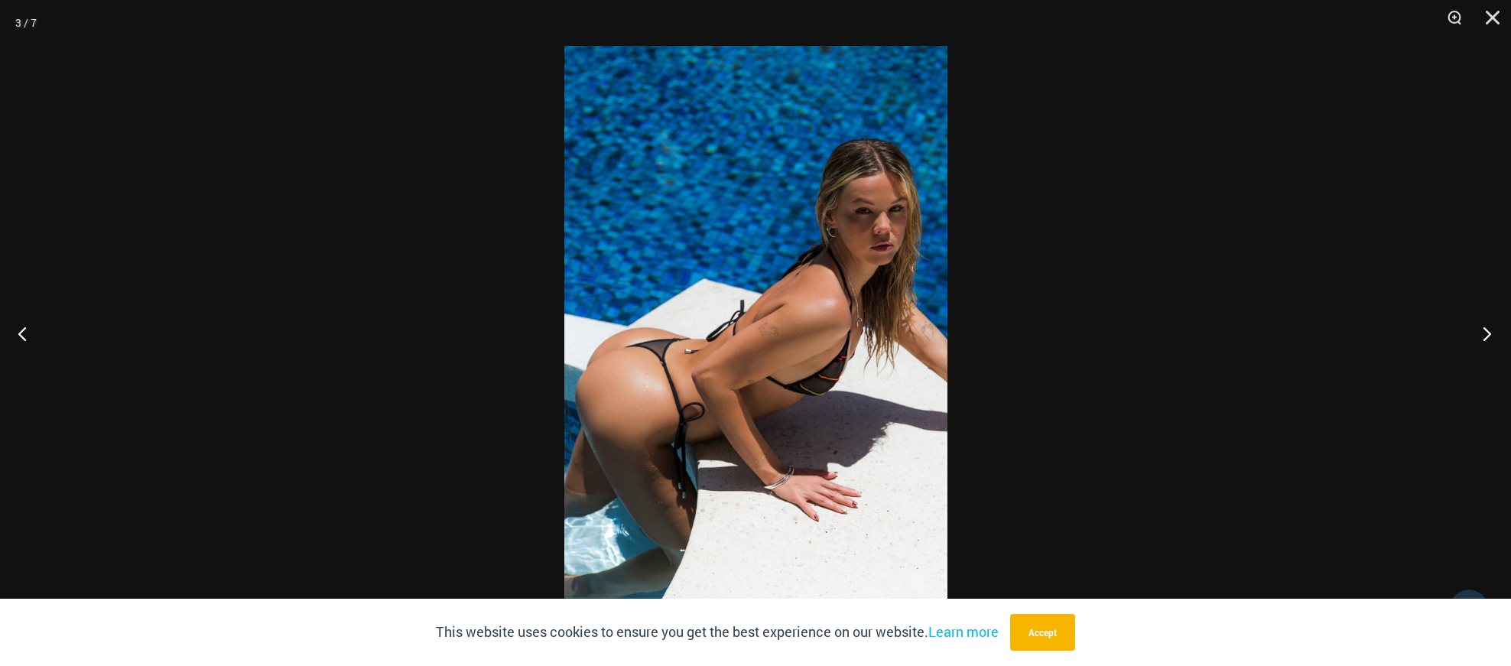
click at [1481, 339] on button "Next" at bounding box center [1481, 333] width 57 height 76
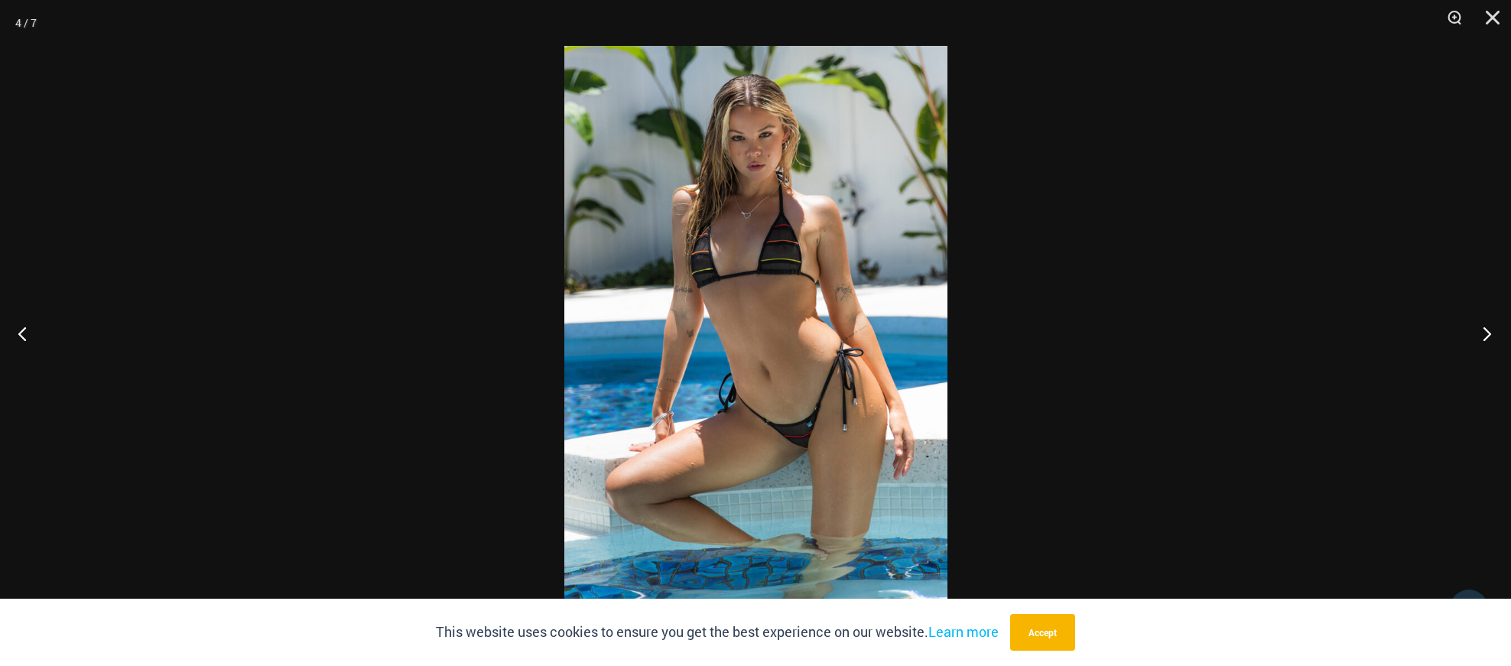
click at [1481, 339] on button "Next" at bounding box center [1481, 333] width 57 height 76
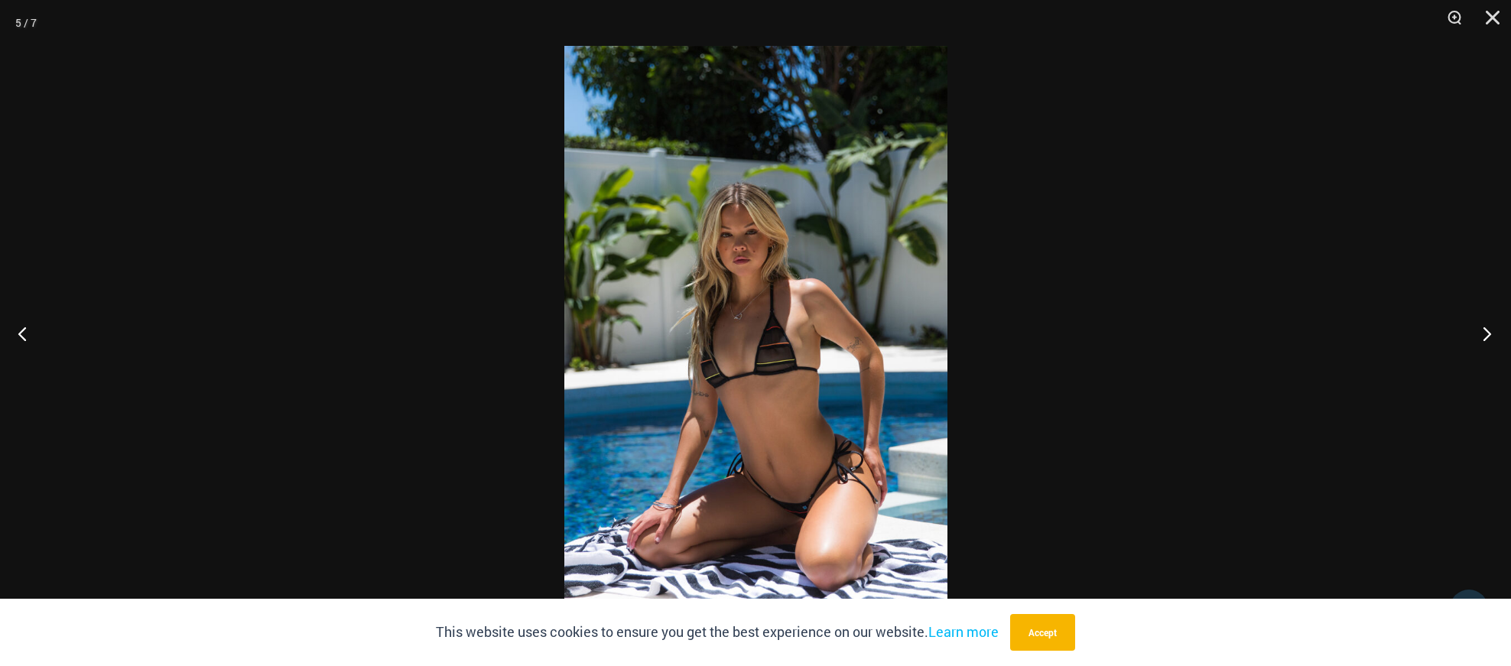
click at [1481, 339] on button "Next" at bounding box center [1481, 333] width 57 height 76
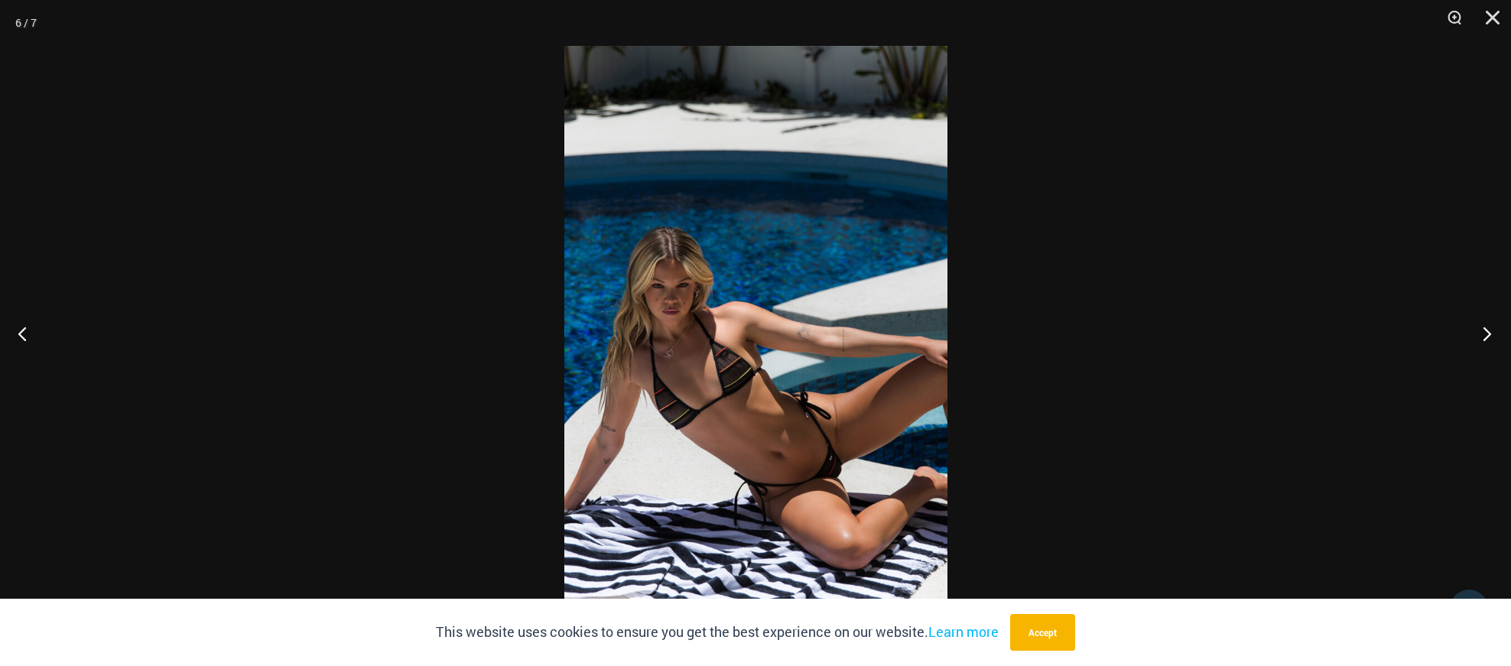
click at [1481, 339] on button "Next" at bounding box center [1481, 333] width 57 height 76
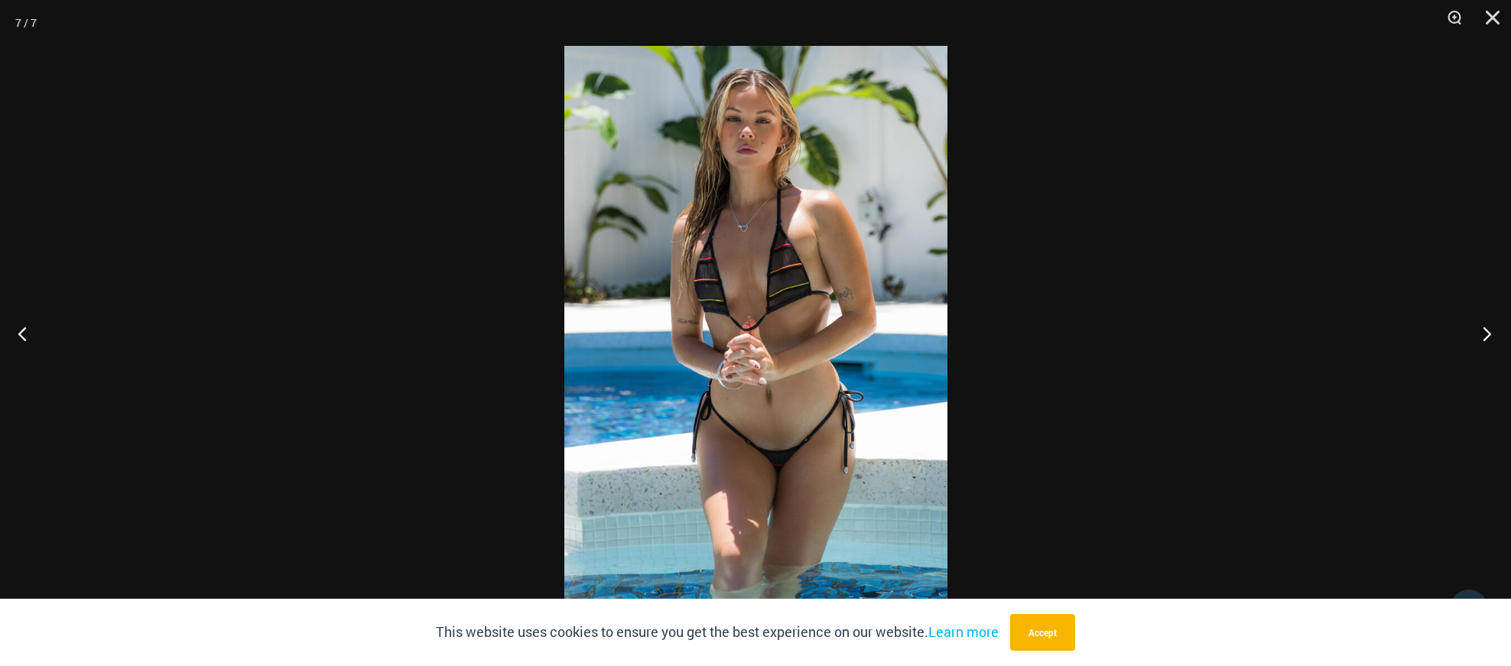
click at [1481, 339] on button "Next" at bounding box center [1481, 333] width 57 height 76
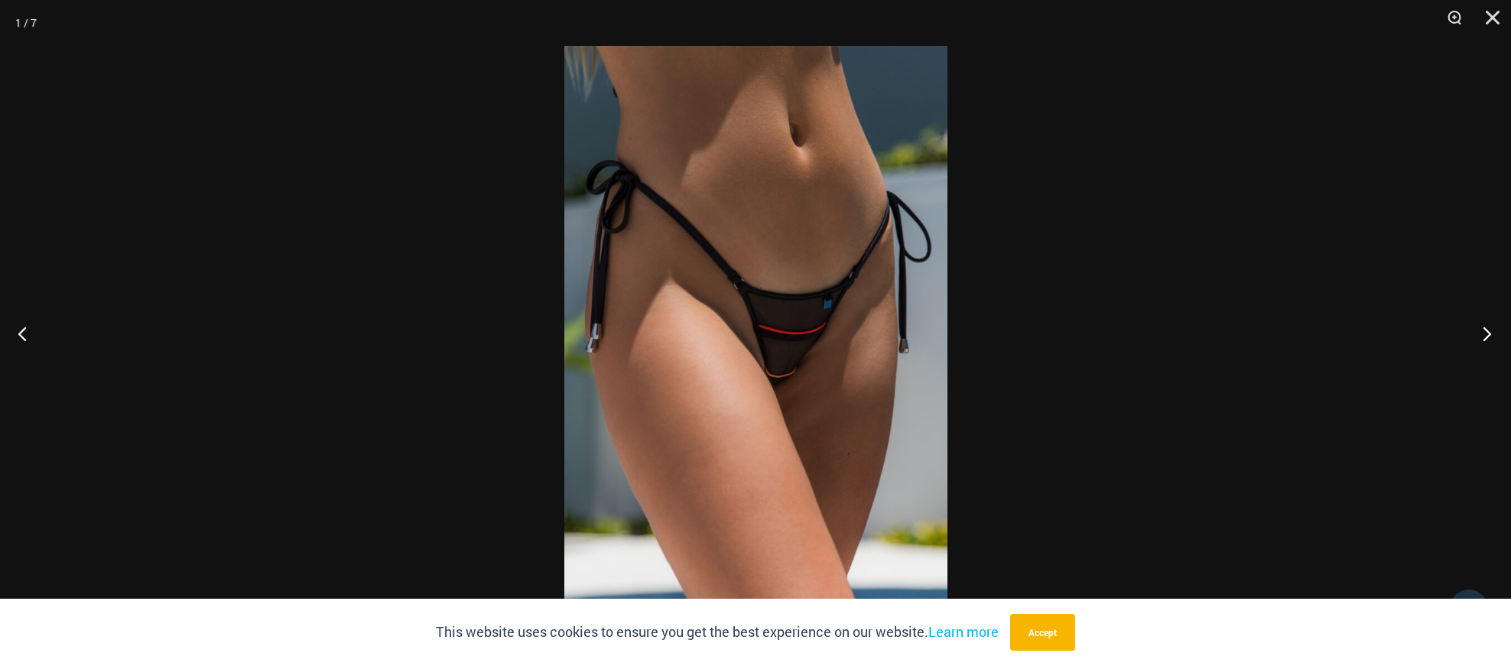
click at [1481, 339] on button "Next" at bounding box center [1481, 333] width 57 height 76
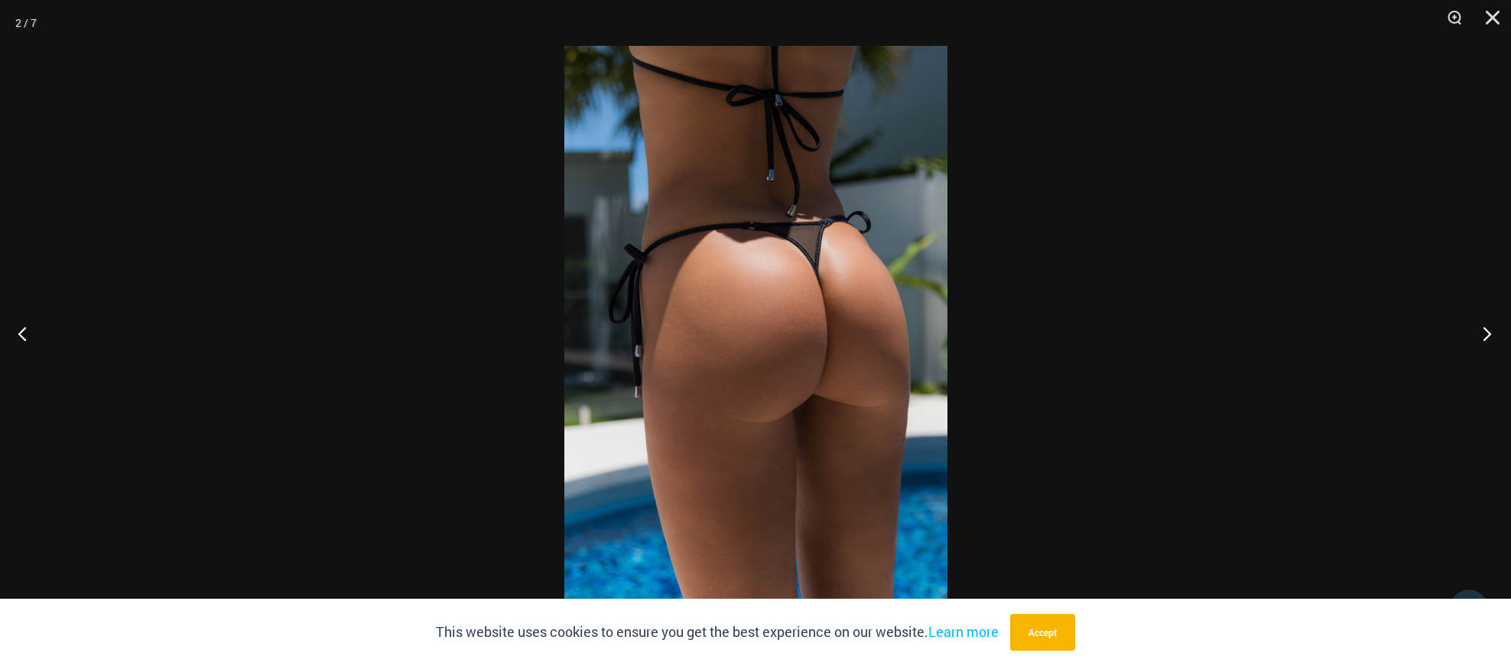
click at [1481, 339] on button "Next" at bounding box center [1481, 333] width 57 height 76
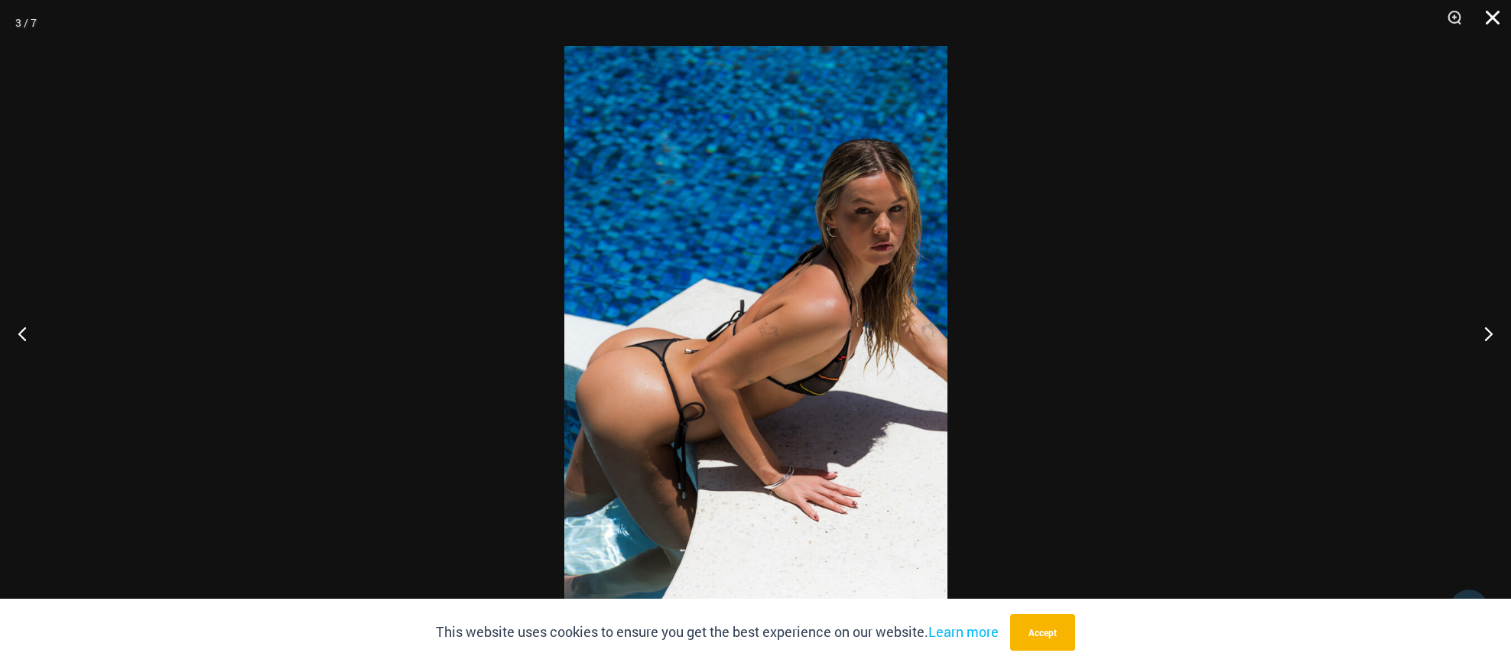
click at [1492, 14] on button "Close" at bounding box center [1487, 23] width 38 height 46
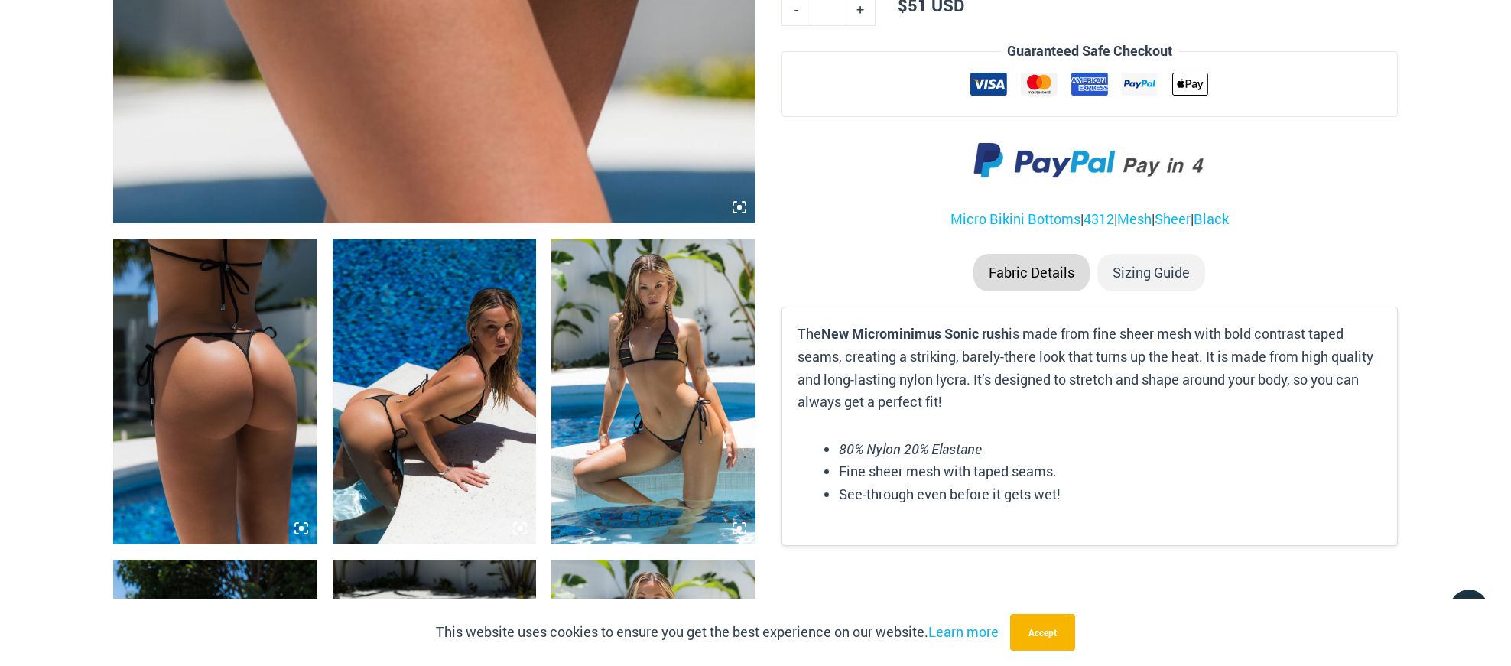
scroll to position [0, 0]
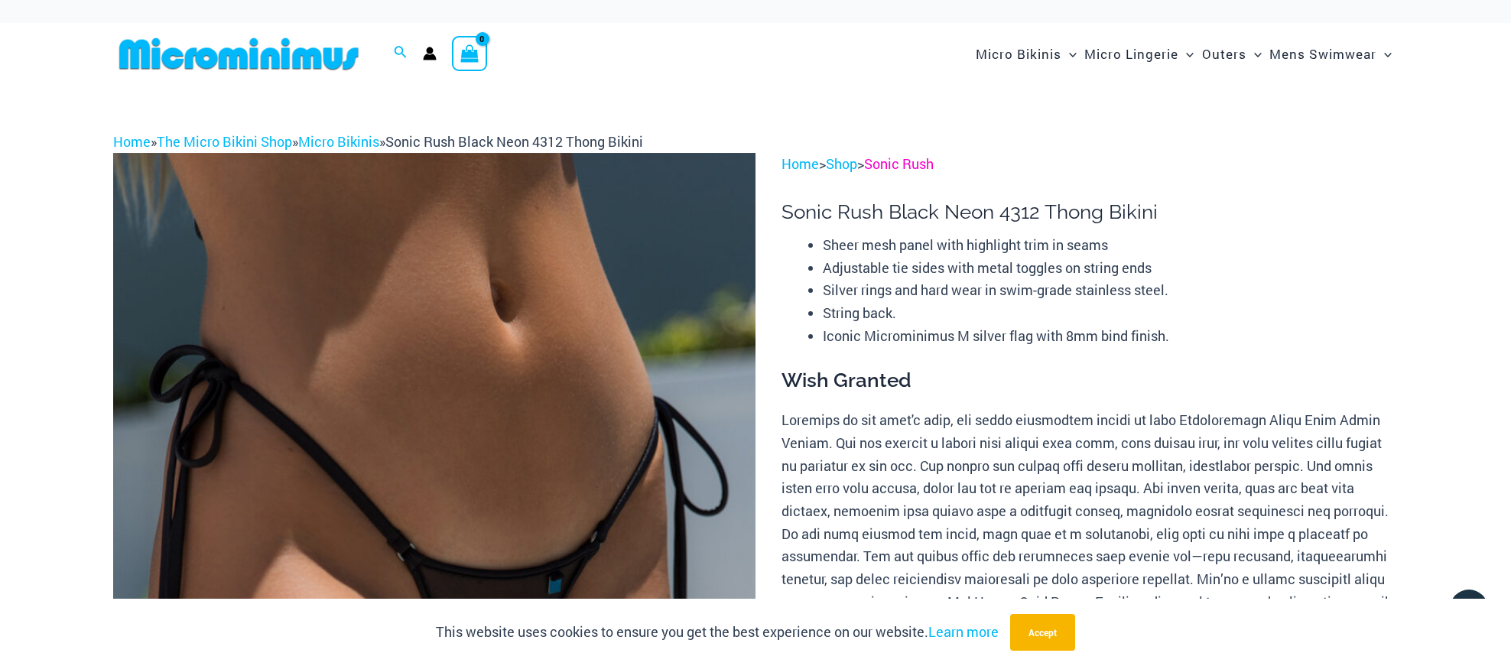
click at [933, 161] on link "Sonic Rush" at bounding box center [899, 163] width 70 height 18
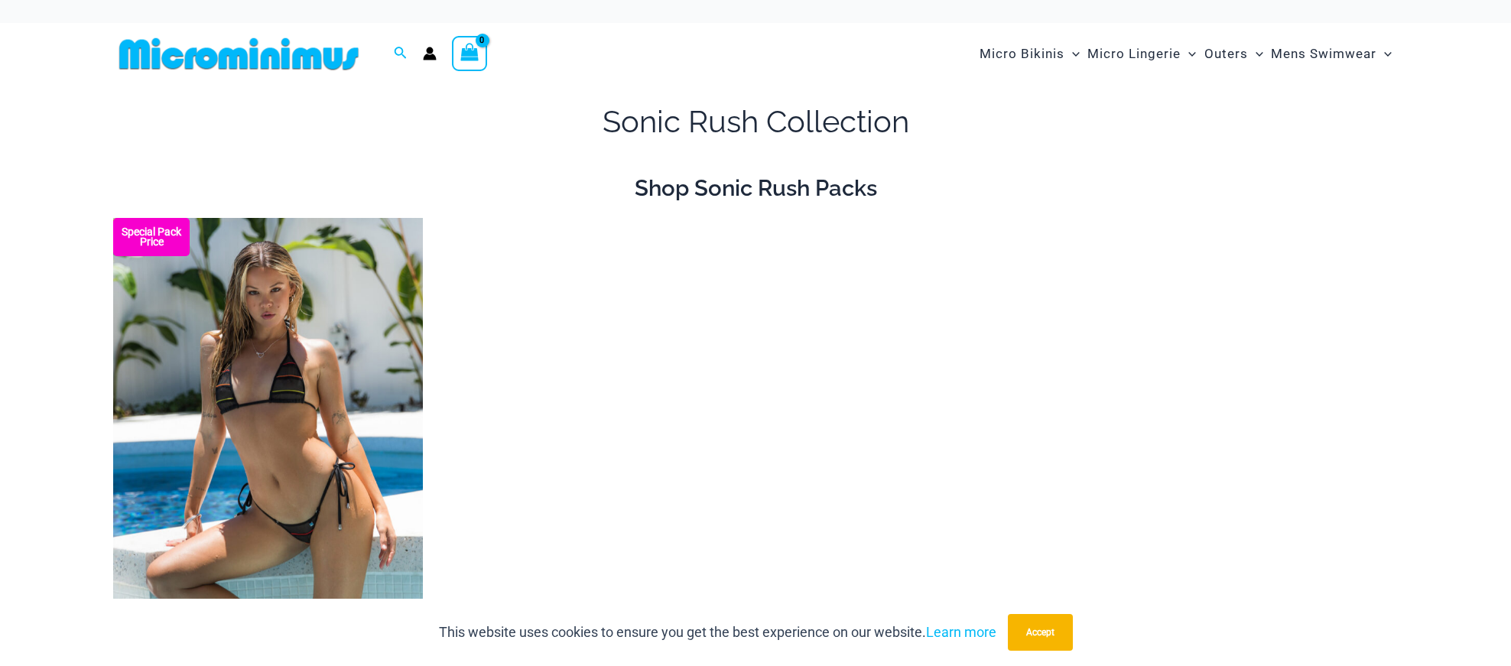
type input "**********"
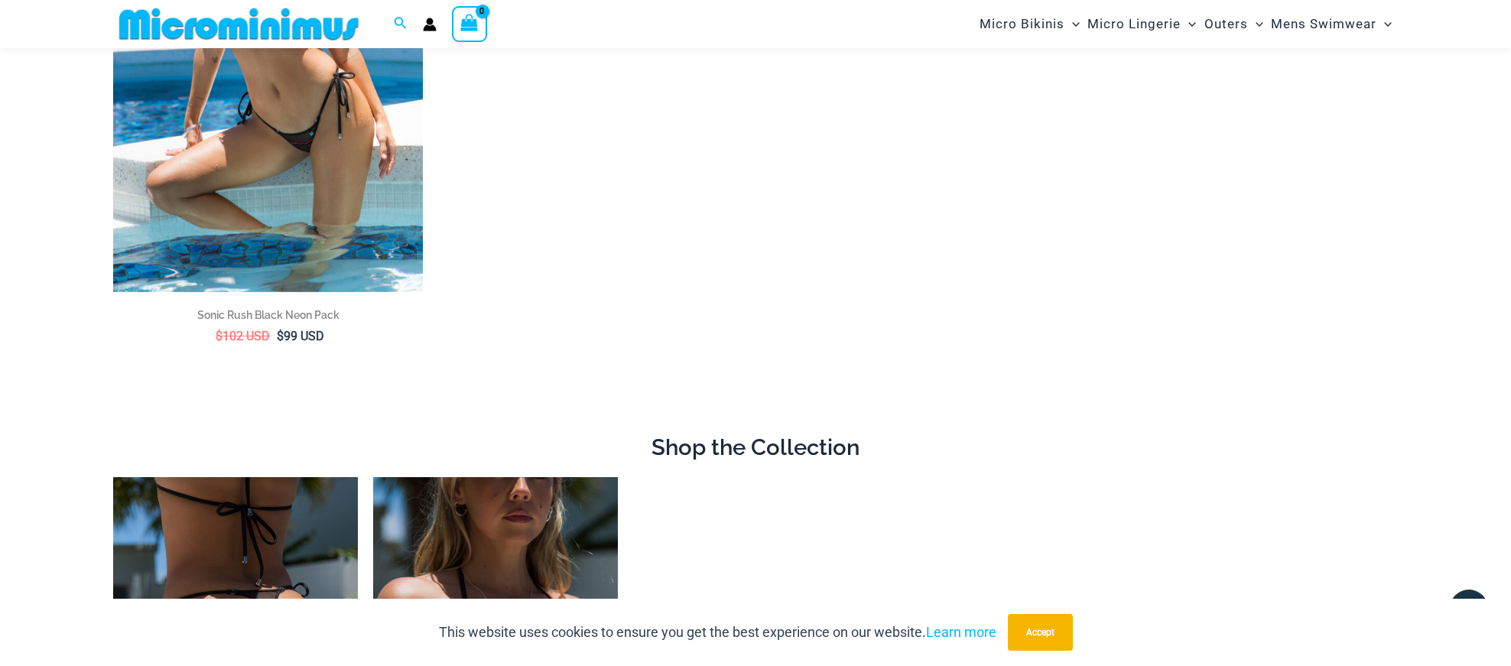
scroll to position [165, 0]
